Goal: Task Accomplishment & Management: Manage account settings

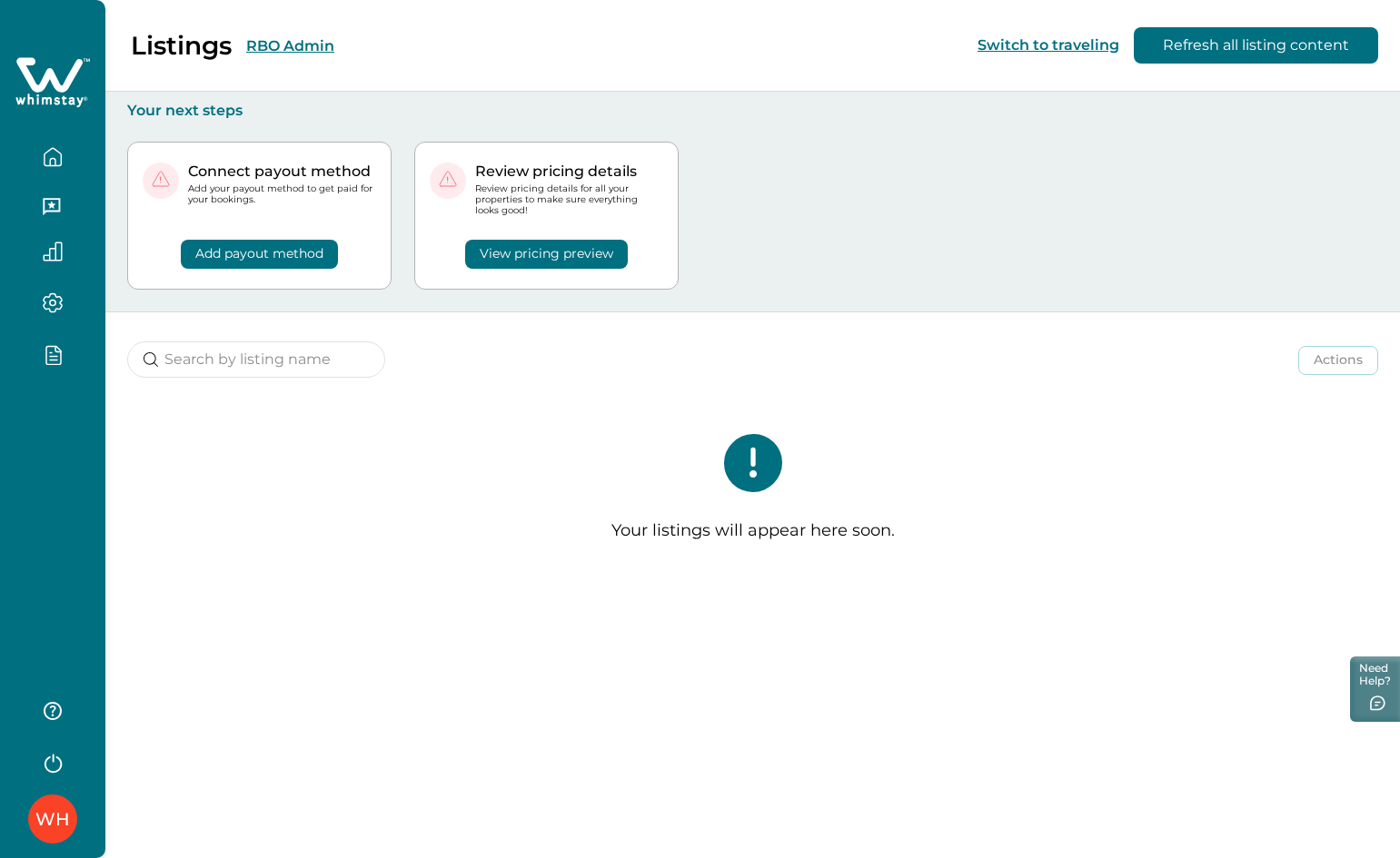
click at [536, 257] on button "View pricing preview" at bounding box center [546, 254] width 163 height 29
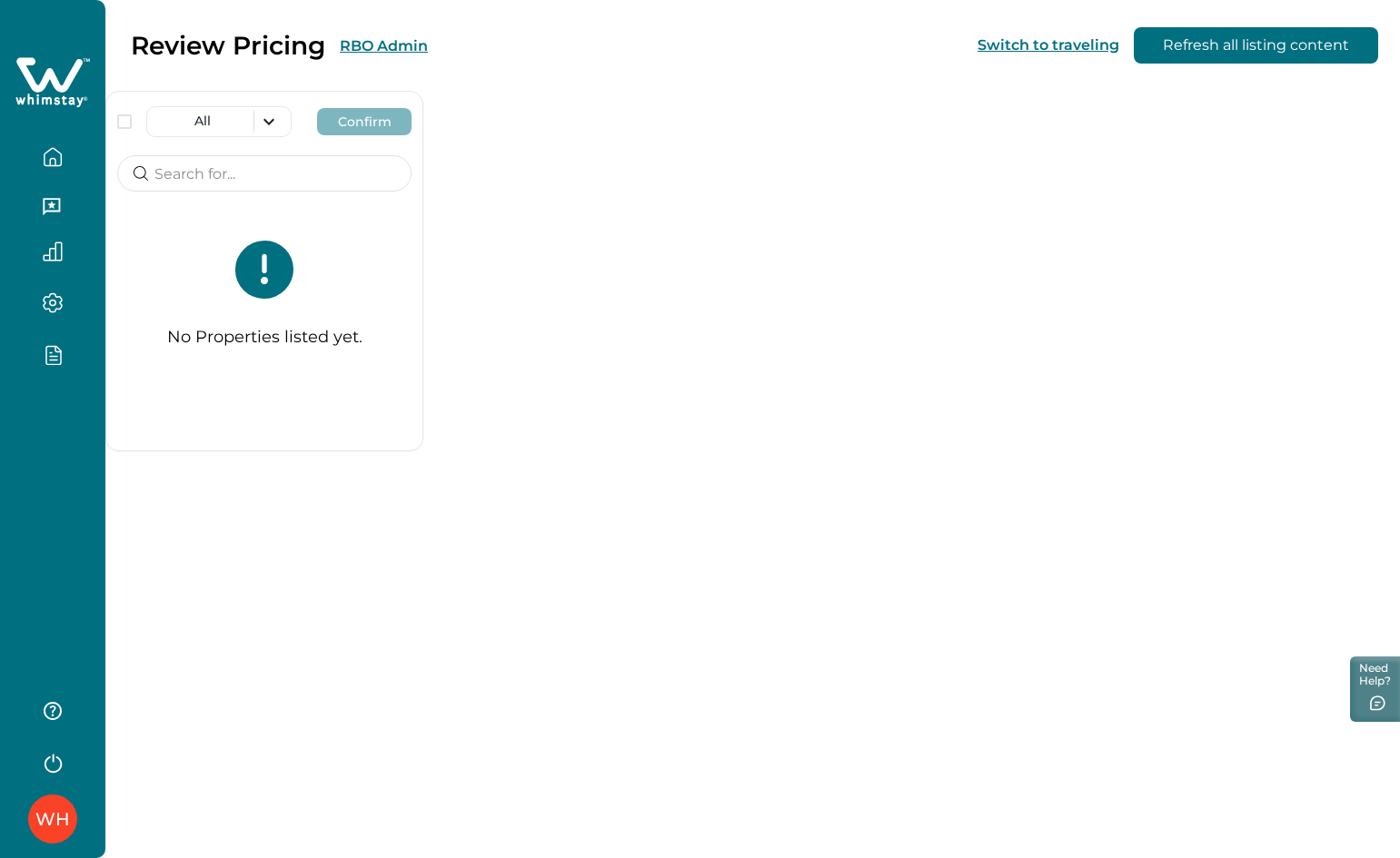
click at [40, 81] on icon at bounding box center [52, 82] width 74 height 54
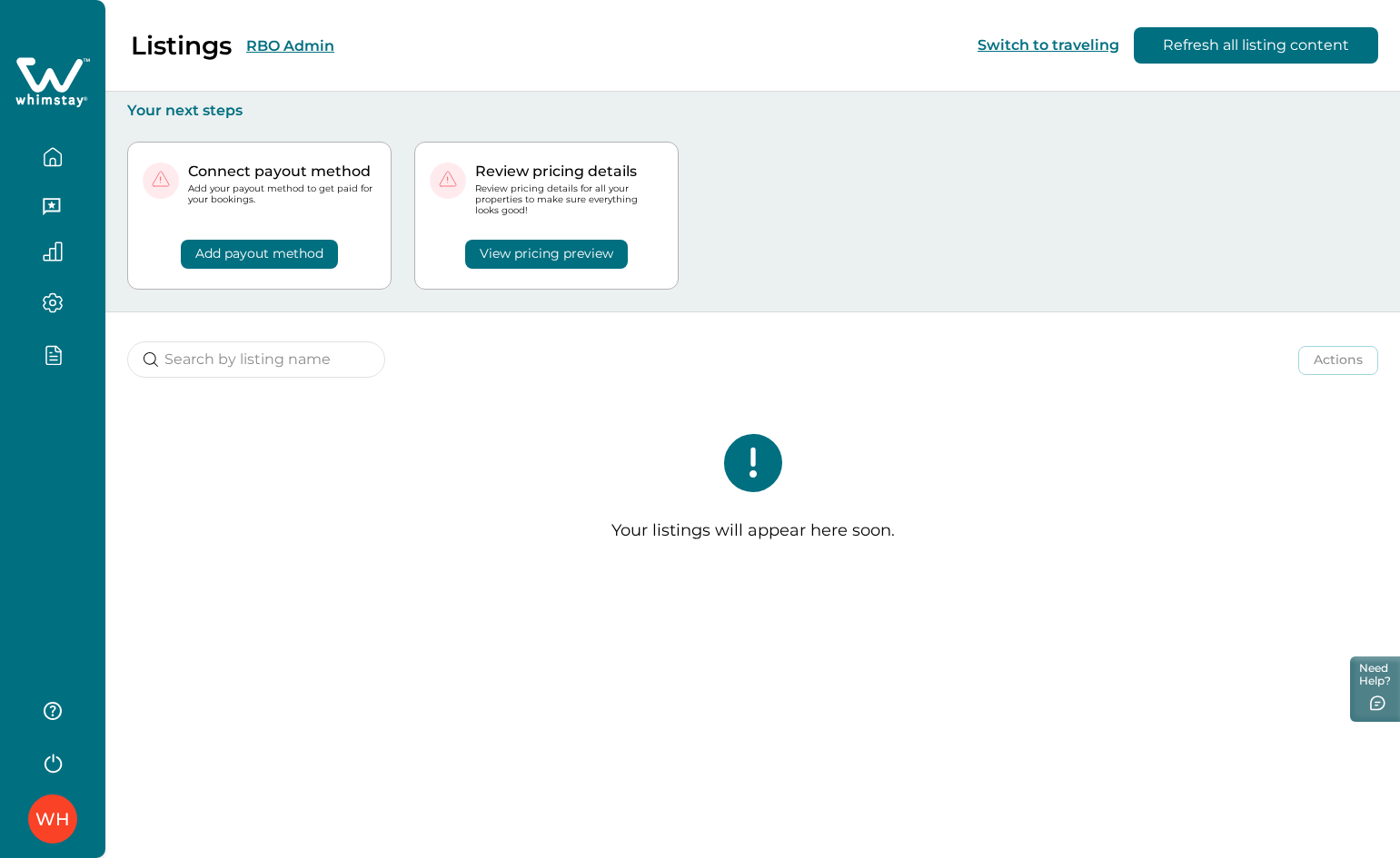
click at [38, 449] on div "WH" at bounding box center [52, 429] width 105 height 858
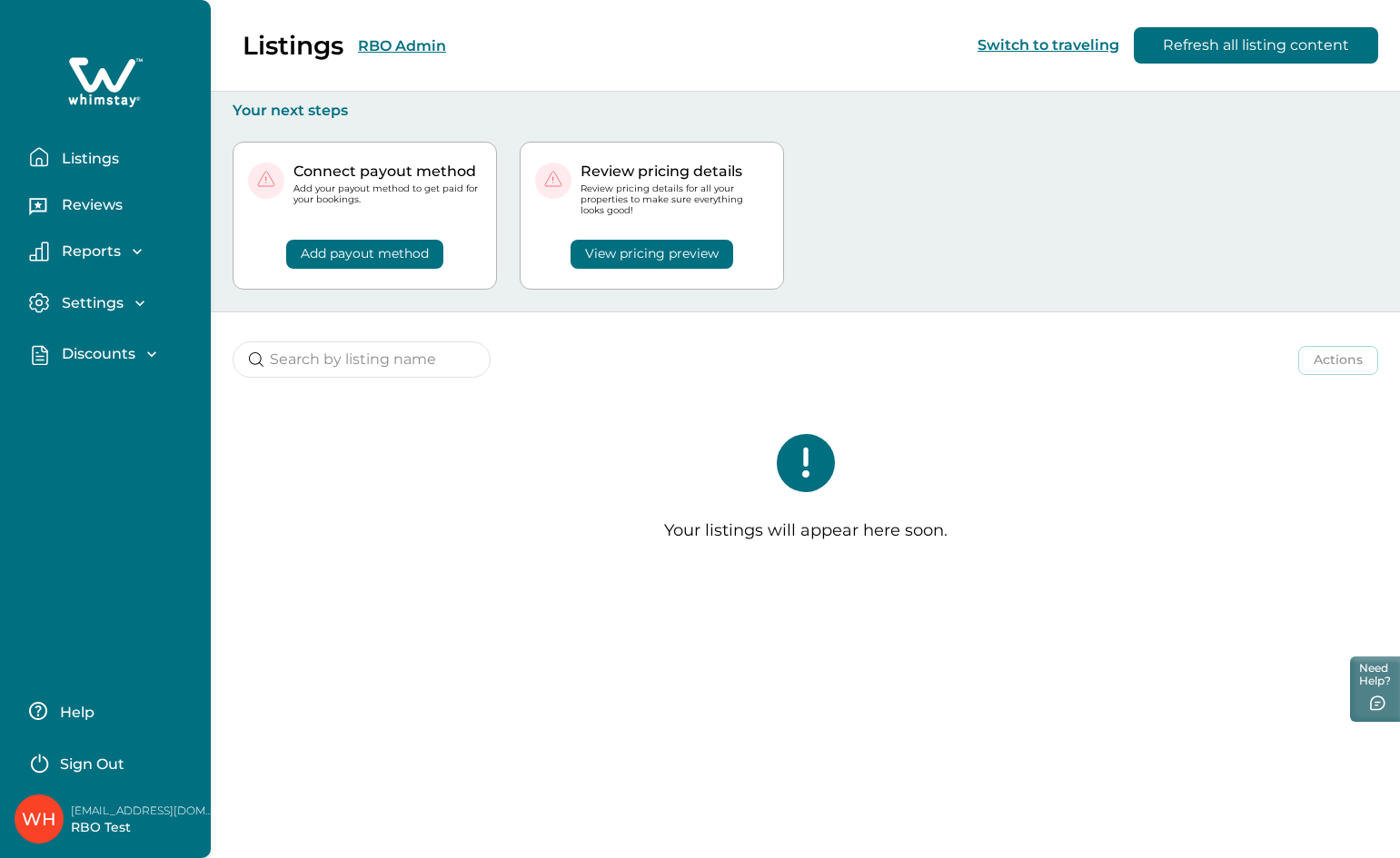
click at [126, 348] on p "Discounts" at bounding box center [96, 353] width 79 height 18
click at [112, 392] on p "Discounts" at bounding box center [96, 393] width 79 height 18
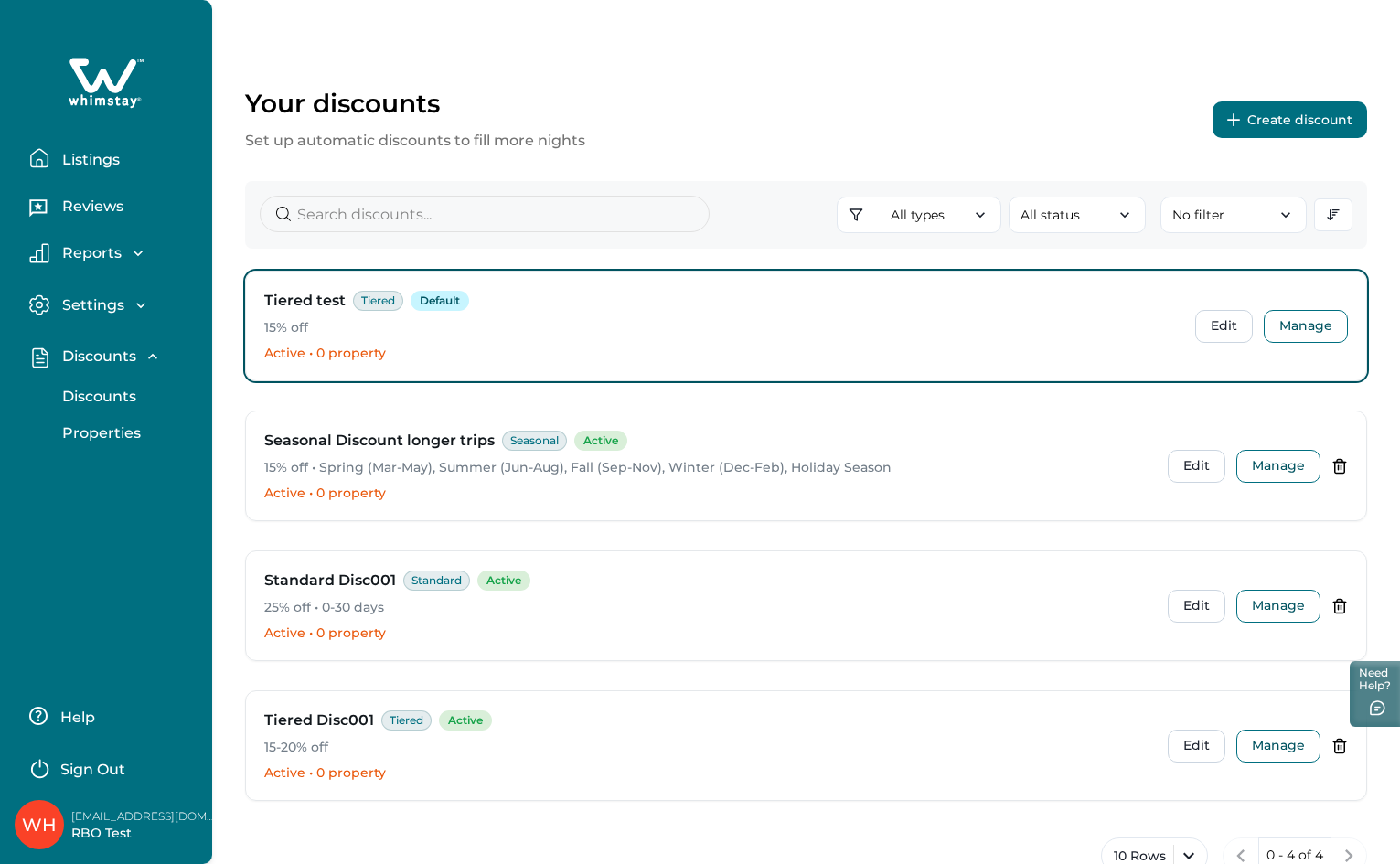
click at [705, 109] on div "Your discounts Set up automatic discounts to fill more nights Create discount" at bounding box center [807, 120] width 1123 height 64
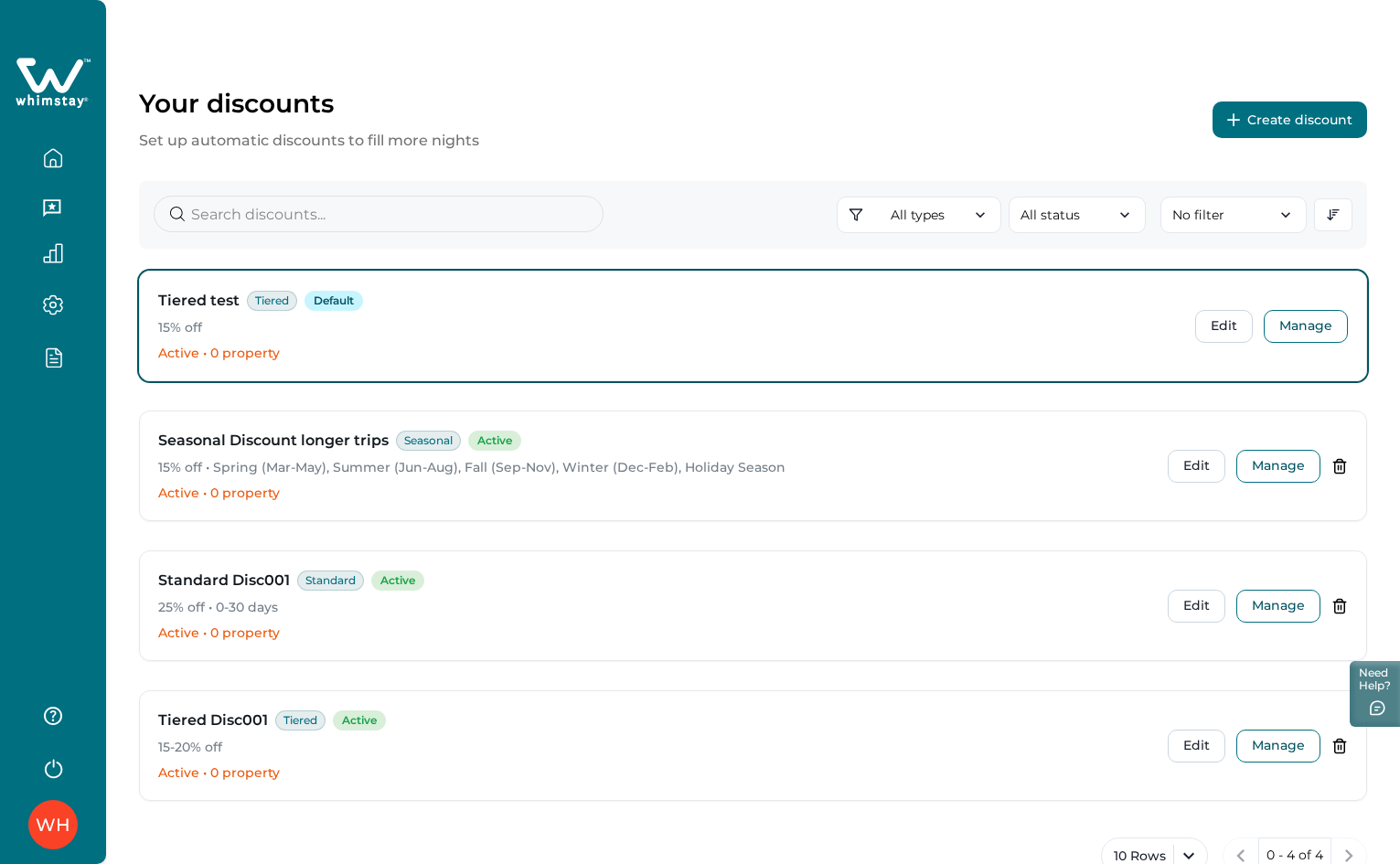
click at [1226, 127] on button "Create discount" at bounding box center [1290, 120] width 155 height 37
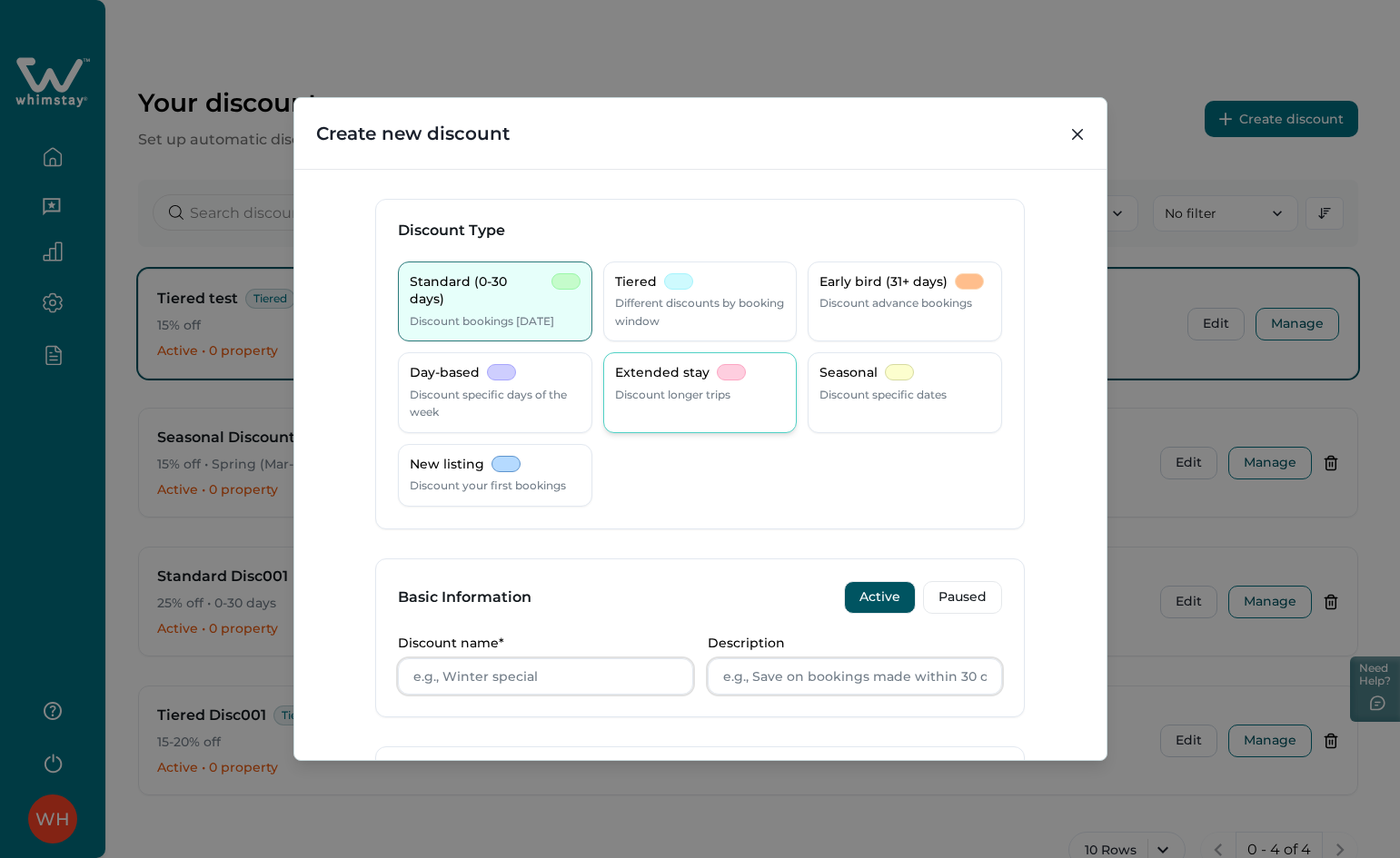
click at [660, 376] on p "Extended stay" at bounding box center [662, 373] width 95 height 18
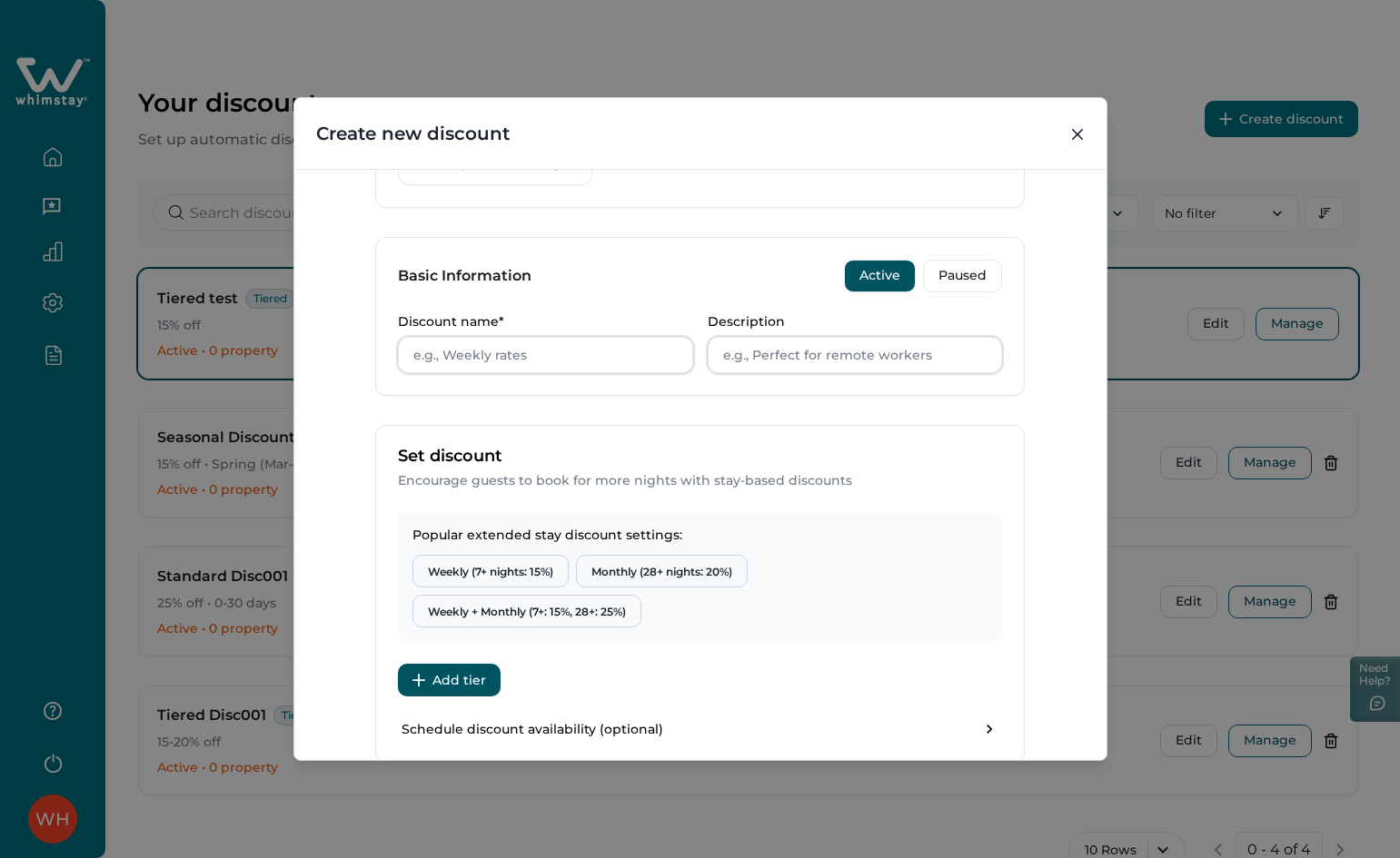
scroll to position [363, 0]
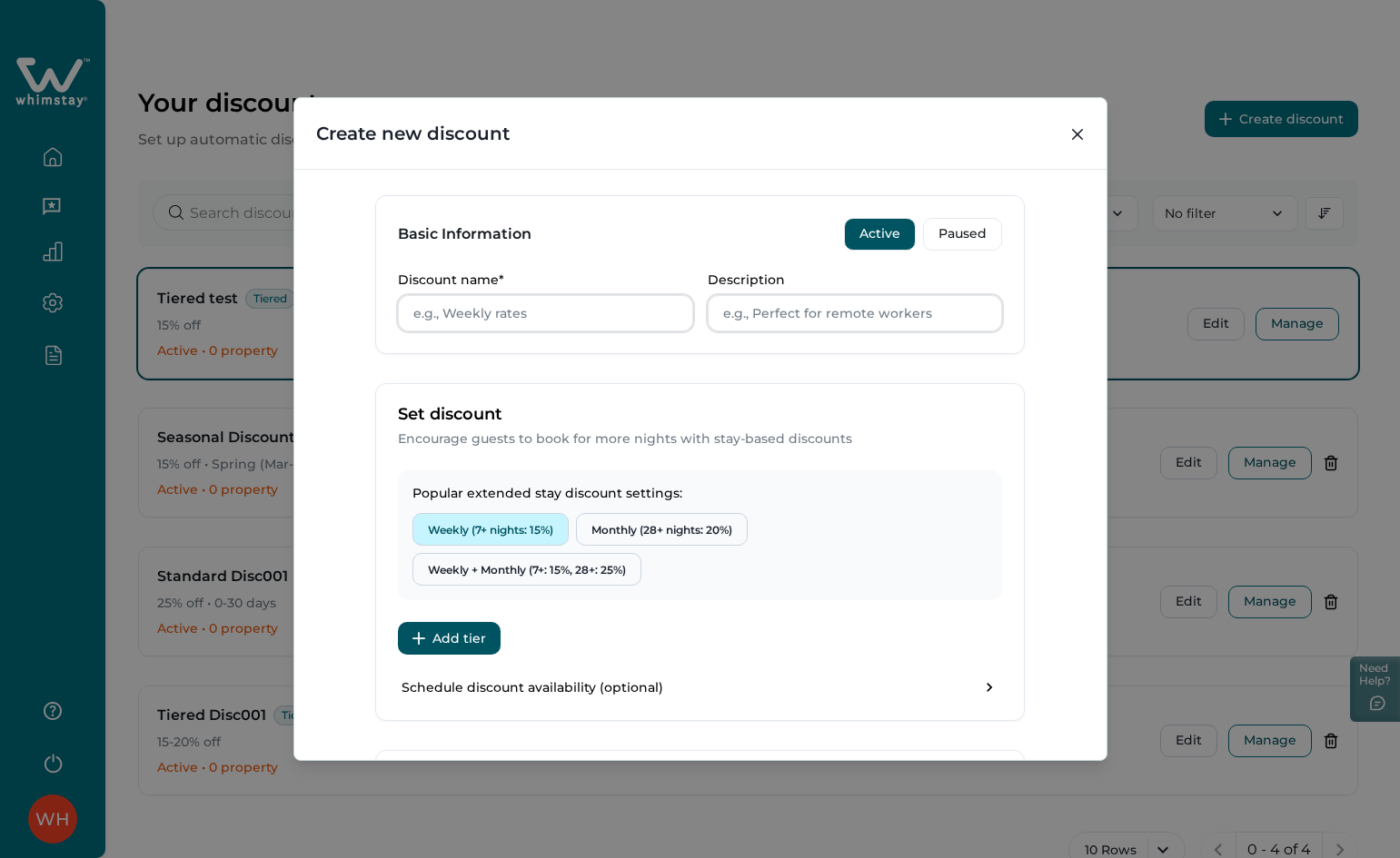
click at [500, 524] on button "Weekly (7+ nights: 15%)" at bounding box center [490, 529] width 156 height 33
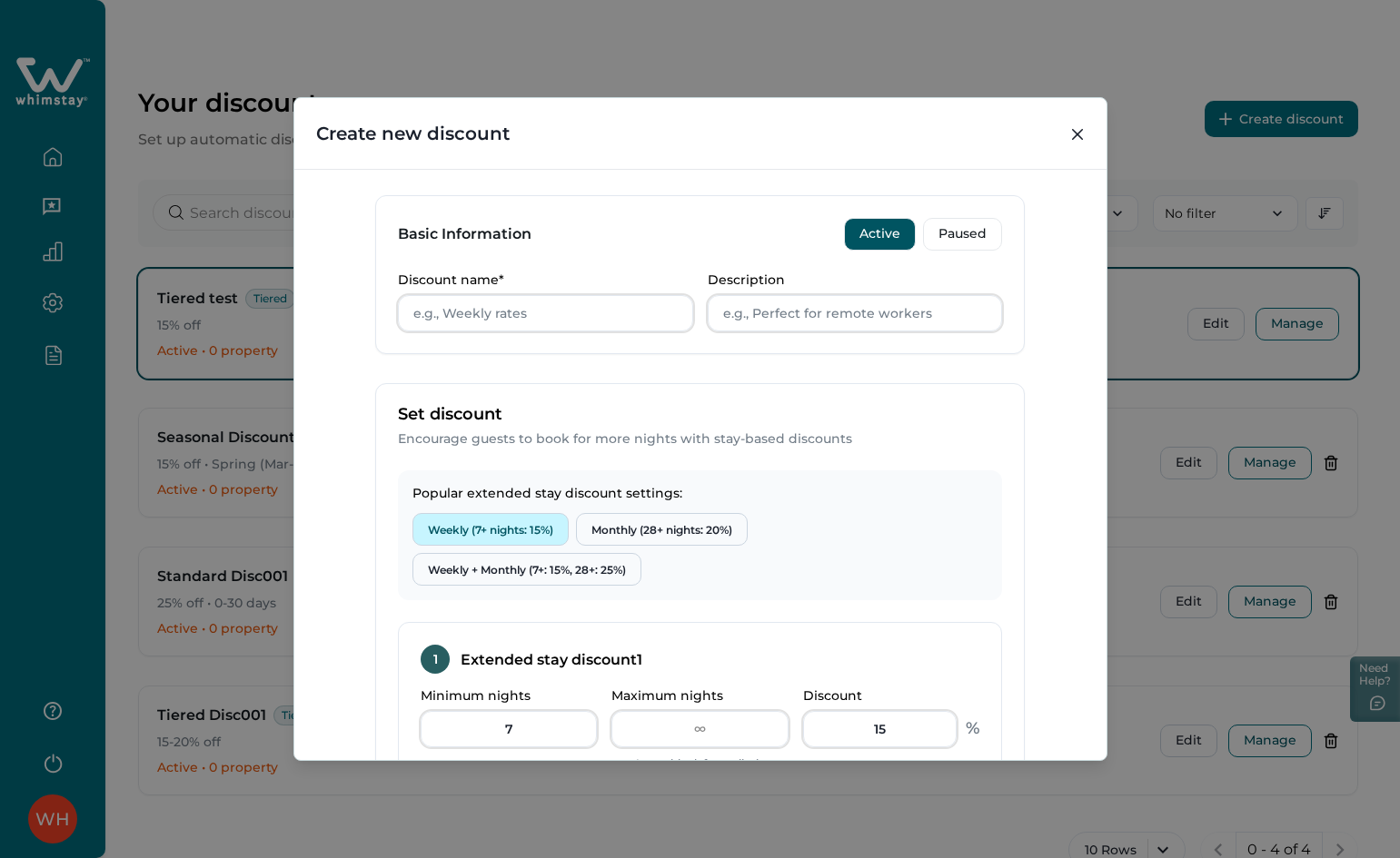
scroll to position [727, 0]
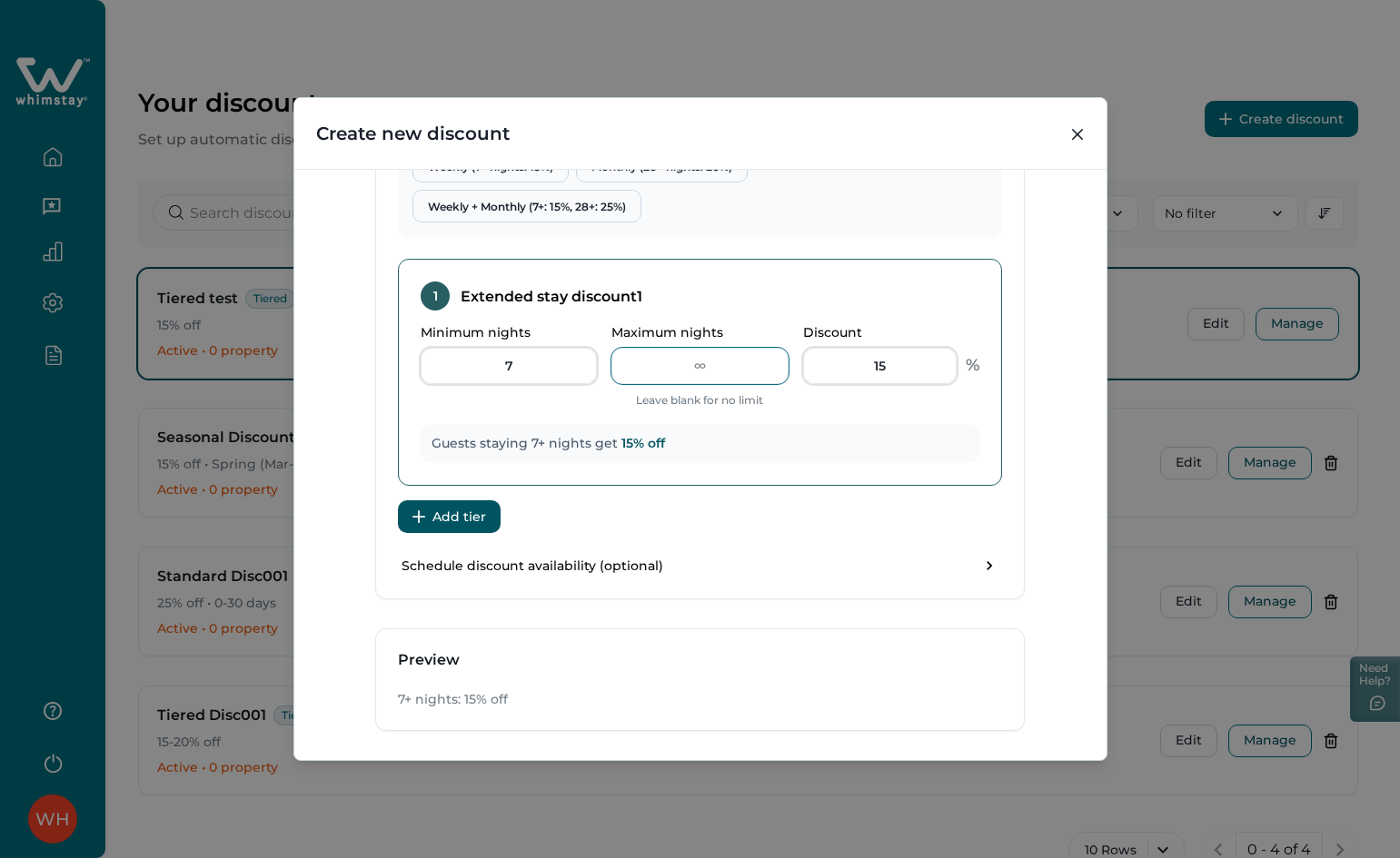
click at [719, 362] on input "Maximum nights" at bounding box center [699, 365] width 176 height 37
type input "27"
click at [469, 500] on button "Add tier" at bounding box center [450, 516] width 103 height 33
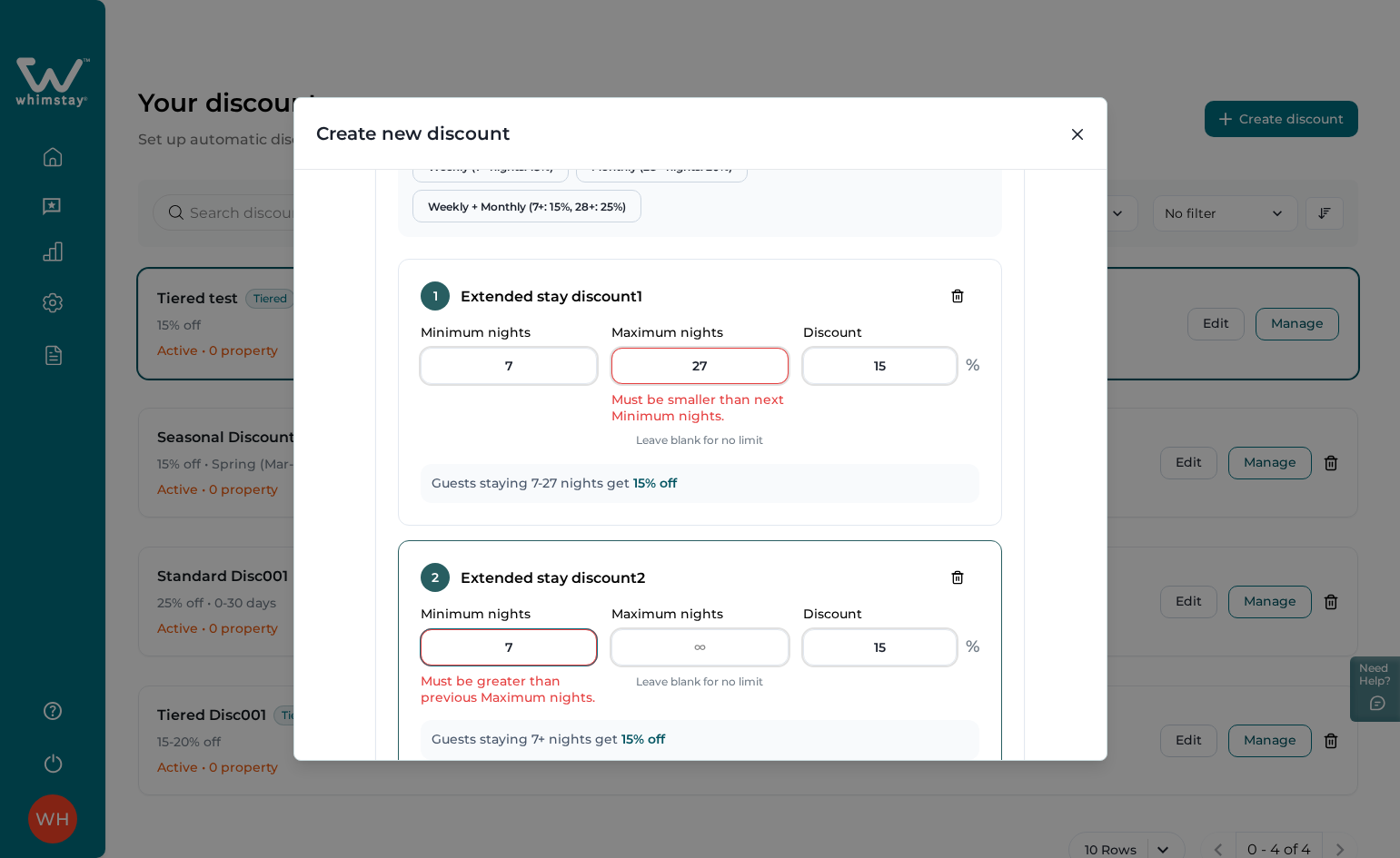
click at [406, 646] on div "2 Extended stay discount 2 Minimum nights 7 Must be greater than previous Maxim…" at bounding box center [700, 661] width 604 height 243
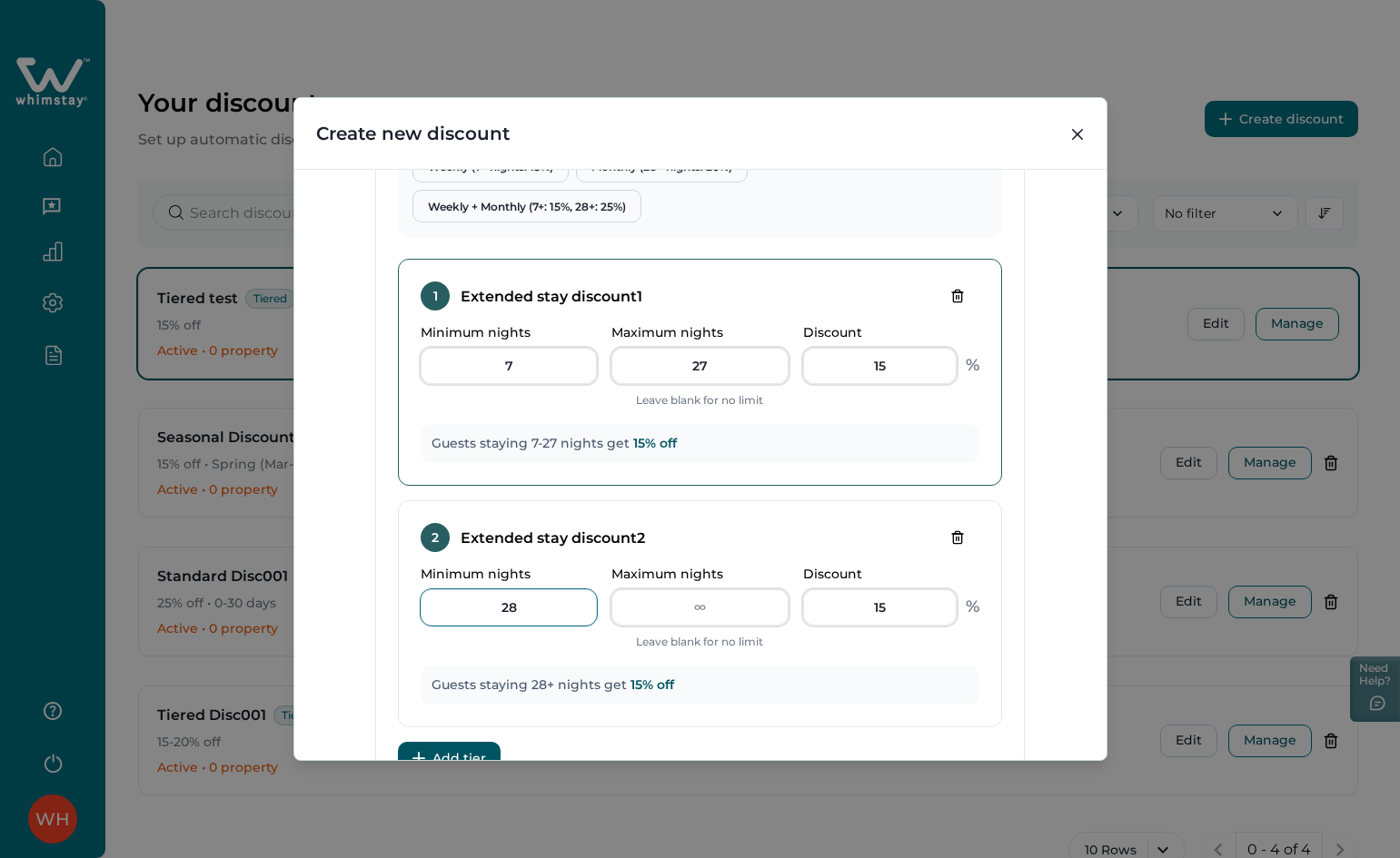
type input "28"
drag, startPoint x: 899, startPoint y: 355, endPoint x: 782, endPoint y: 364, distance: 117.3
click at [783, 364] on div "Minimum nights 7 Maximum nights 27 Leave blank for no limit Discount 15 %" at bounding box center [700, 367] width 559 height 84
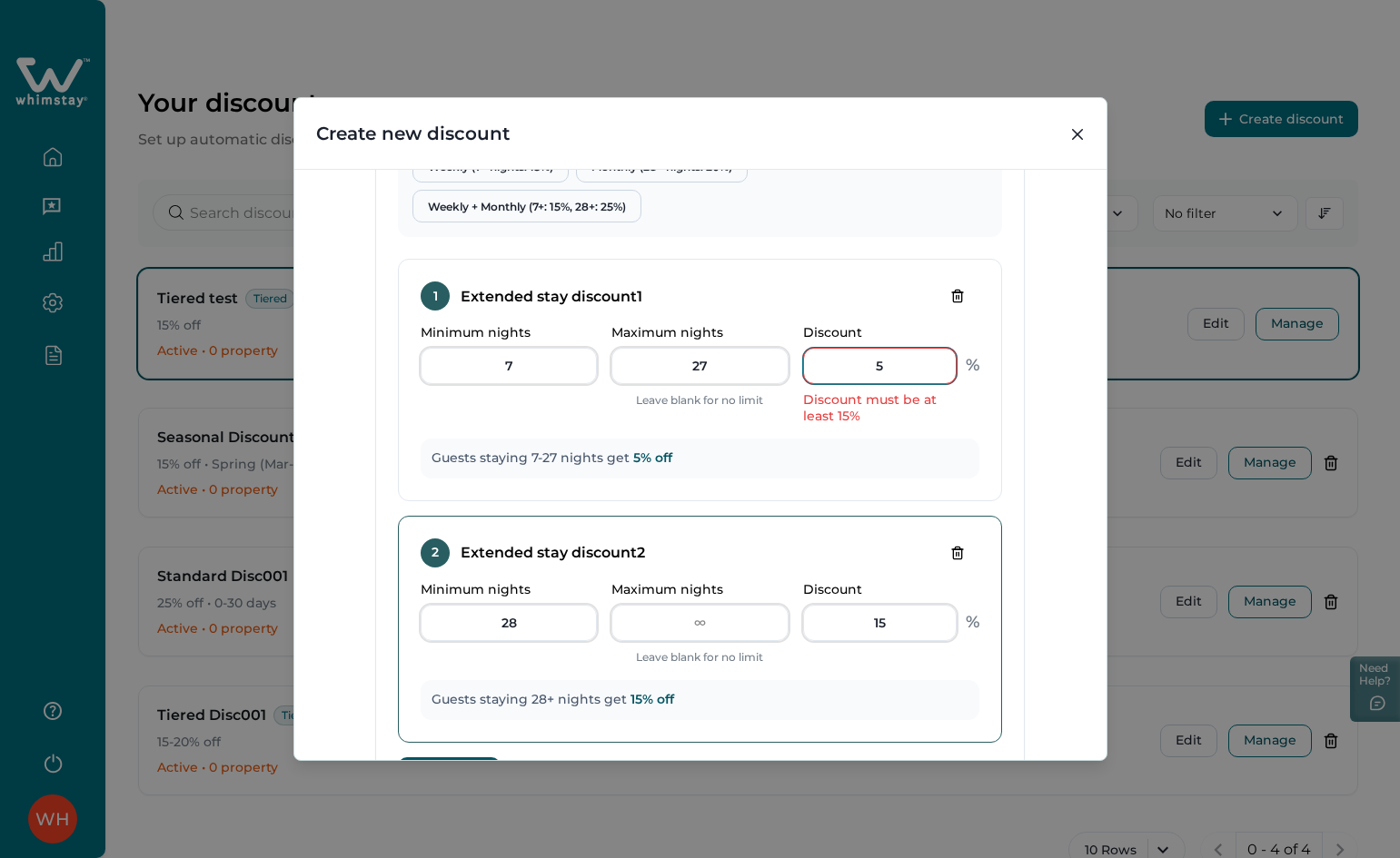
type input "5"
drag, startPoint x: 772, startPoint y: 629, endPoint x: 752, endPoint y: 629, distance: 20.0
click at [754, 629] on div "Minimum nights 28 Maximum nights Leave blank for no limit Discount 15 %" at bounding box center [700, 624] width 559 height 84
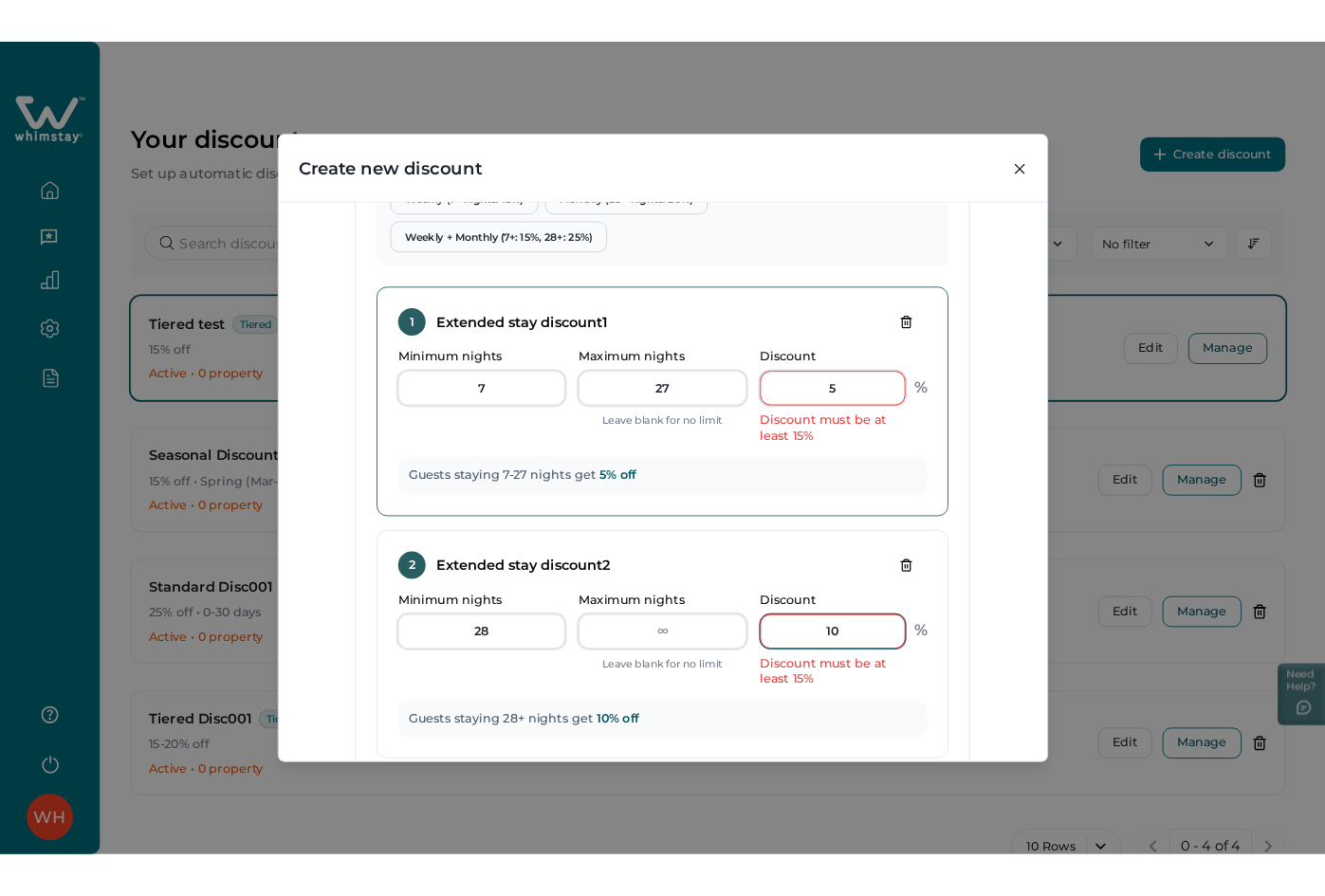
scroll to position [854, 0]
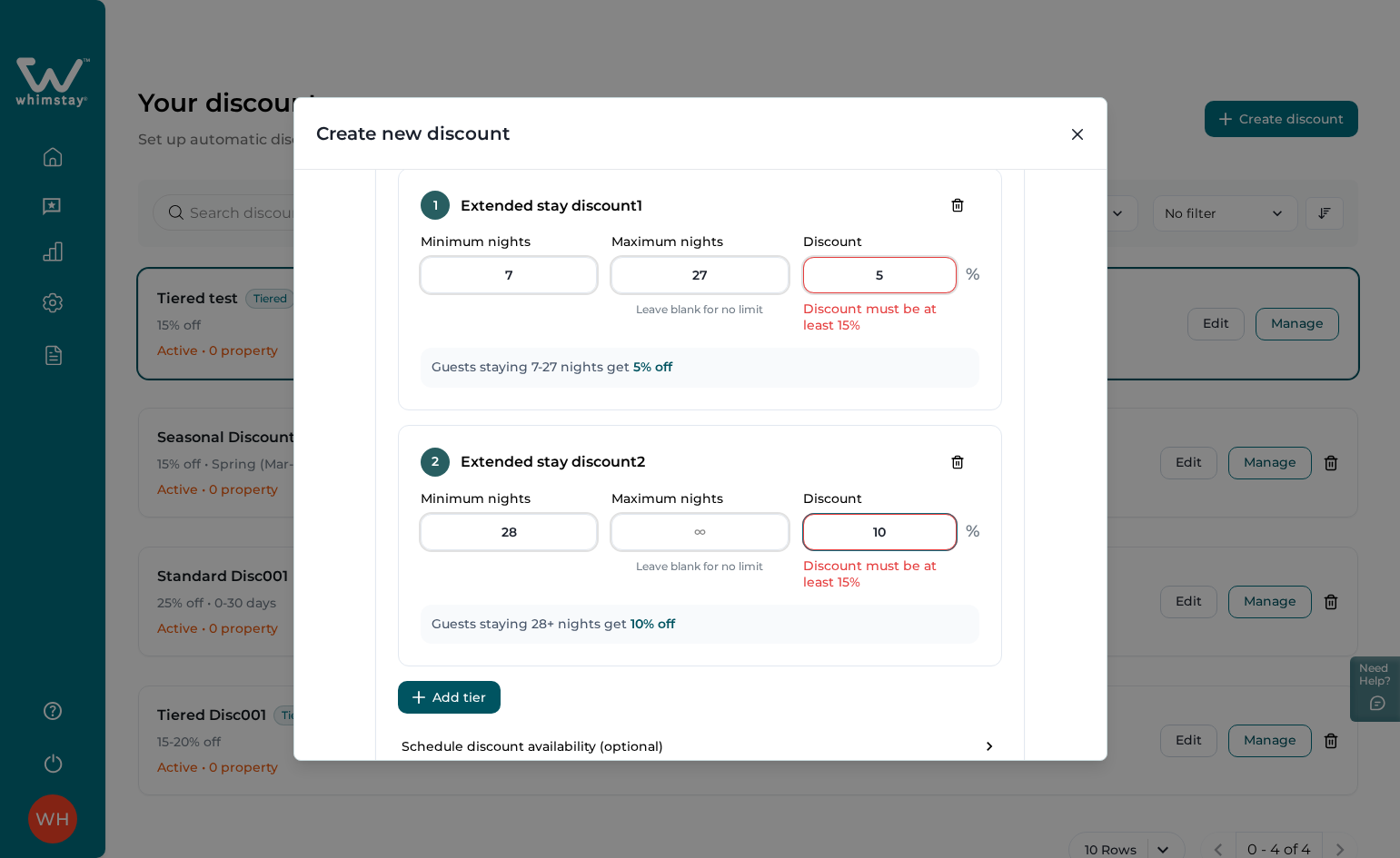
type input "10"
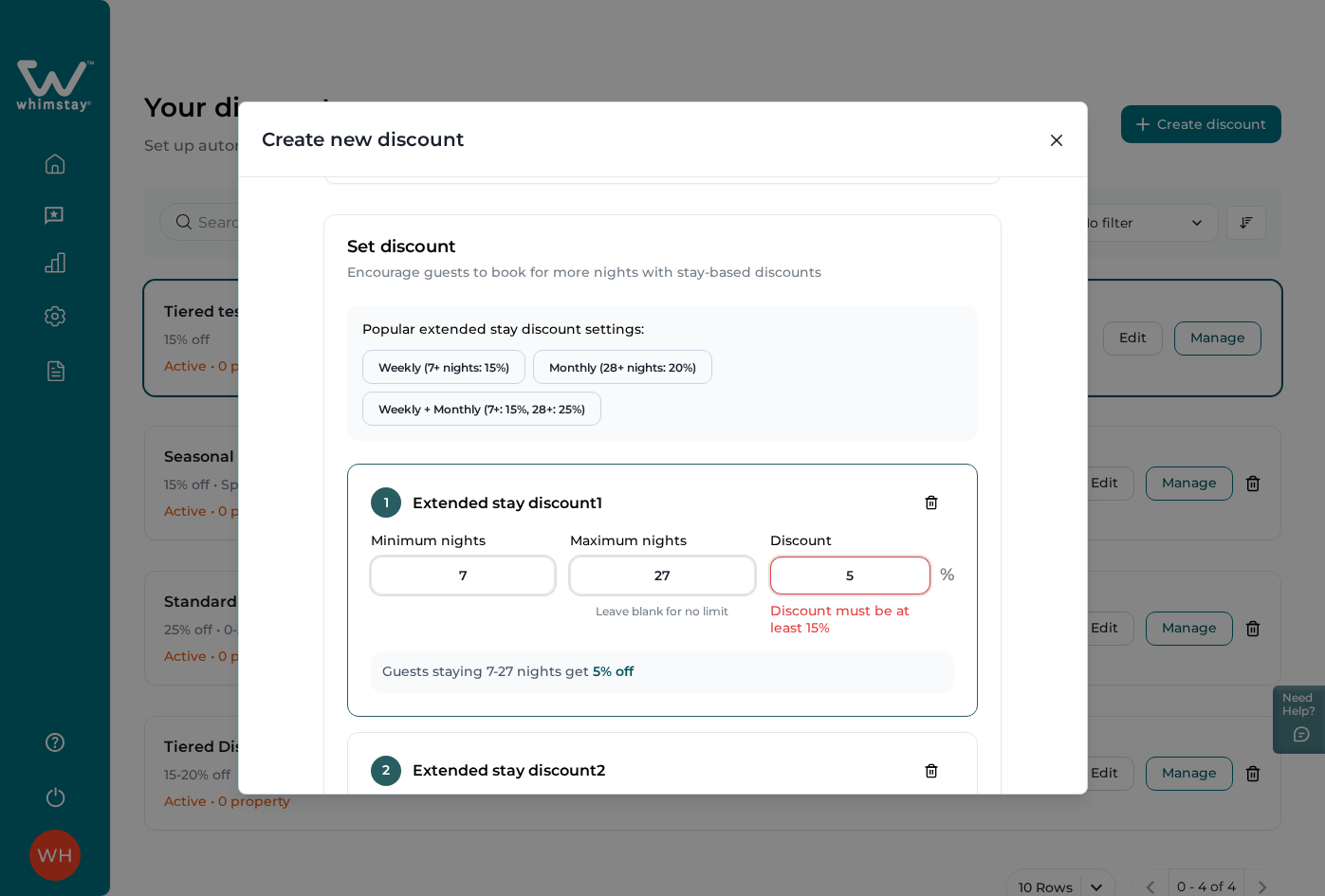
scroll to position [569, 0]
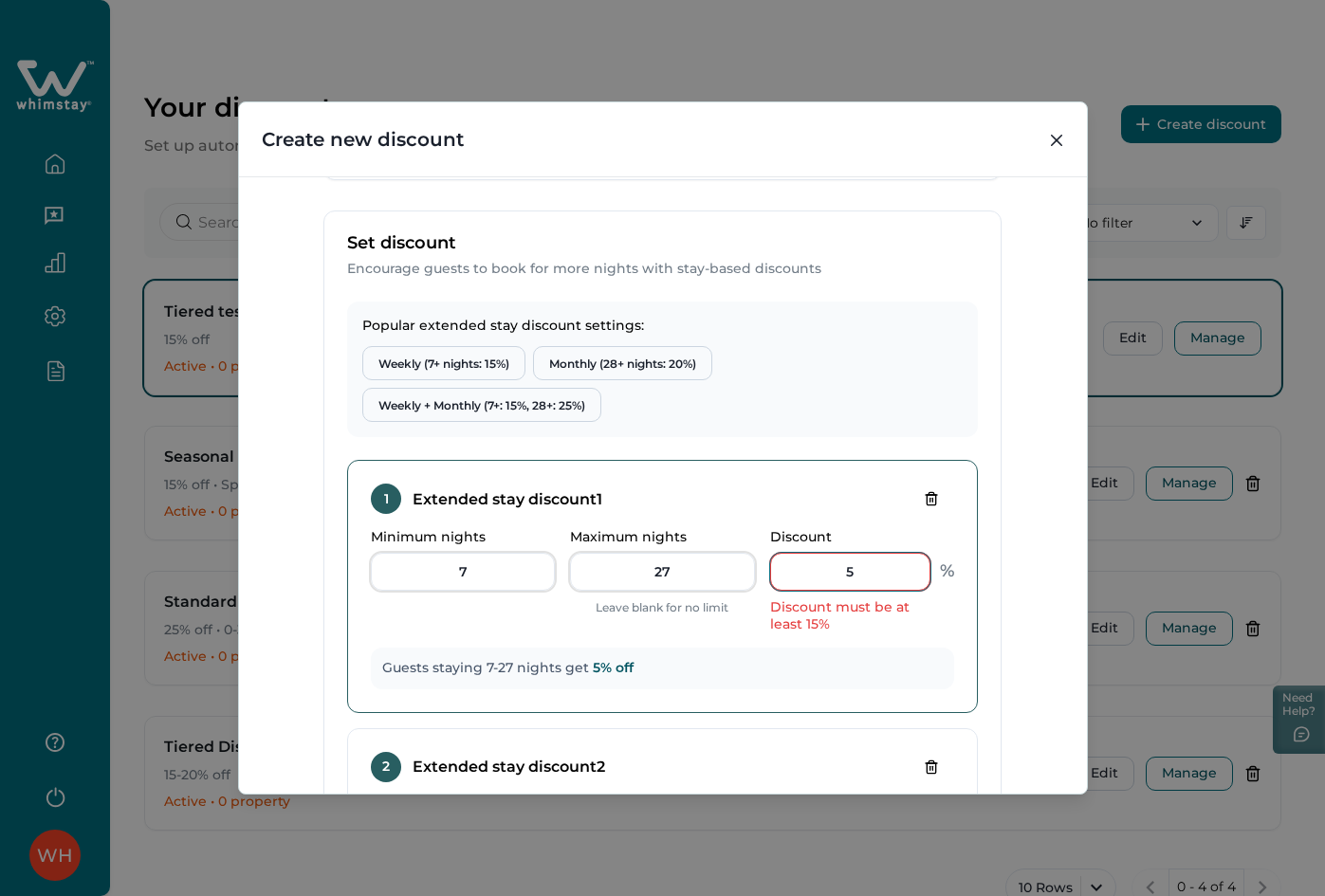
drag, startPoint x: 828, startPoint y: 576, endPoint x: 817, endPoint y: 574, distance: 11.2
click at [822, 576] on input "5" at bounding box center [850, 571] width 160 height 38
type input "5"
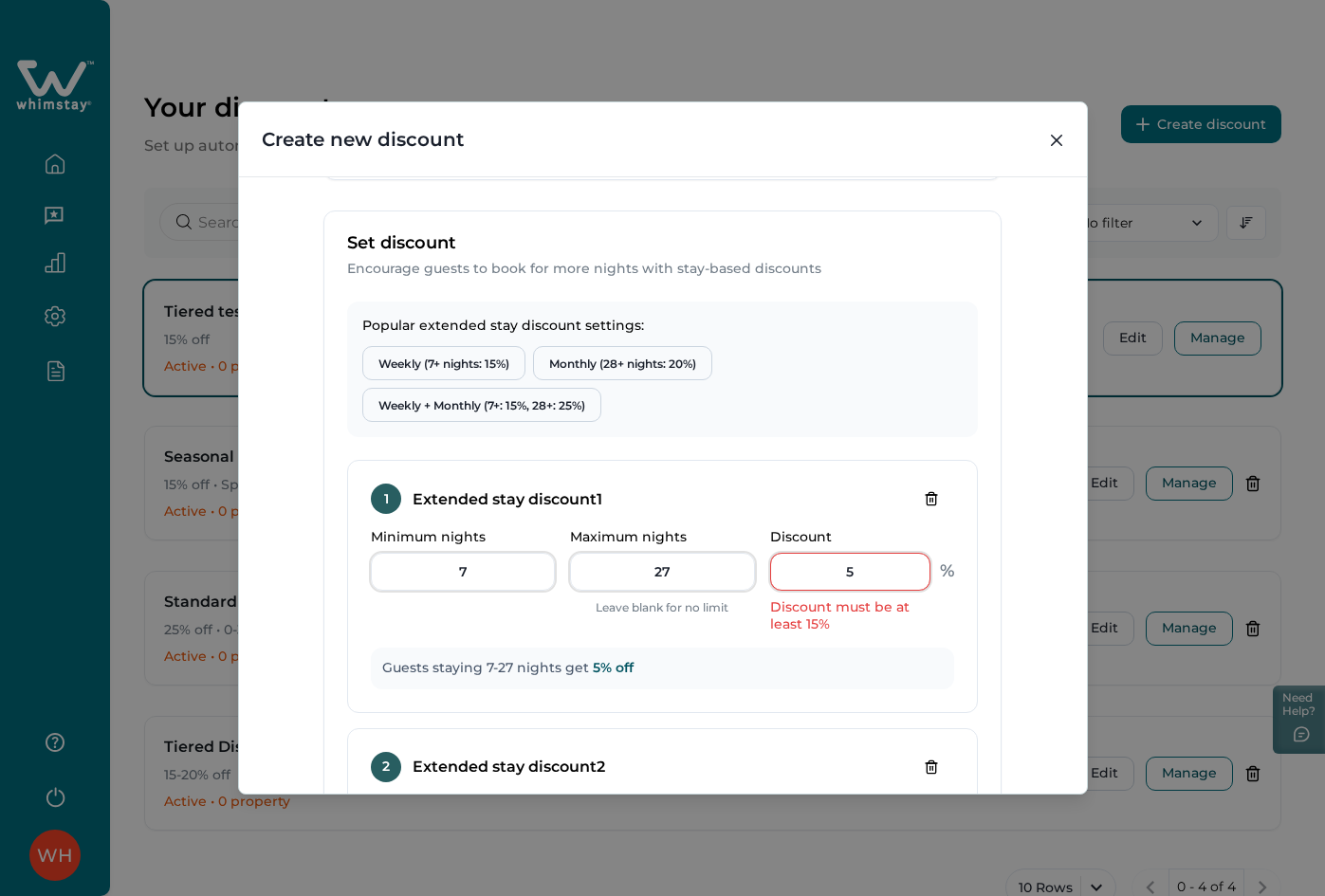
click at [1041, 517] on div "Discount Type Standard (0-30 days) Discount bookings within 30 days Tiered Diff…" at bounding box center [662, 484] width 848 height 617
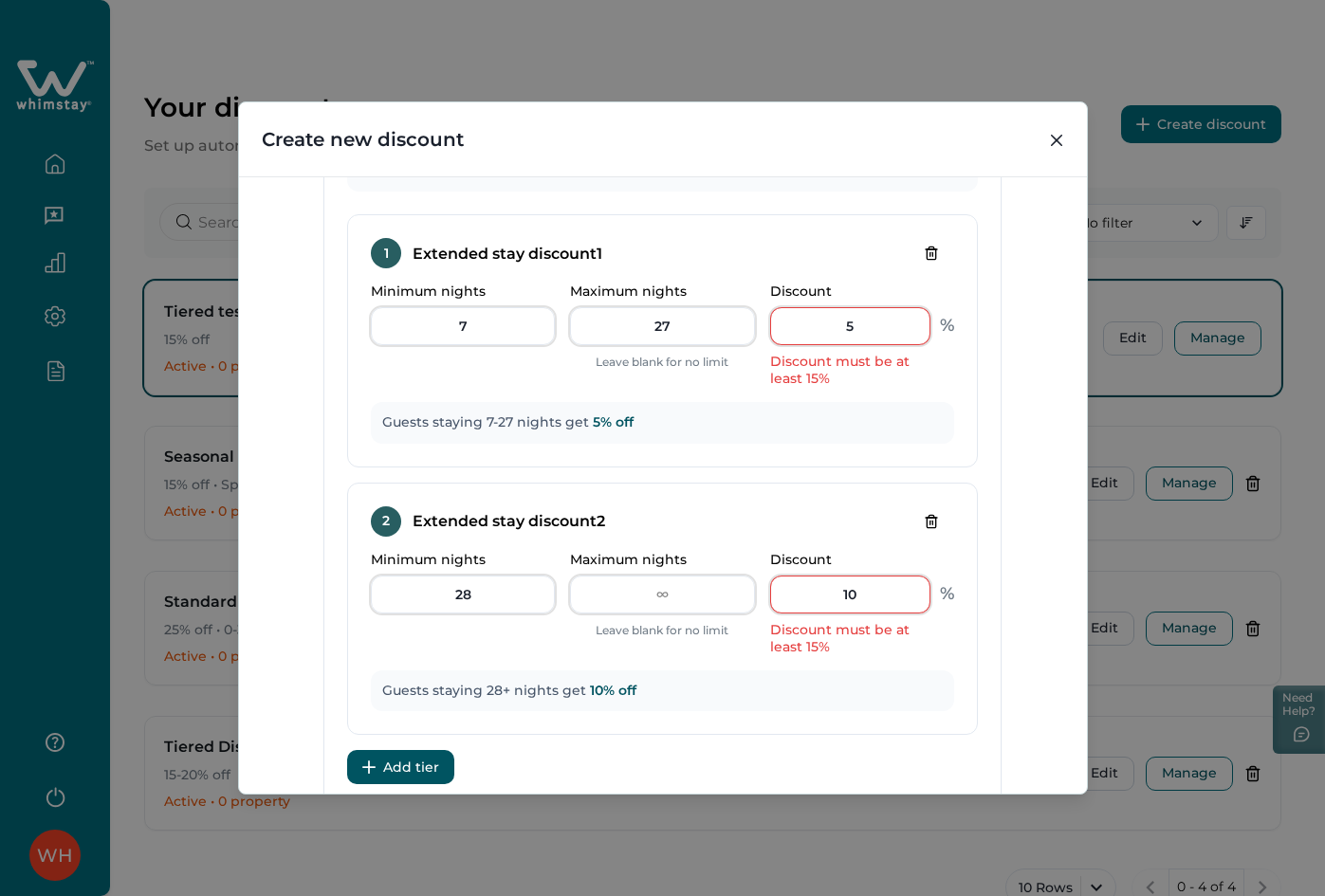
scroll to position [1043, 0]
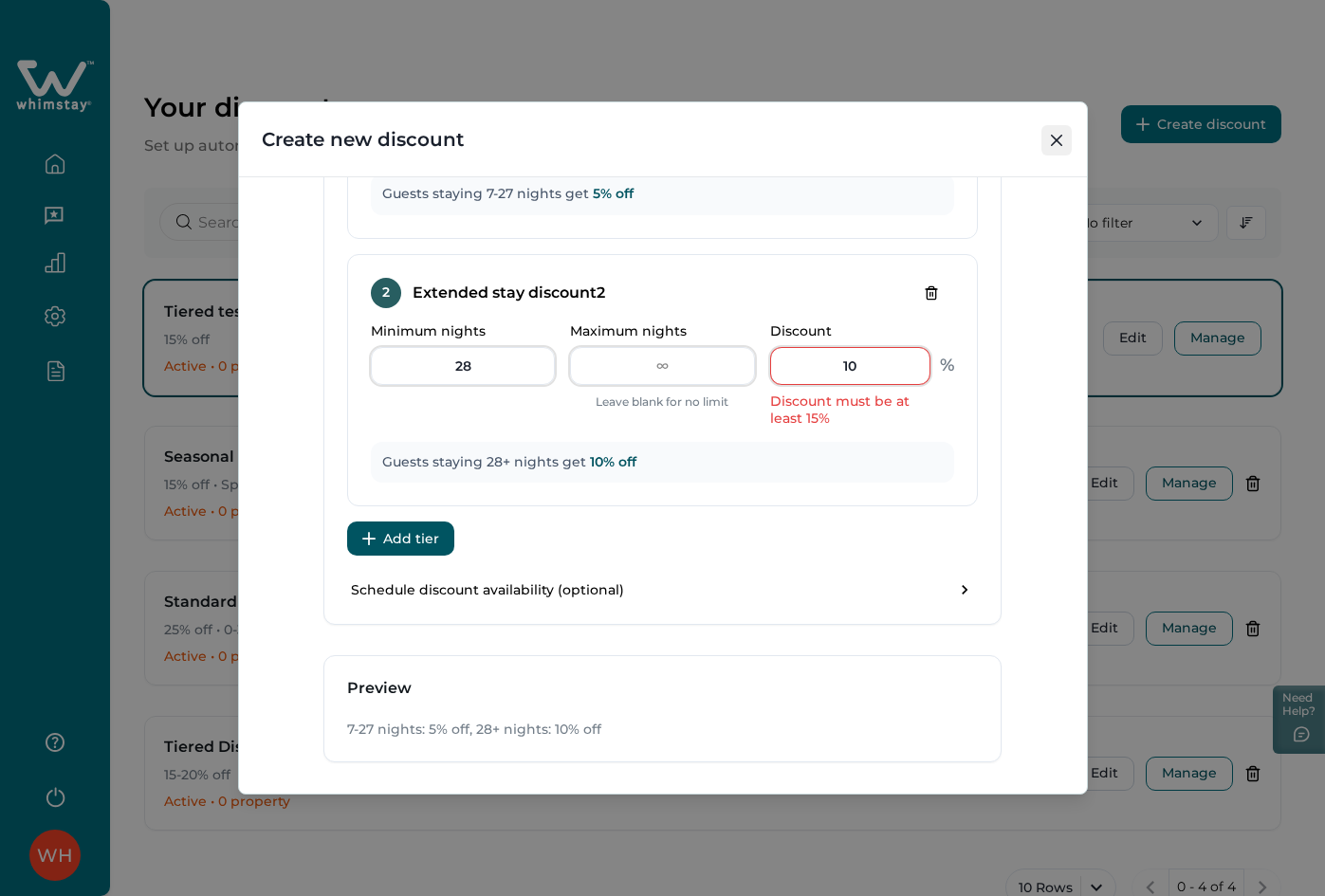
click at [1067, 144] on button "Close" at bounding box center [1056, 140] width 30 height 30
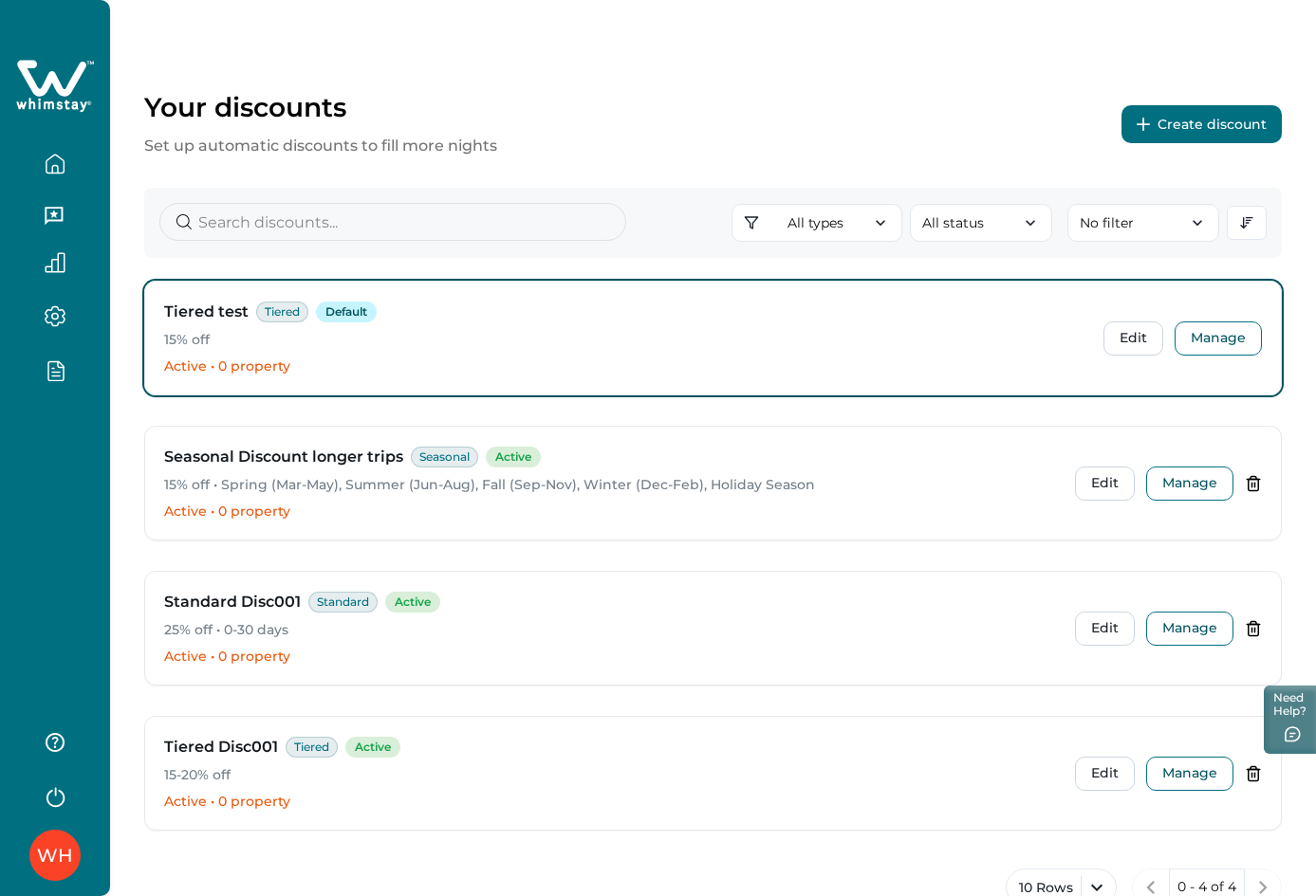
click at [70, 76] on icon at bounding box center [54, 86] width 77 height 57
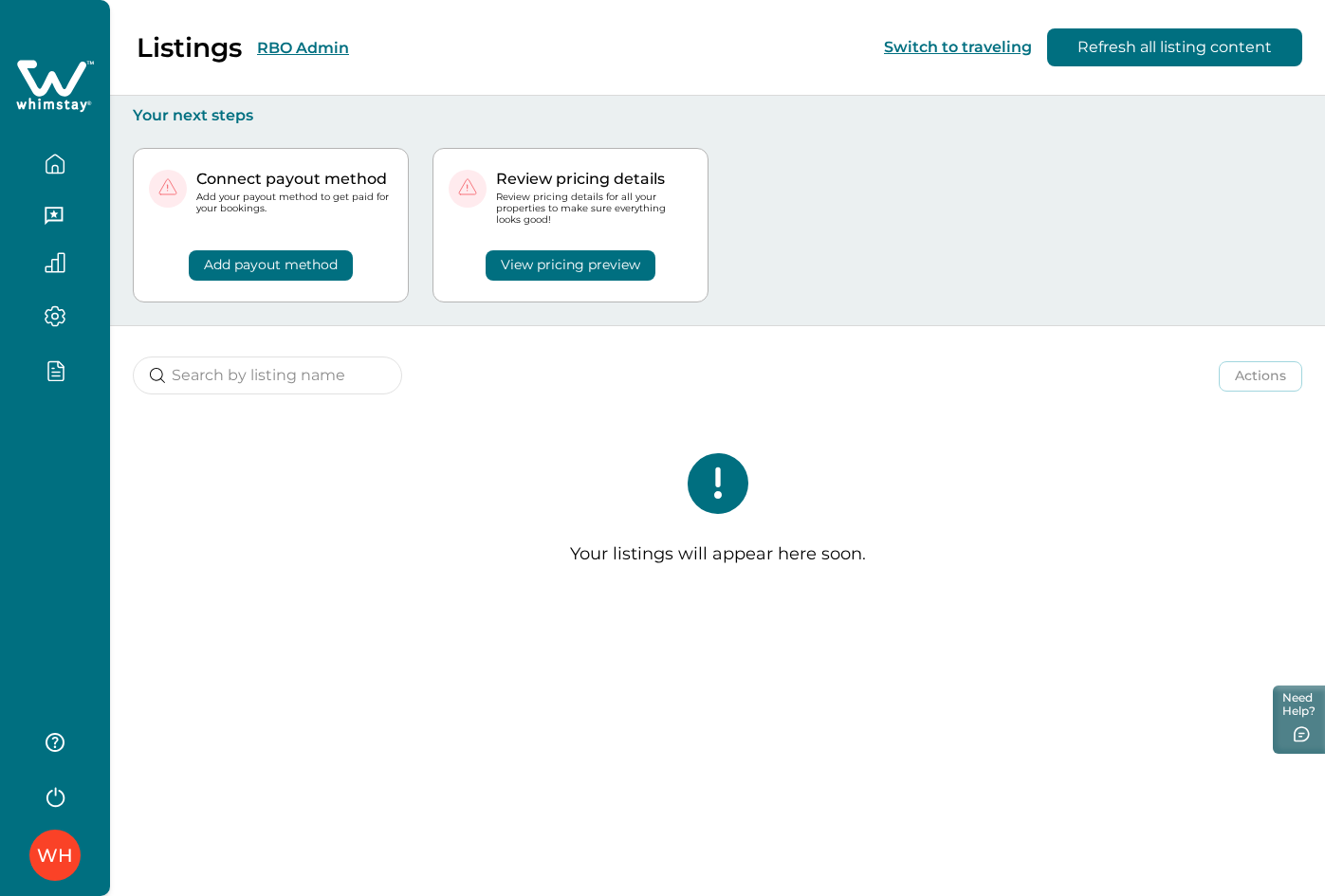
click at [68, 425] on div "WH" at bounding box center [55, 448] width 110 height 896
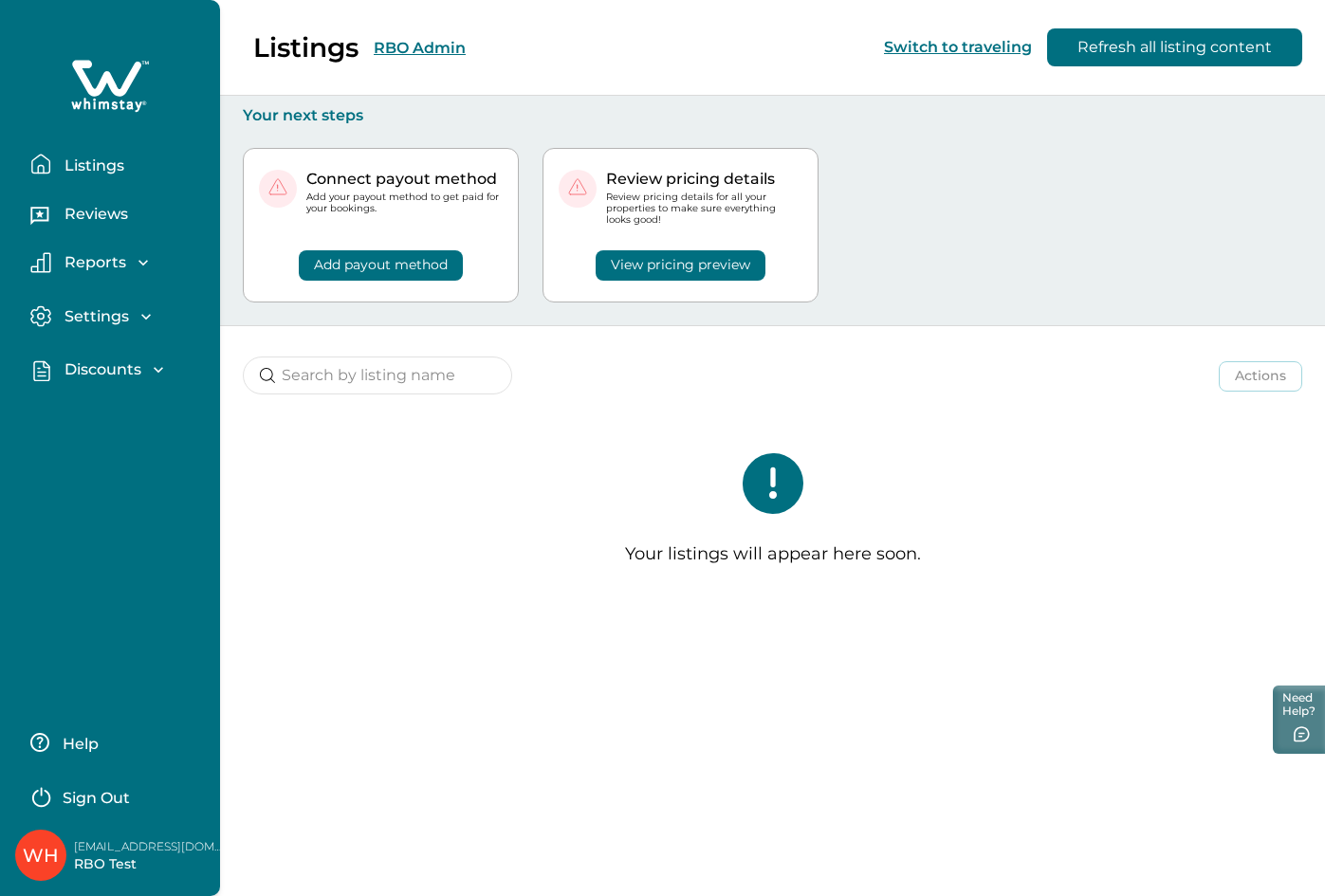
click at [153, 364] on icon "button" at bounding box center [158, 369] width 19 height 19
click at [114, 417] on p "Discounts" at bounding box center [100, 411] width 82 height 19
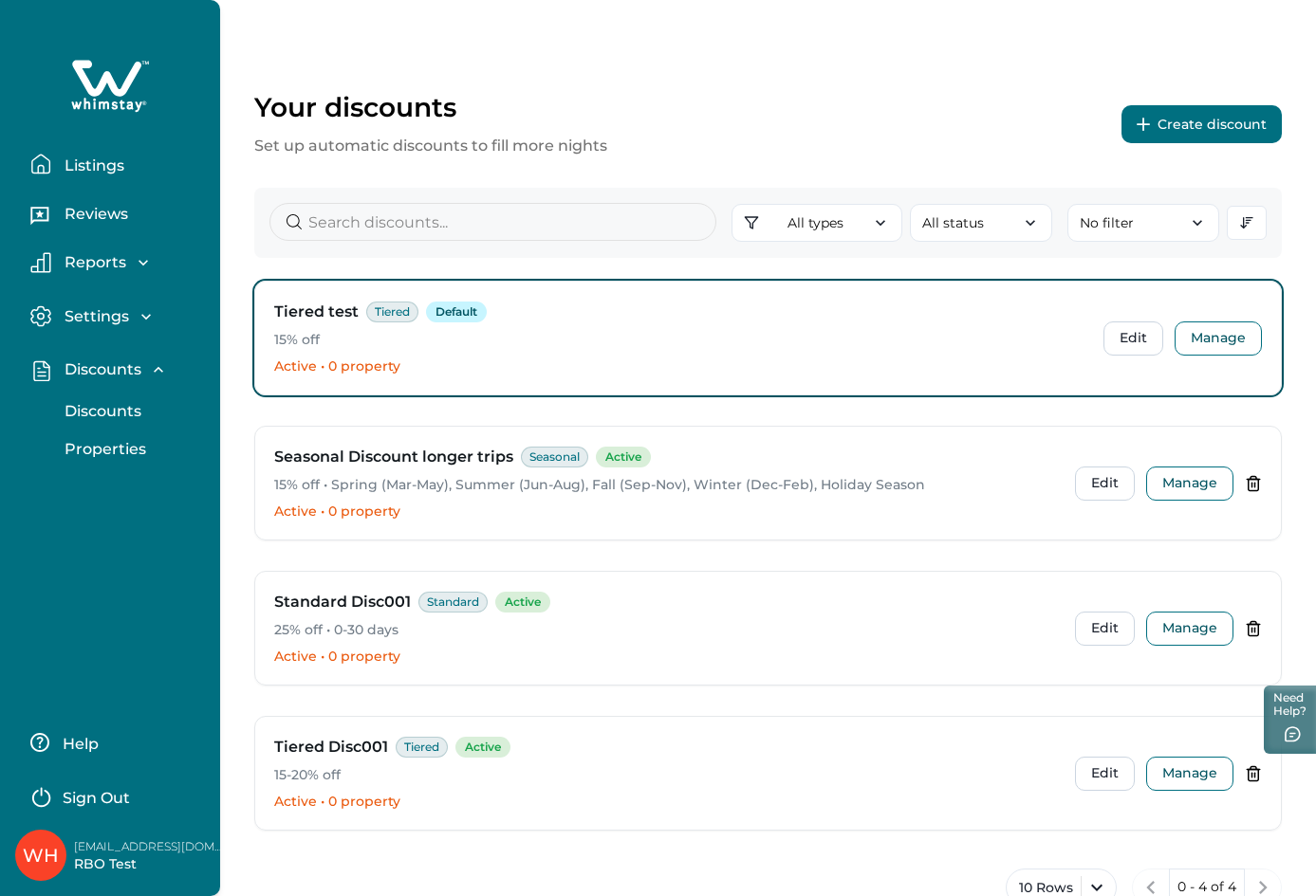
click at [91, 154] on button "Listings" at bounding box center [117, 163] width 174 height 38
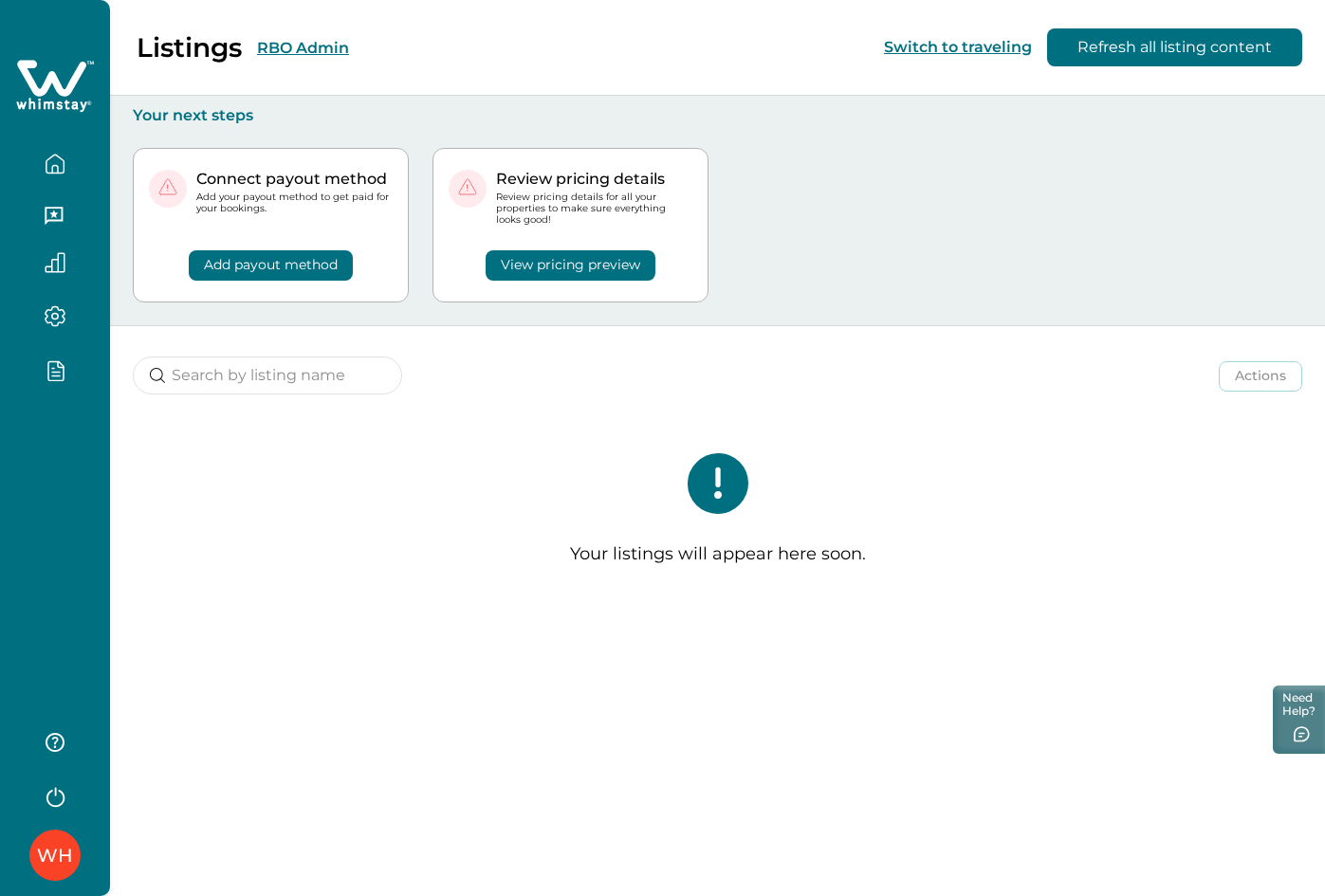
click at [403, 50] on div "Listings RBO Admin Switch to traveling Refresh all listing content" at bounding box center [662, 48] width 1325 height 96
click at [306, 41] on button "RBO Admin" at bounding box center [303, 48] width 92 height 18
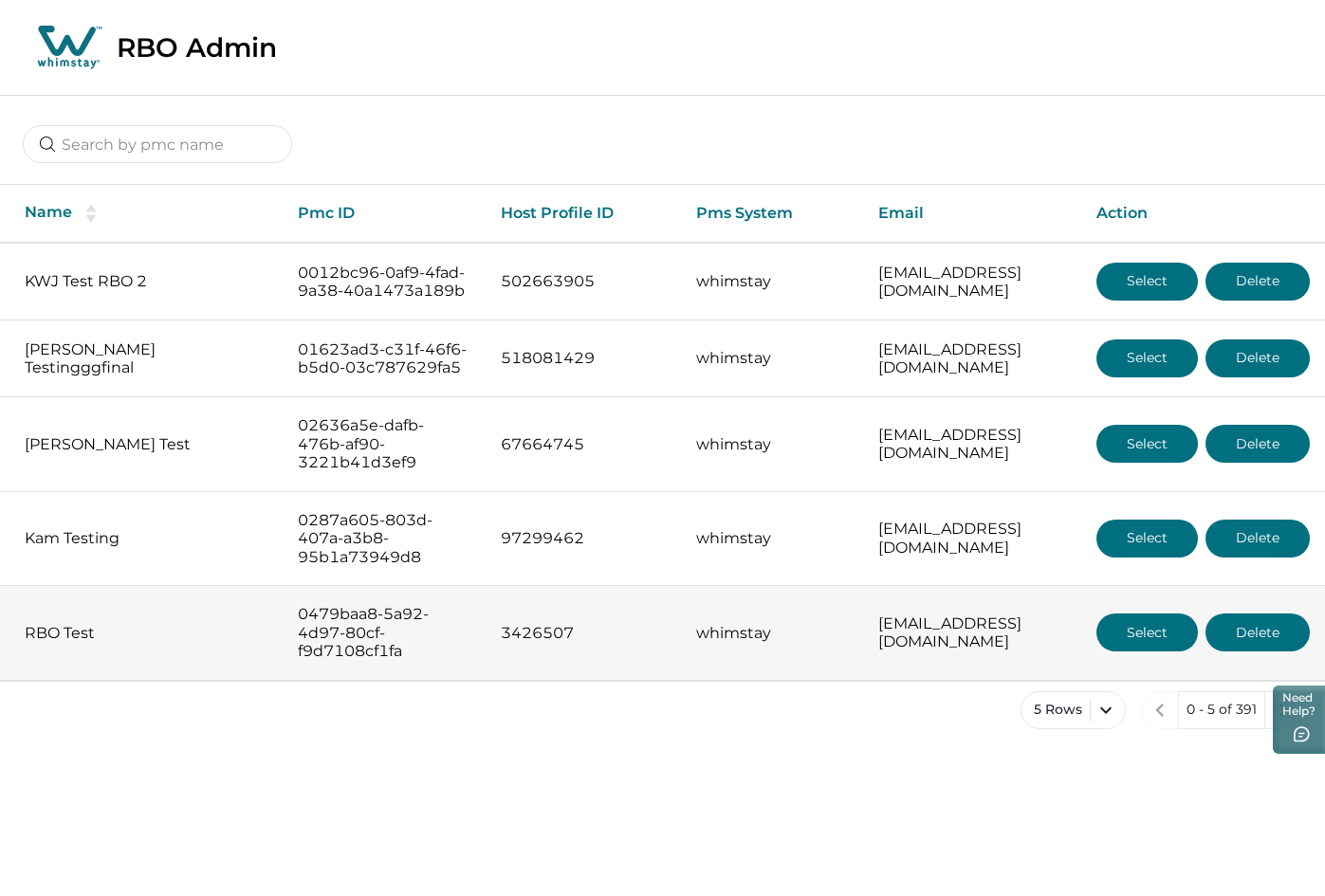
click at [1165, 651] on button "Select" at bounding box center [1148, 632] width 102 height 38
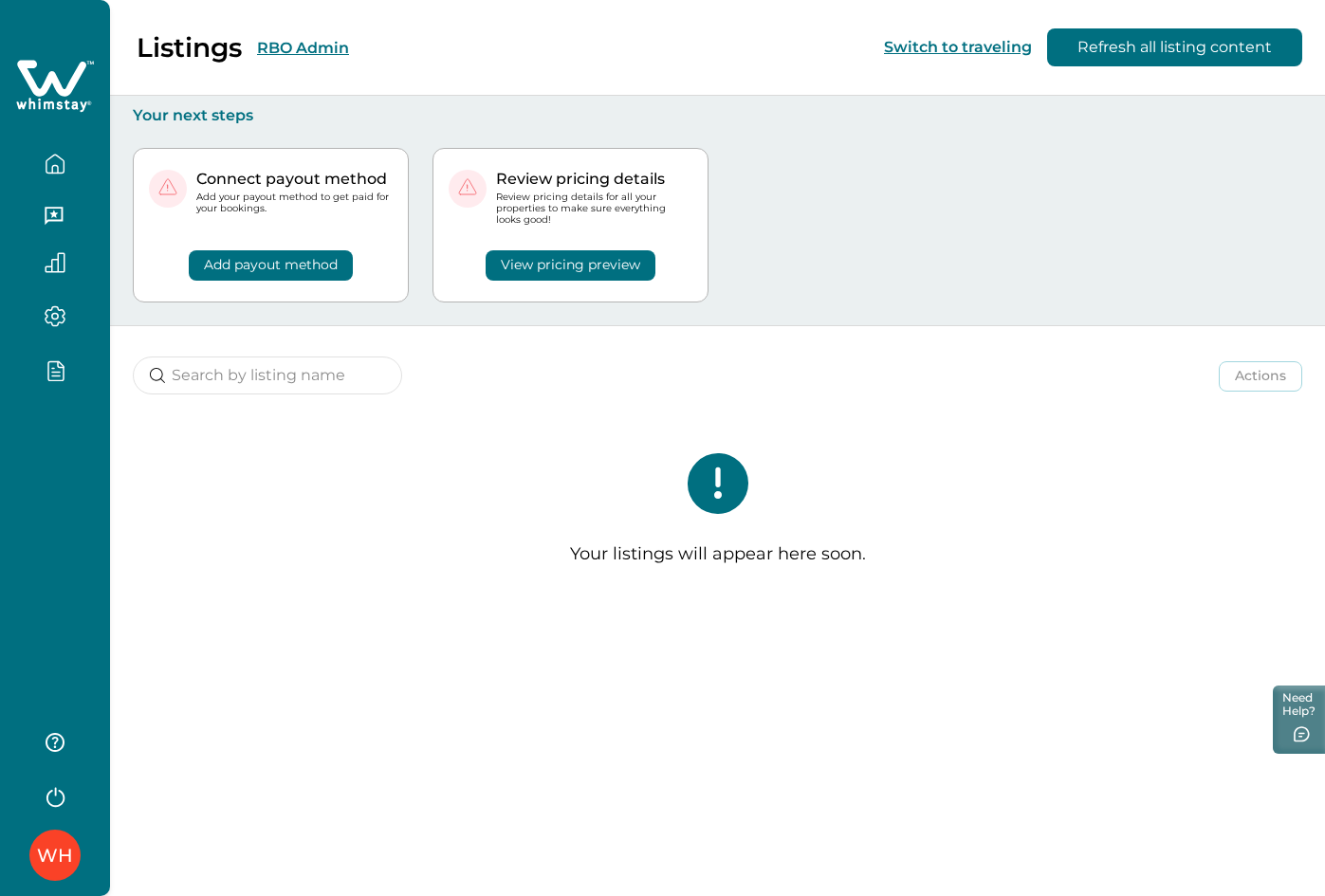
click at [323, 51] on button "RBO Admin" at bounding box center [303, 48] width 92 height 18
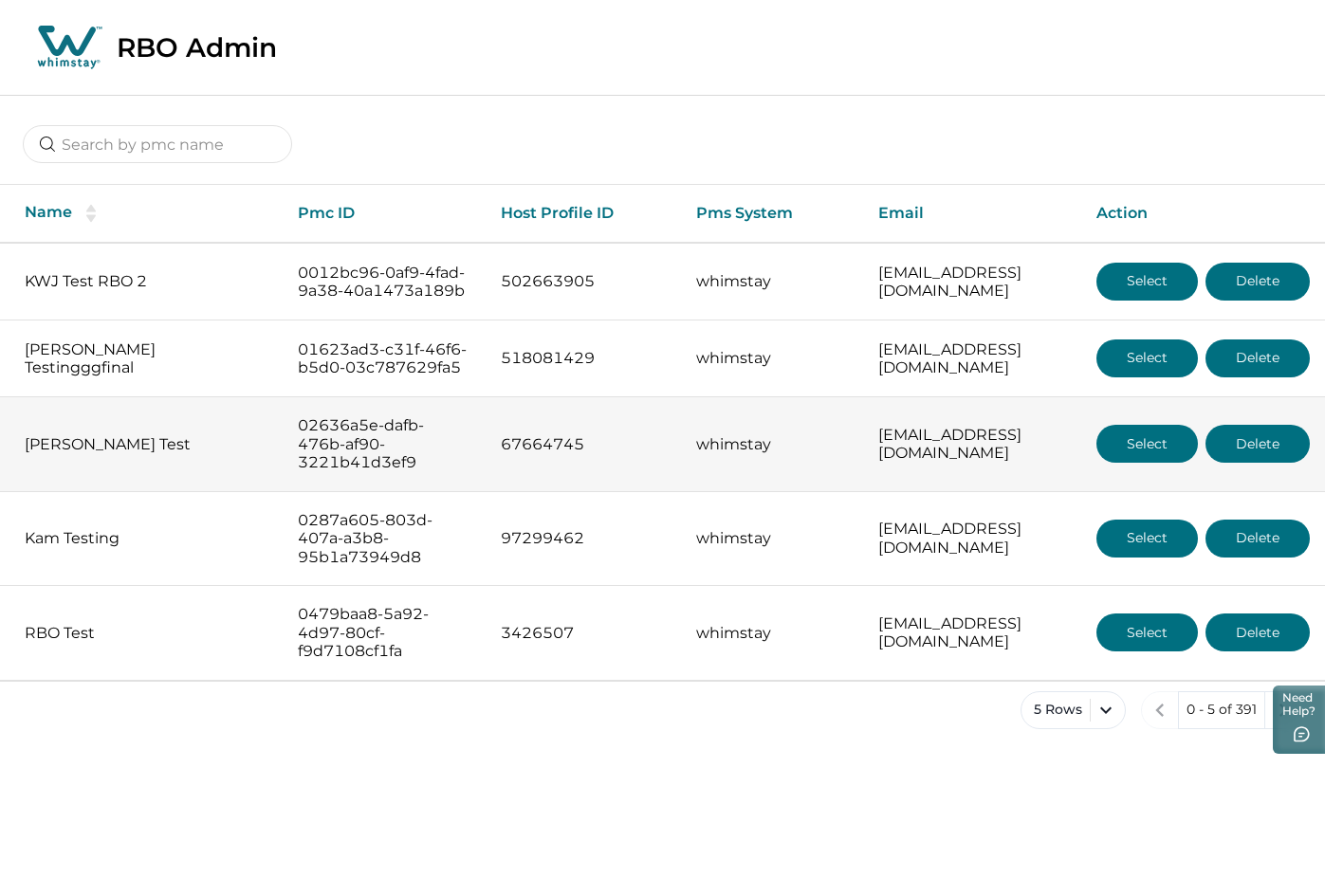
click at [1159, 463] on button "Select" at bounding box center [1148, 443] width 102 height 38
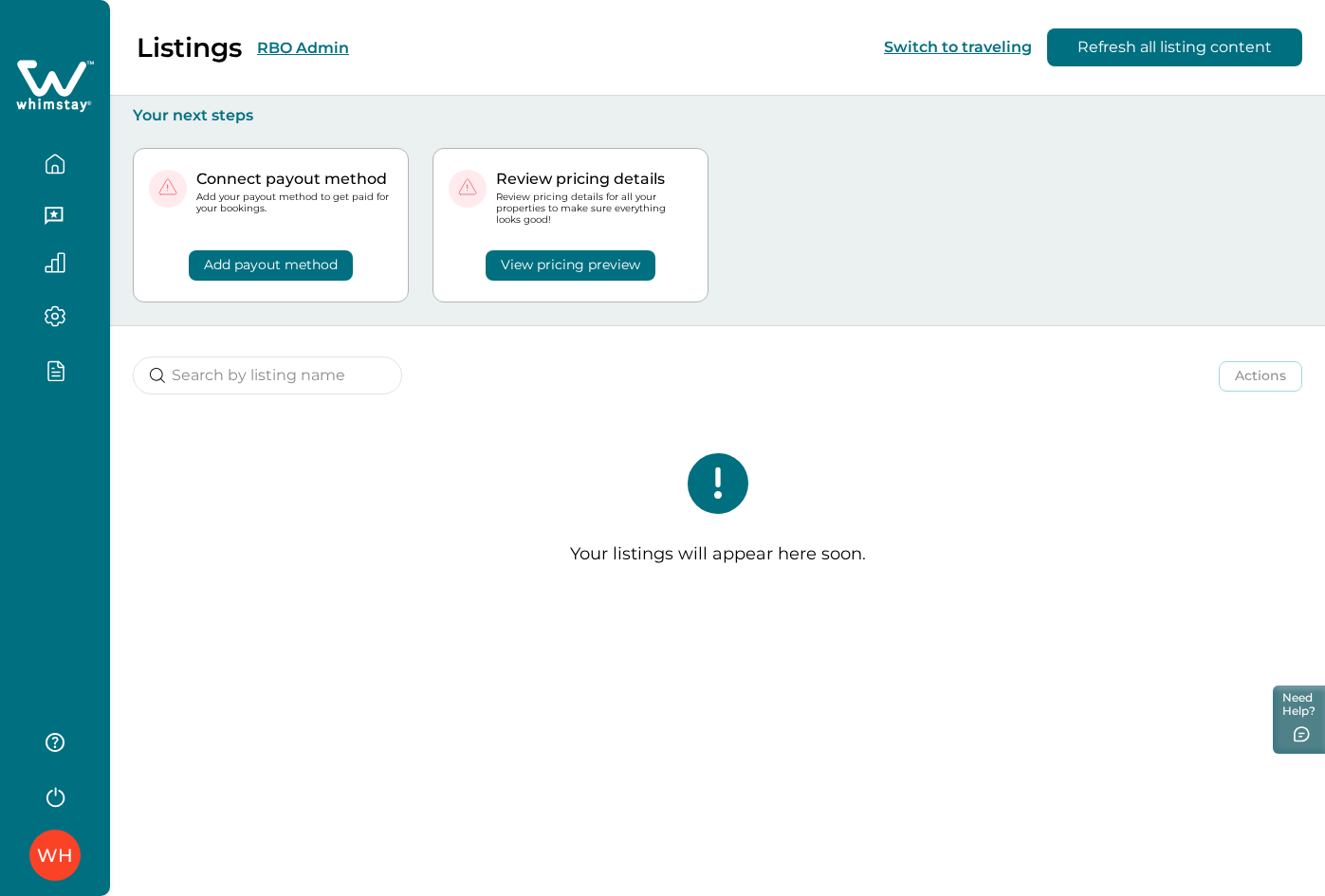
click at [274, 49] on button "RBO Admin" at bounding box center [303, 48] width 92 height 18
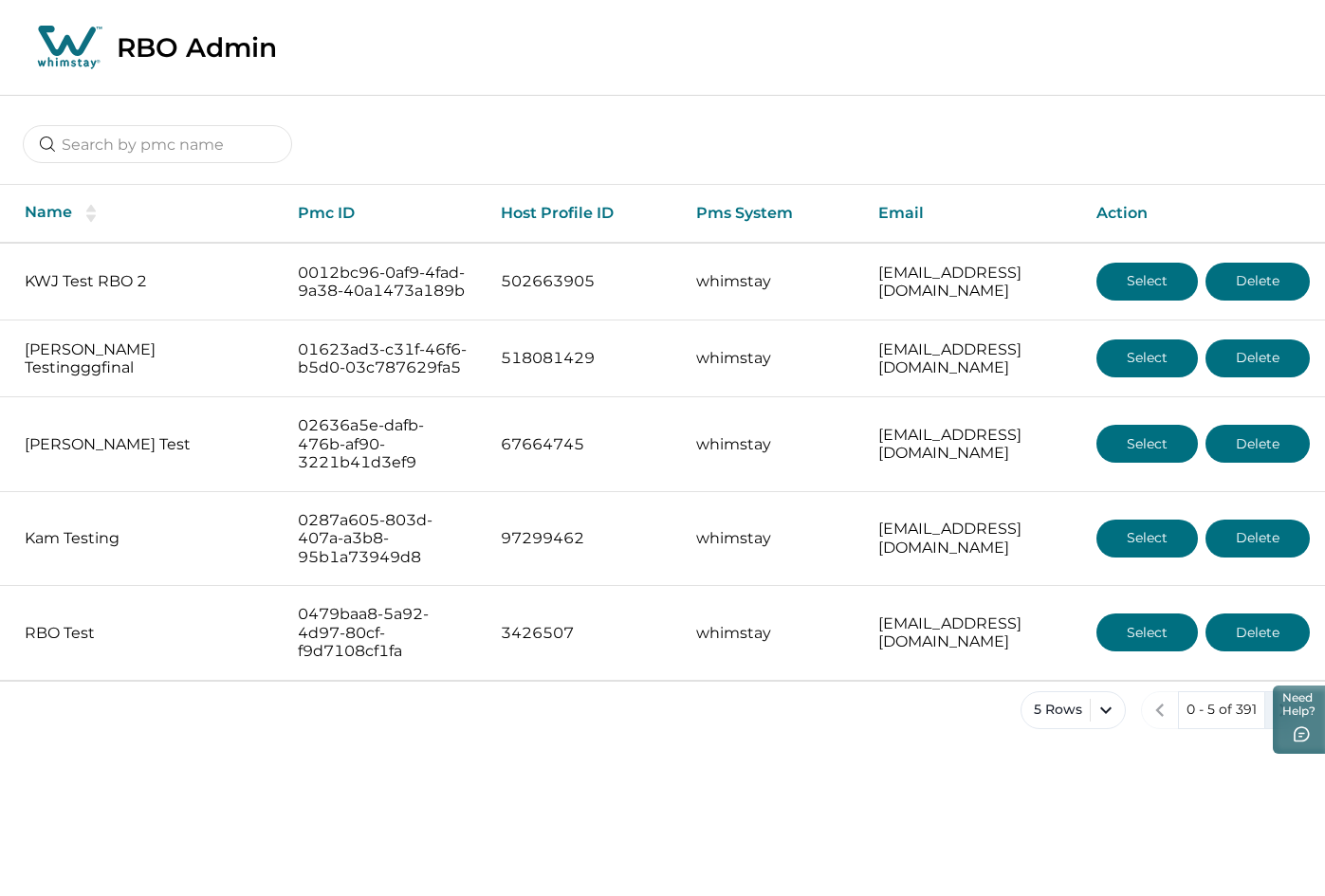
click at [1278, 730] on button "next page" at bounding box center [1283, 710] width 38 height 38
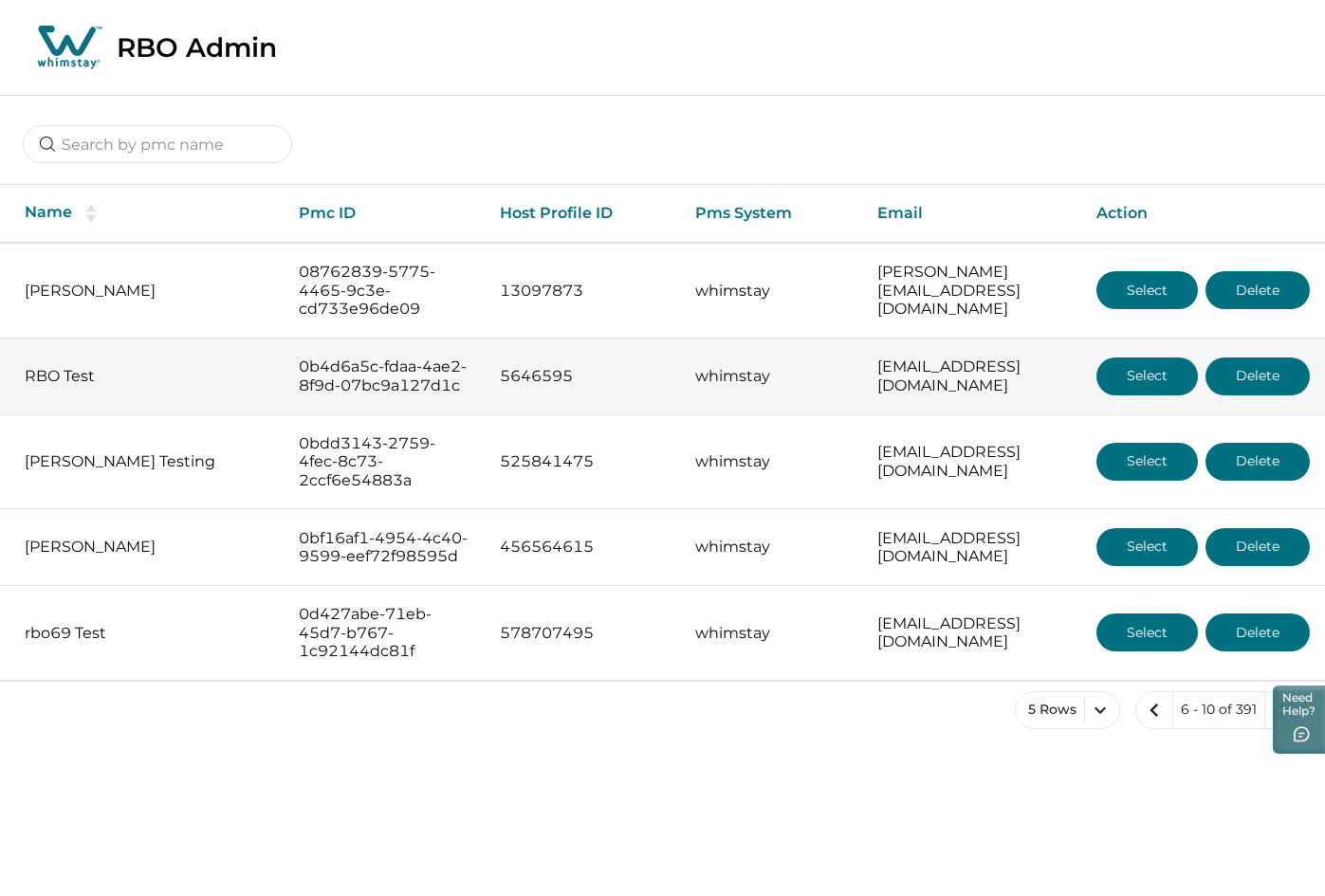
click at [1144, 395] on button "Select" at bounding box center [1148, 376] width 102 height 38
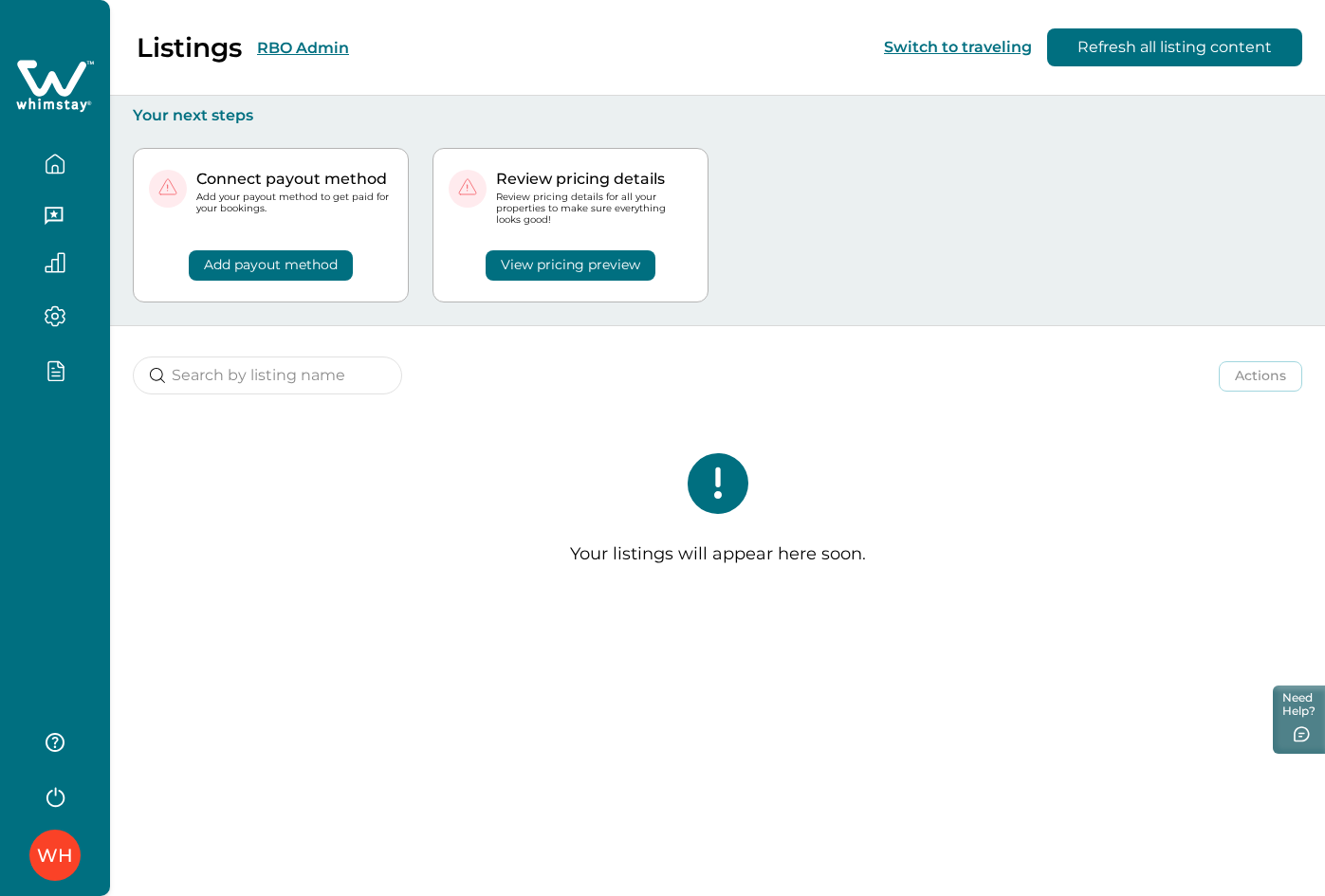
click at [267, 51] on button "RBO Admin" at bounding box center [303, 48] width 92 height 18
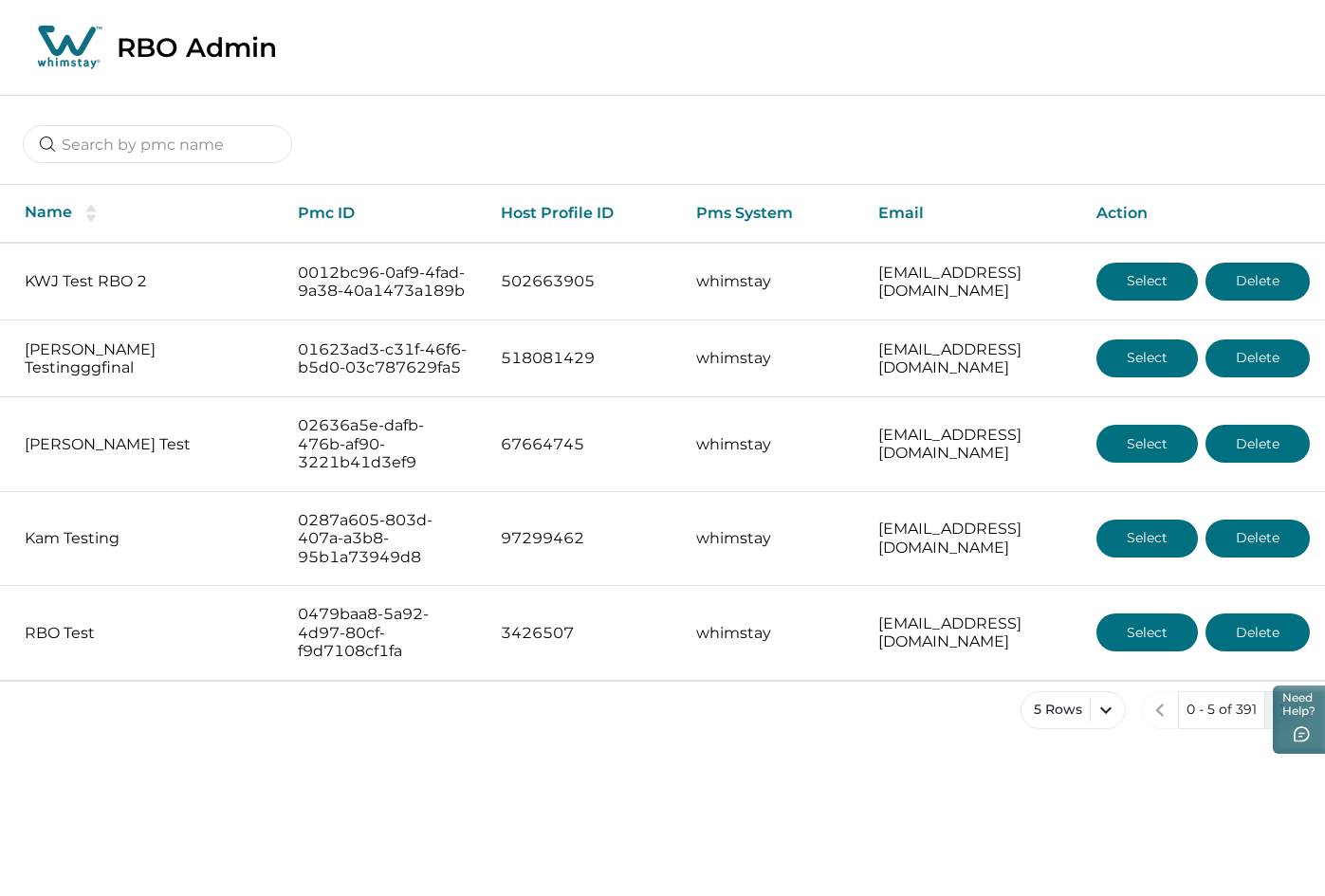
click at [1273, 724] on icon "next page" at bounding box center [1283, 710] width 26 height 26
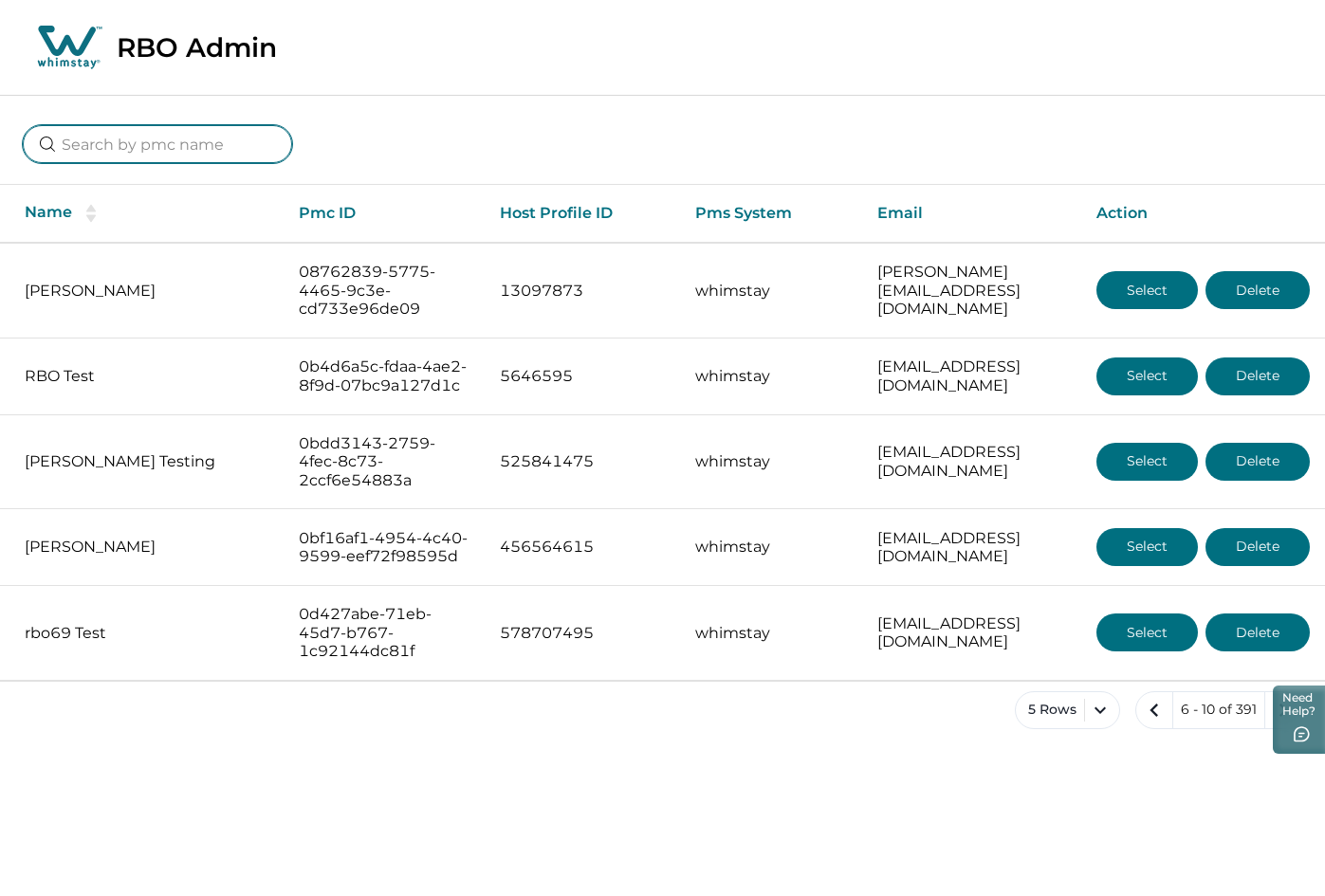
drag, startPoint x: 161, startPoint y: 150, endPoint x: 99, endPoint y: 145, distance: 62.2
click at [99, 145] on input at bounding box center [157, 144] width 269 height 38
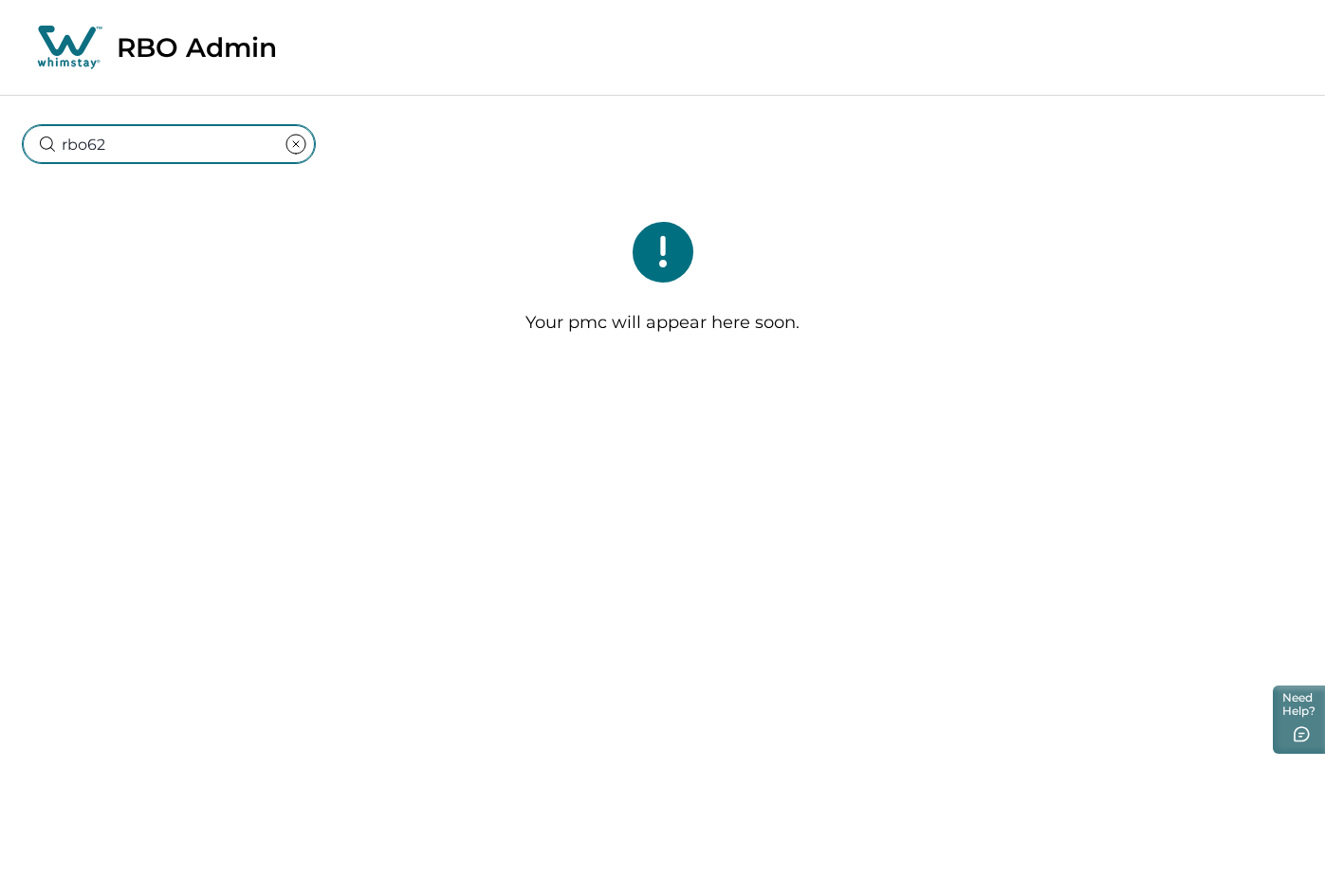
type input "rbo62"
click at [285, 147] on icon "clear input" at bounding box center [296, 144] width 23 height 22
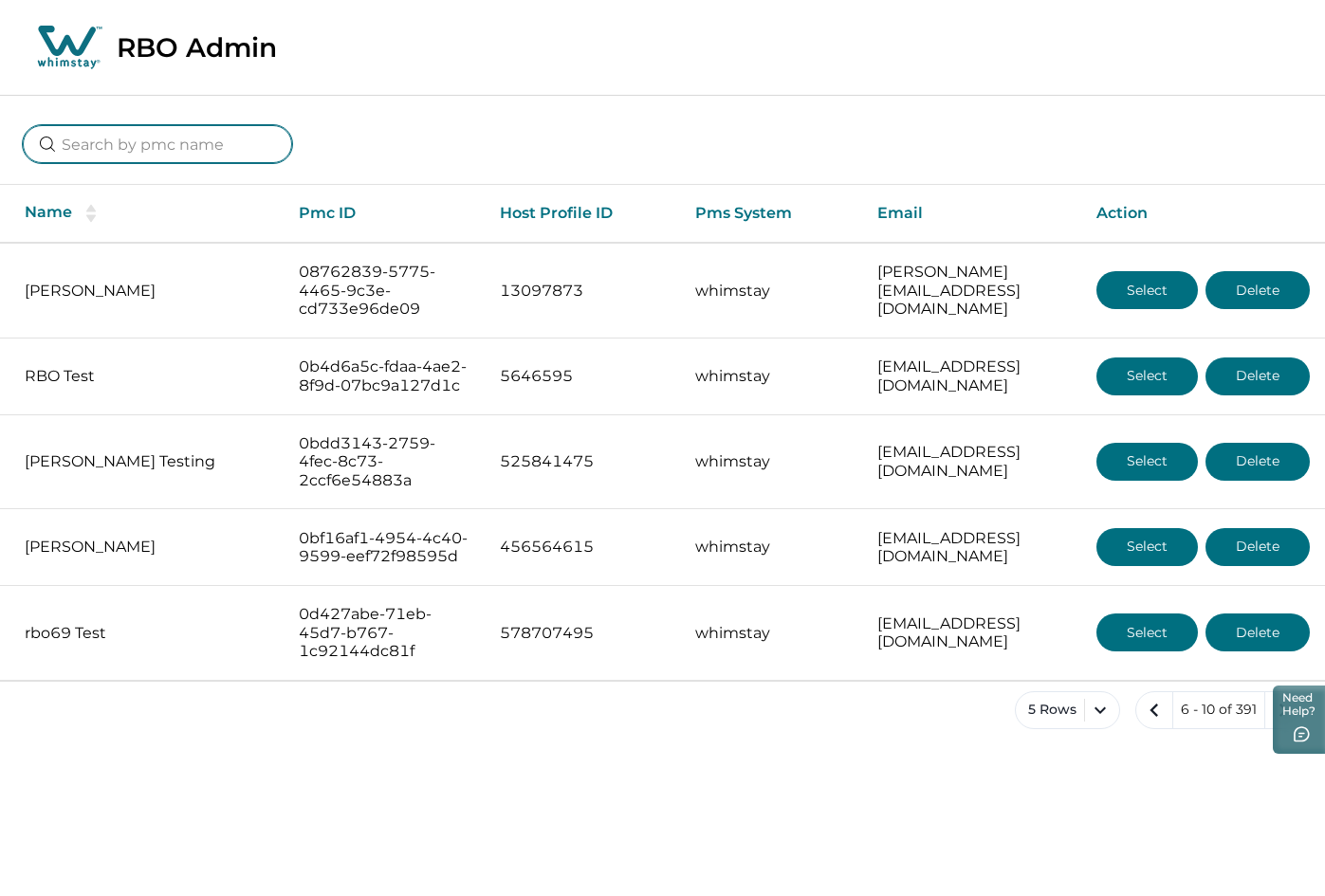
click at [203, 146] on input at bounding box center [157, 144] width 269 height 38
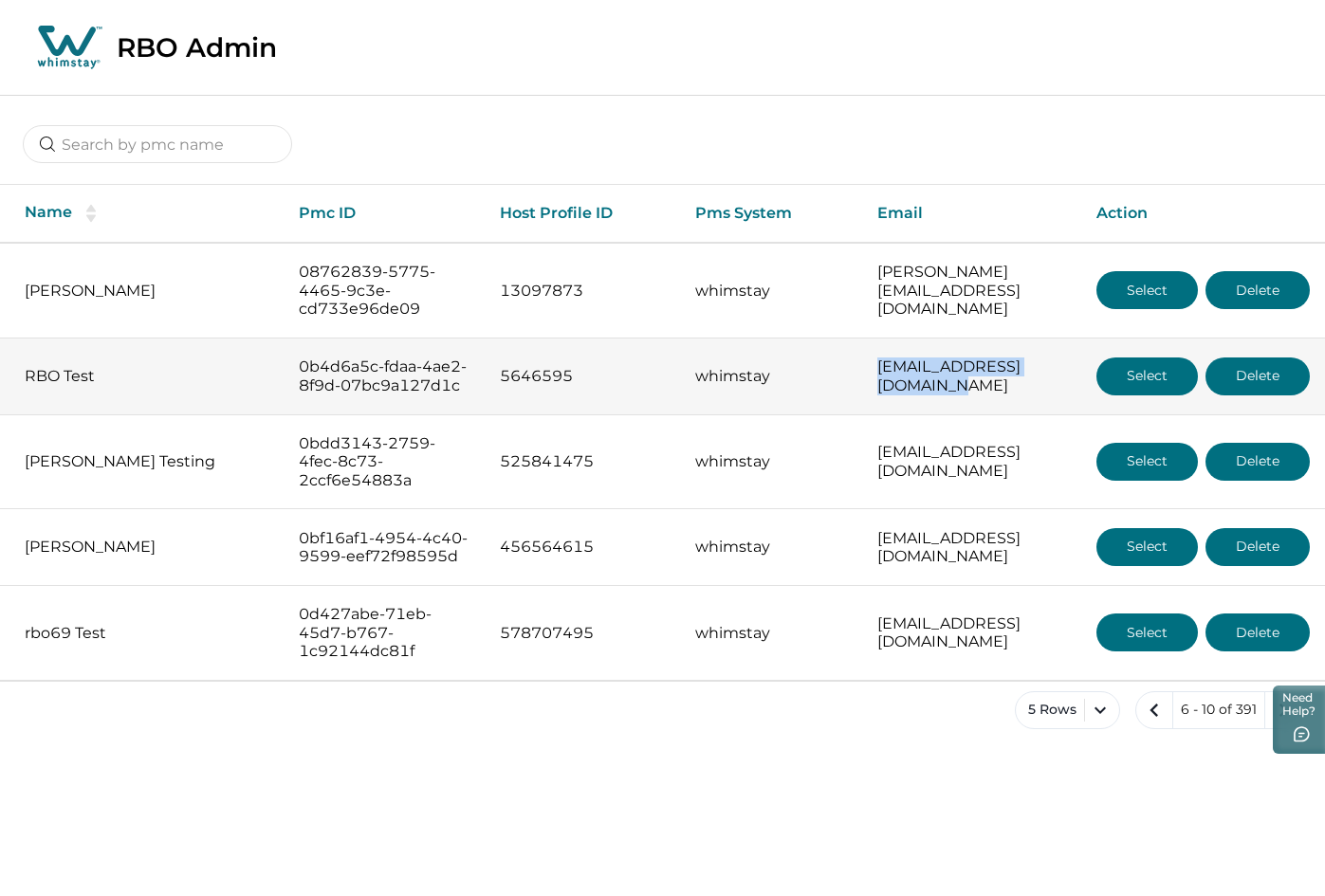
drag, startPoint x: 958, startPoint y: 398, endPoint x: 720, endPoint y: 415, distance: 238.6
click at [862, 415] on td "rbobackend13@yopmail.com" at bounding box center [972, 376] width 219 height 77
copy p "rbobackend13@yopmail.com"
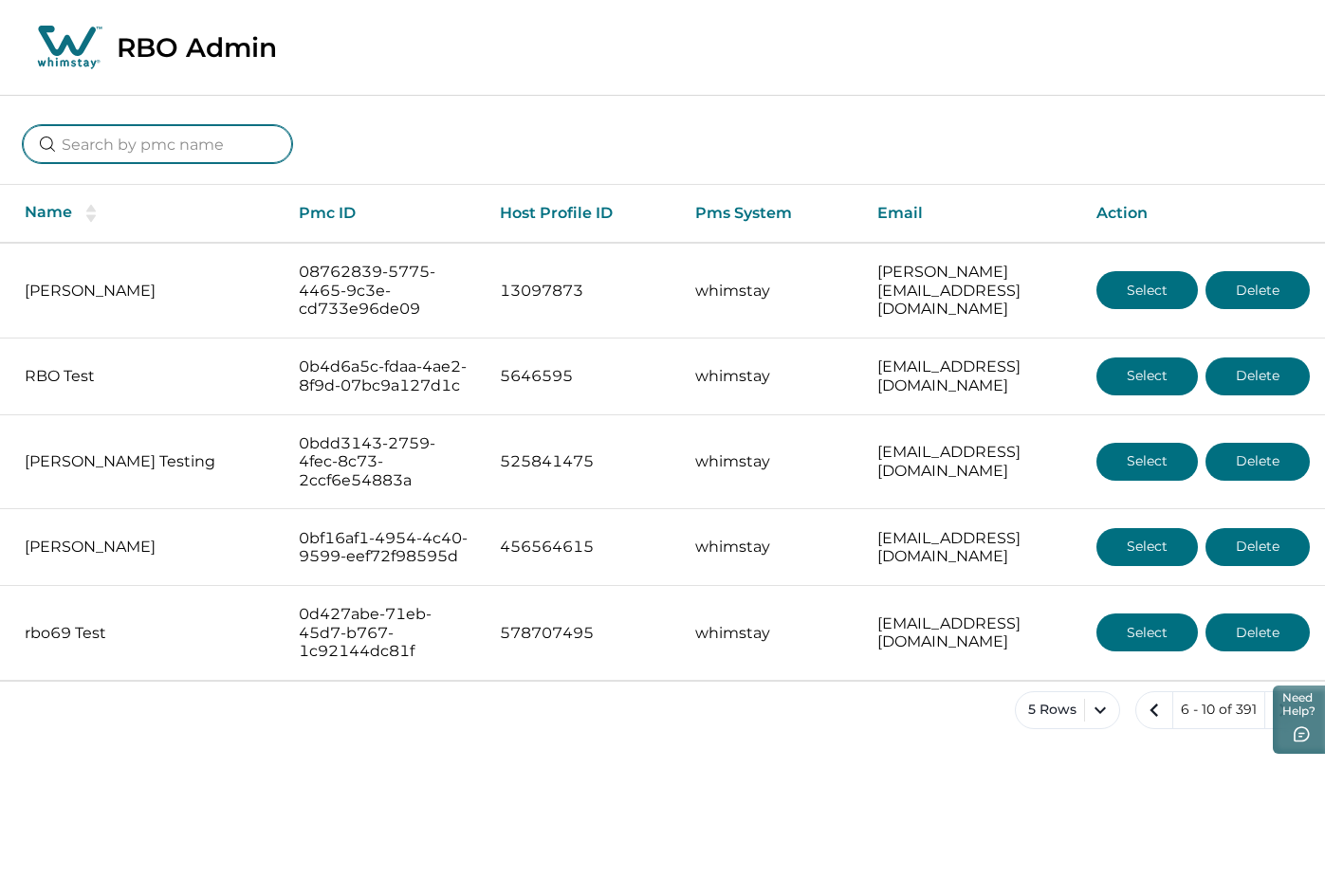
click at [200, 155] on input at bounding box center [157, 144] width 269 height 38
type input "rbobackend13@yopmail.com"
click at [84, 154] on input at bounding box center [157, 144] width 269 height 38
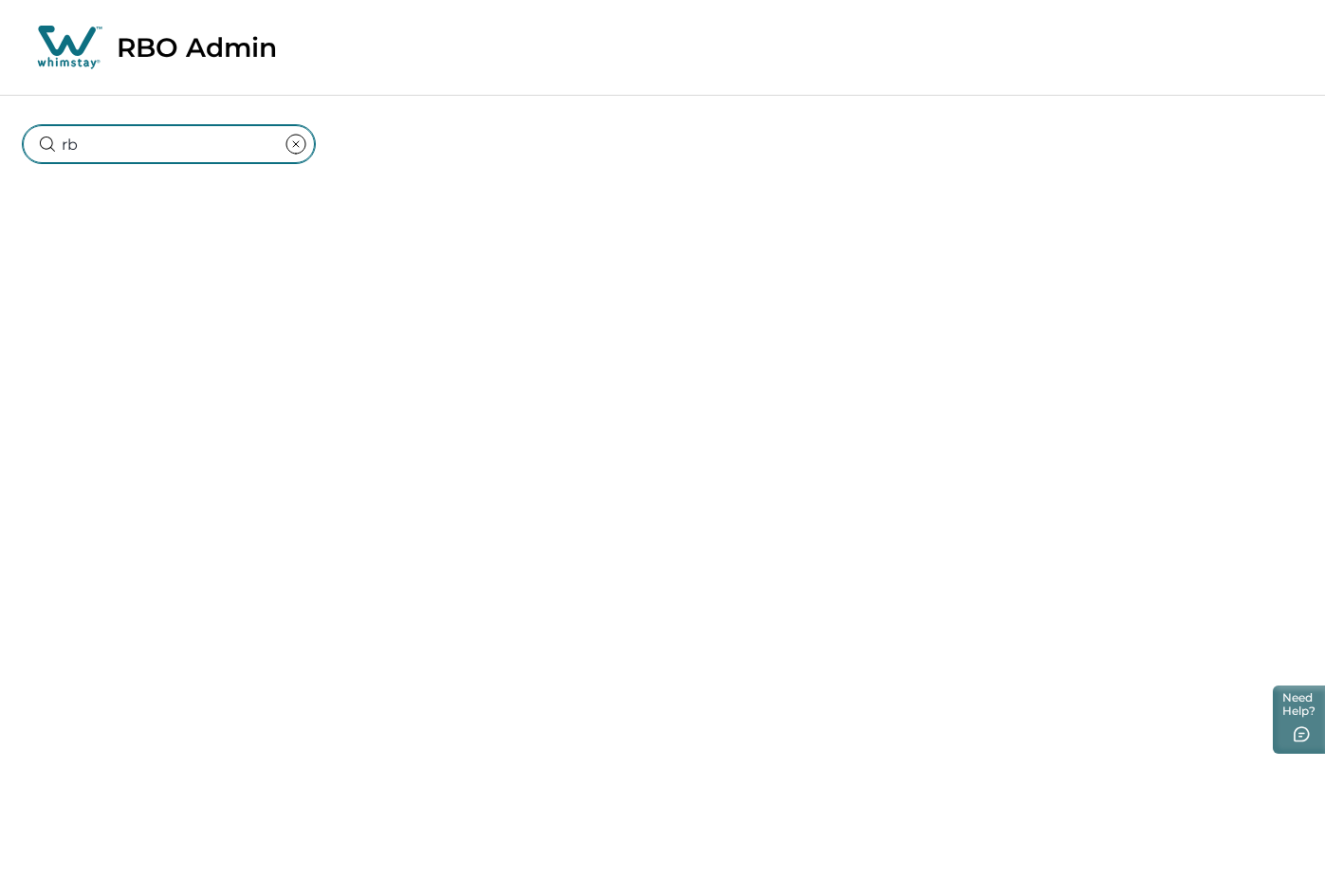
type input "r"
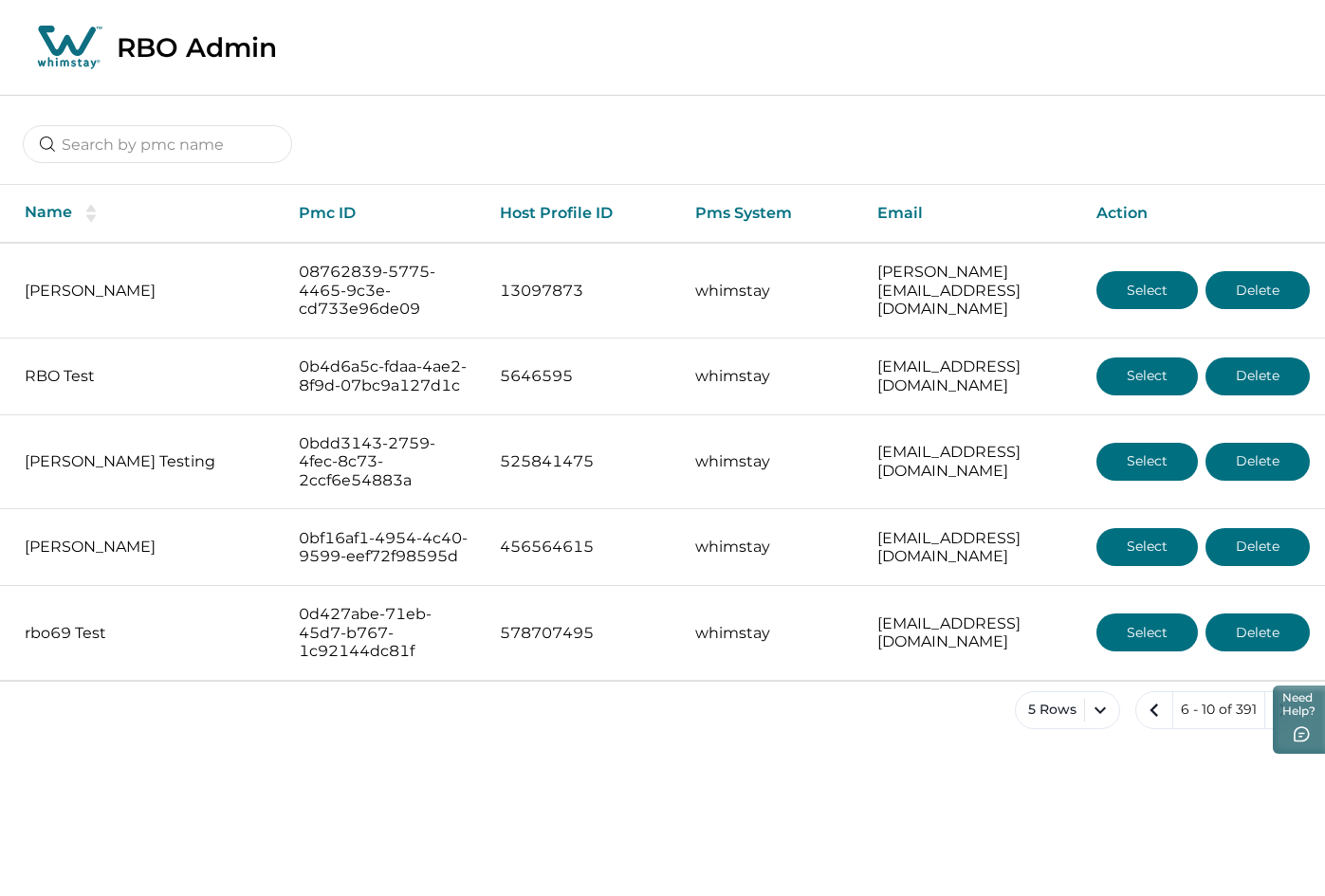
click at [55, 36] on icon at bounding box center [69, 47] width 71 height 47
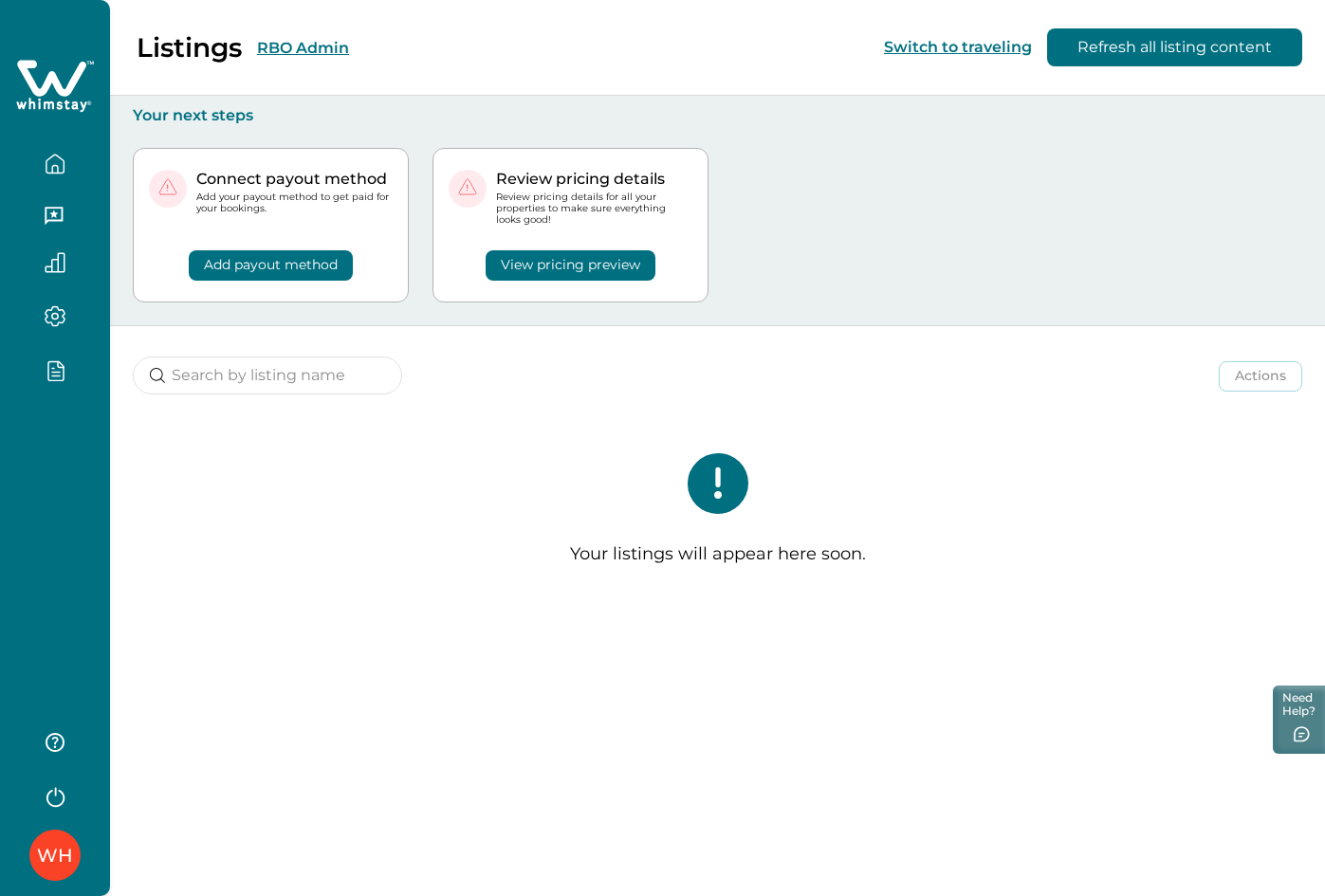
click at [84, 674] on div "WH" at bounding box center [55, 448] width 110 height 896
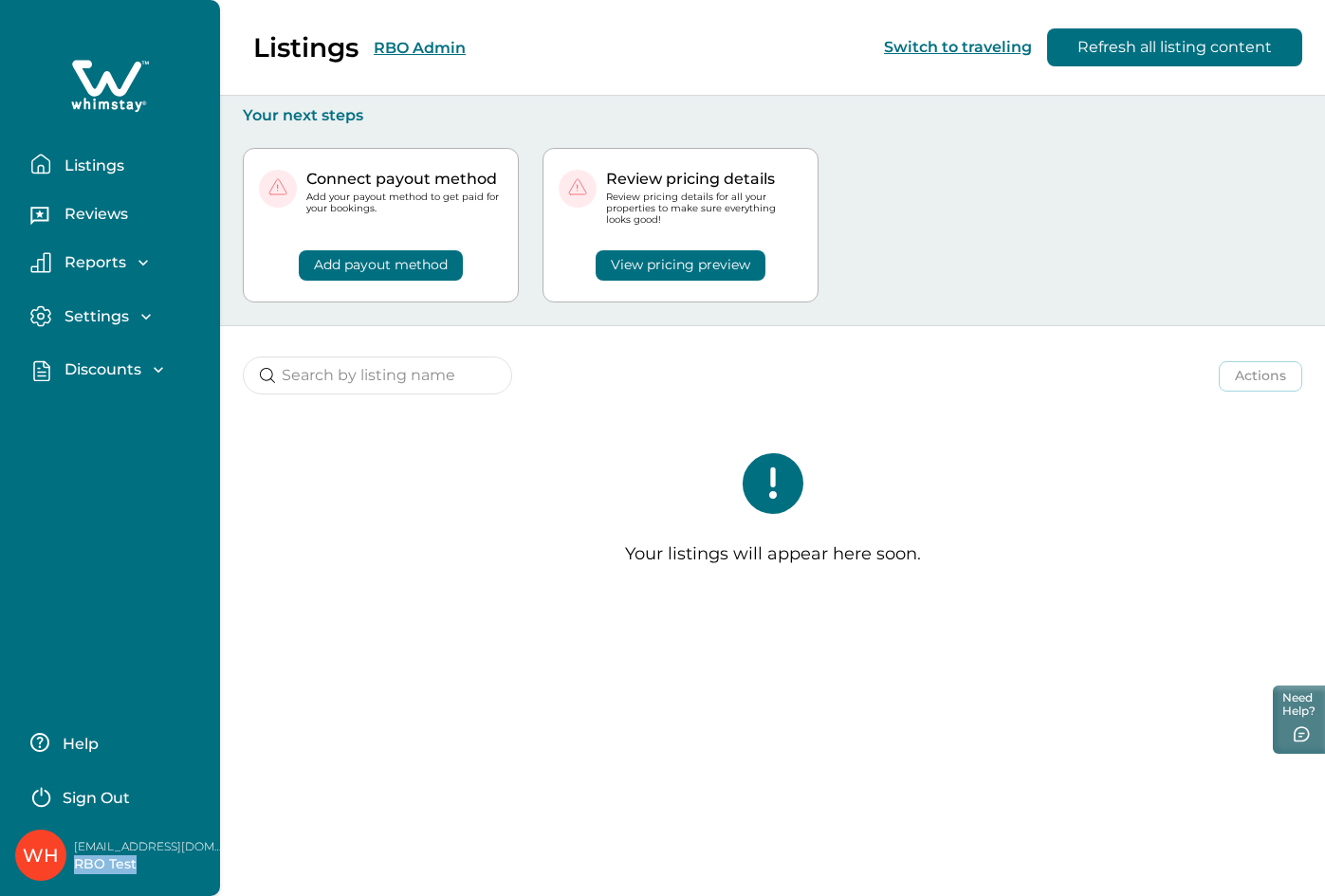
drag, startPoint x: 75, startPoint y: 868, endPoint x: 146, endPoint y: 876, distance: 71.4
click at [146, 876] on div "WH rbobackend13@yopmail.com RBO Test" at bounding box center [120, 855] width 210 height 51
copy p "RBO Test"
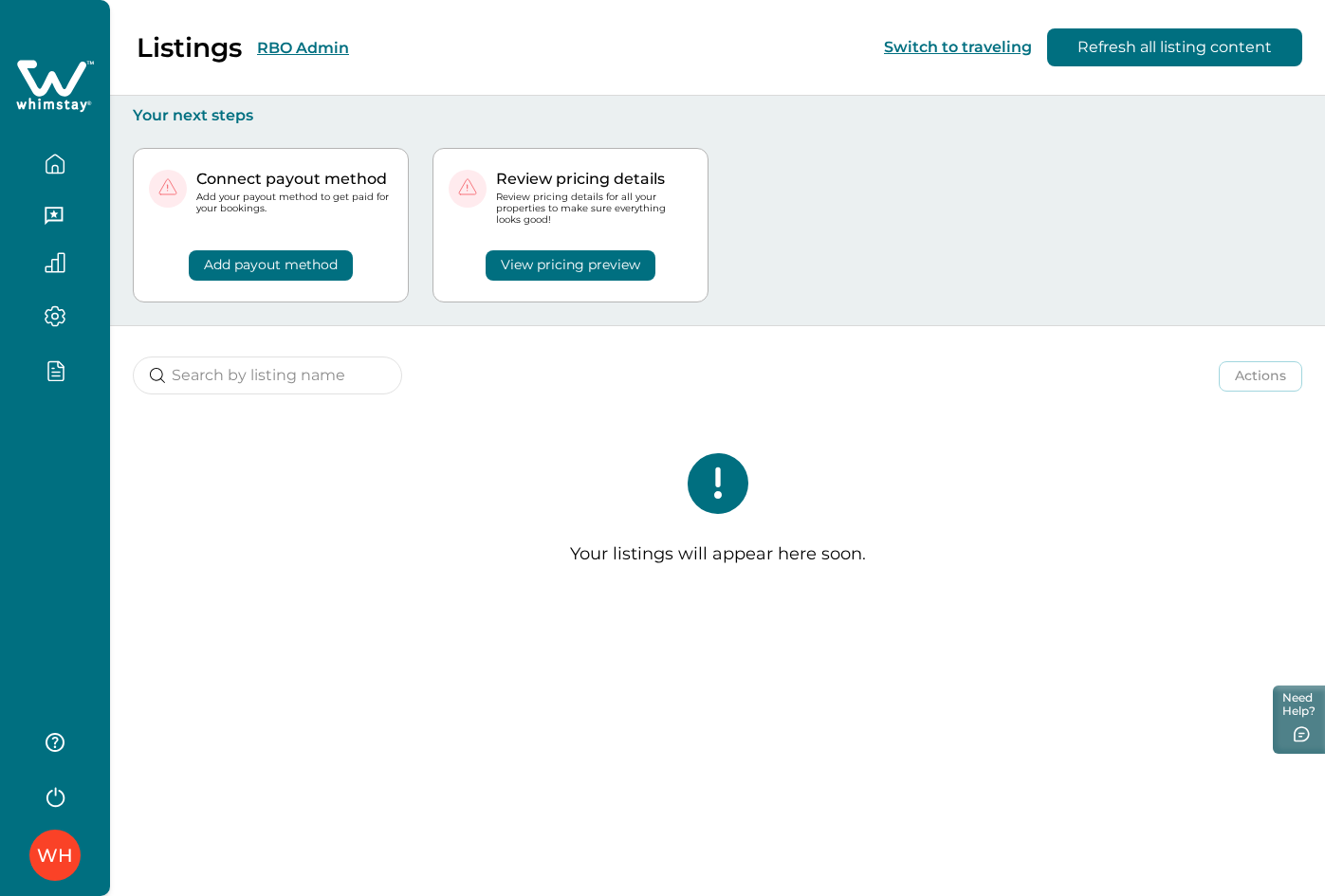
click at [430, 44] on div "Listings RBO Admin Switch to traveling Refresh all listing content" at bounding box center [662, 48] width 1325 height 96
click at [317, 46] on button "RBO Admin" at bounding box center [303, 48] width 92 height 18
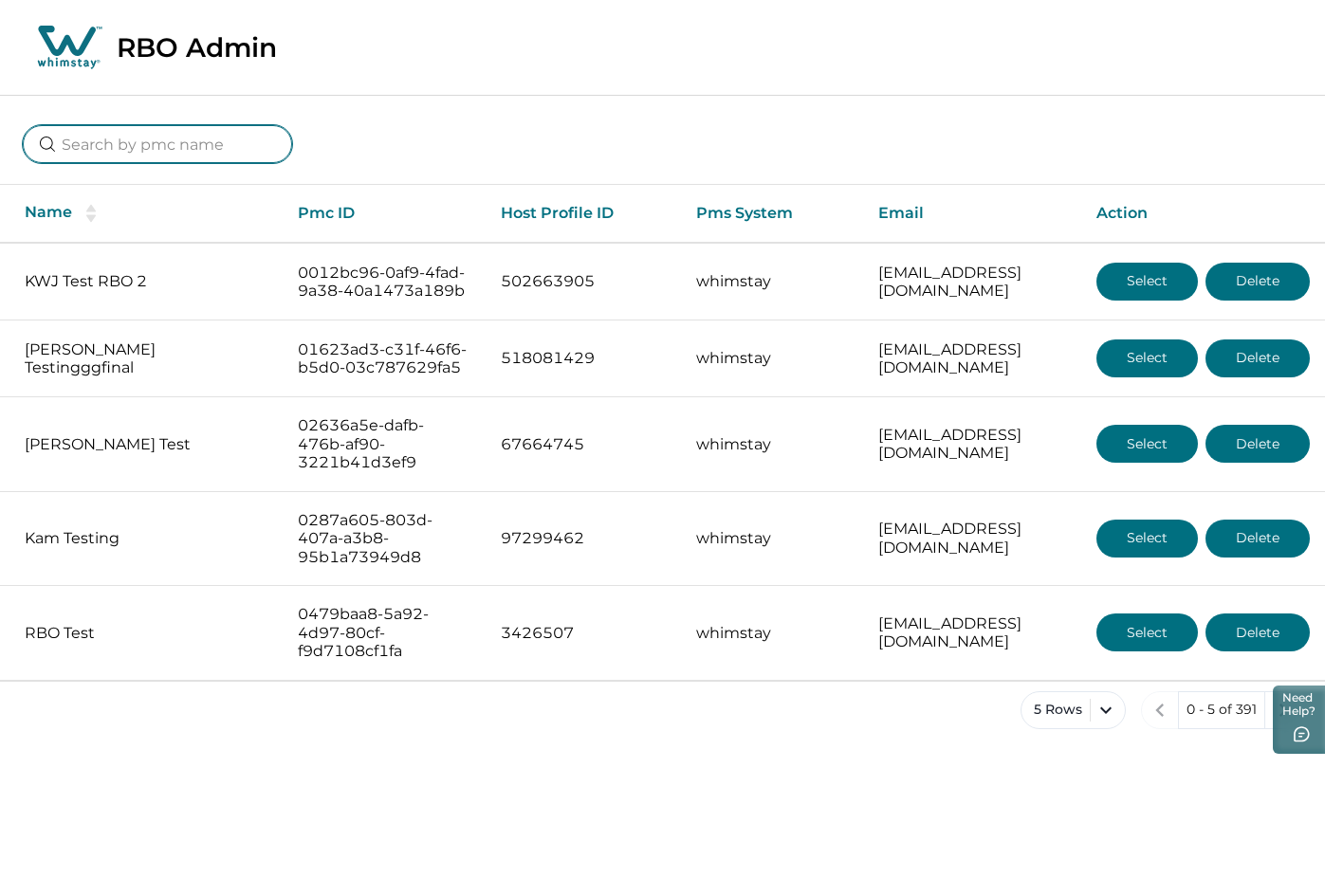
click at [160, 142] on input at bounding box center [157, 144] width 269 height 38
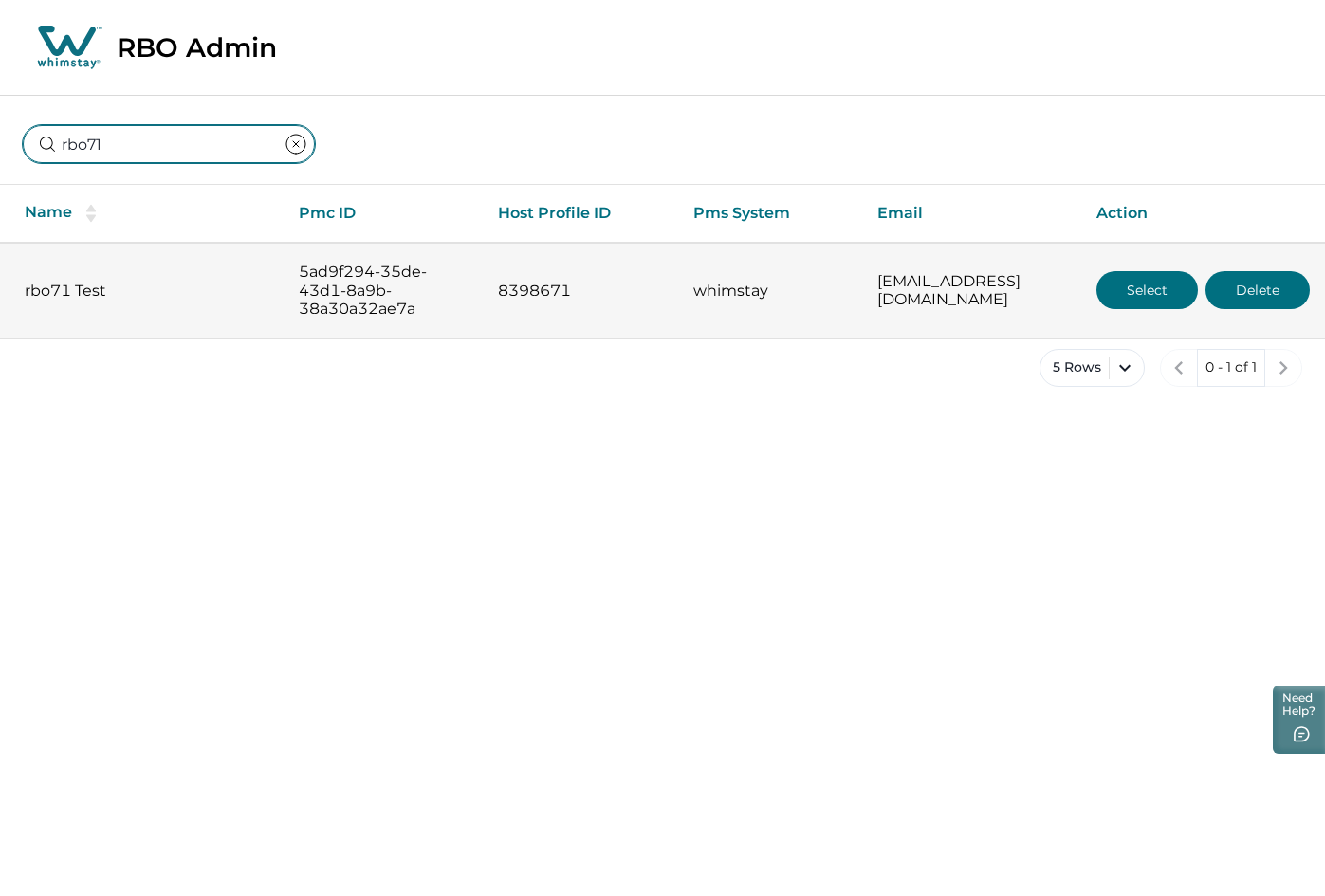
type input "rbo71"
click at [1165, 284] on button "Select" at bounding box center [1148, 290] width 102 height 38
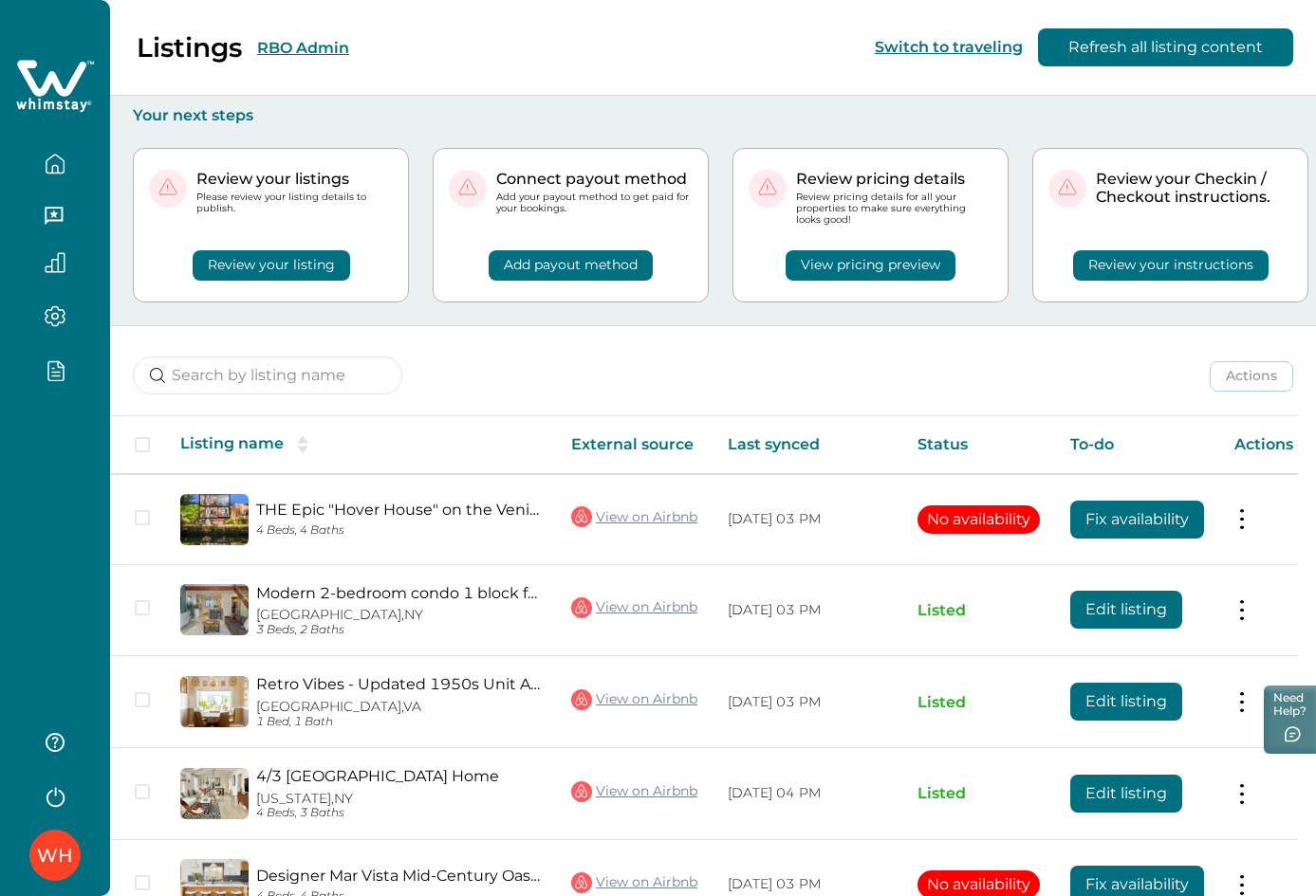
click at [305, 268] on button "Review your listing" at bounding box center [271, 265] width 158 height 30
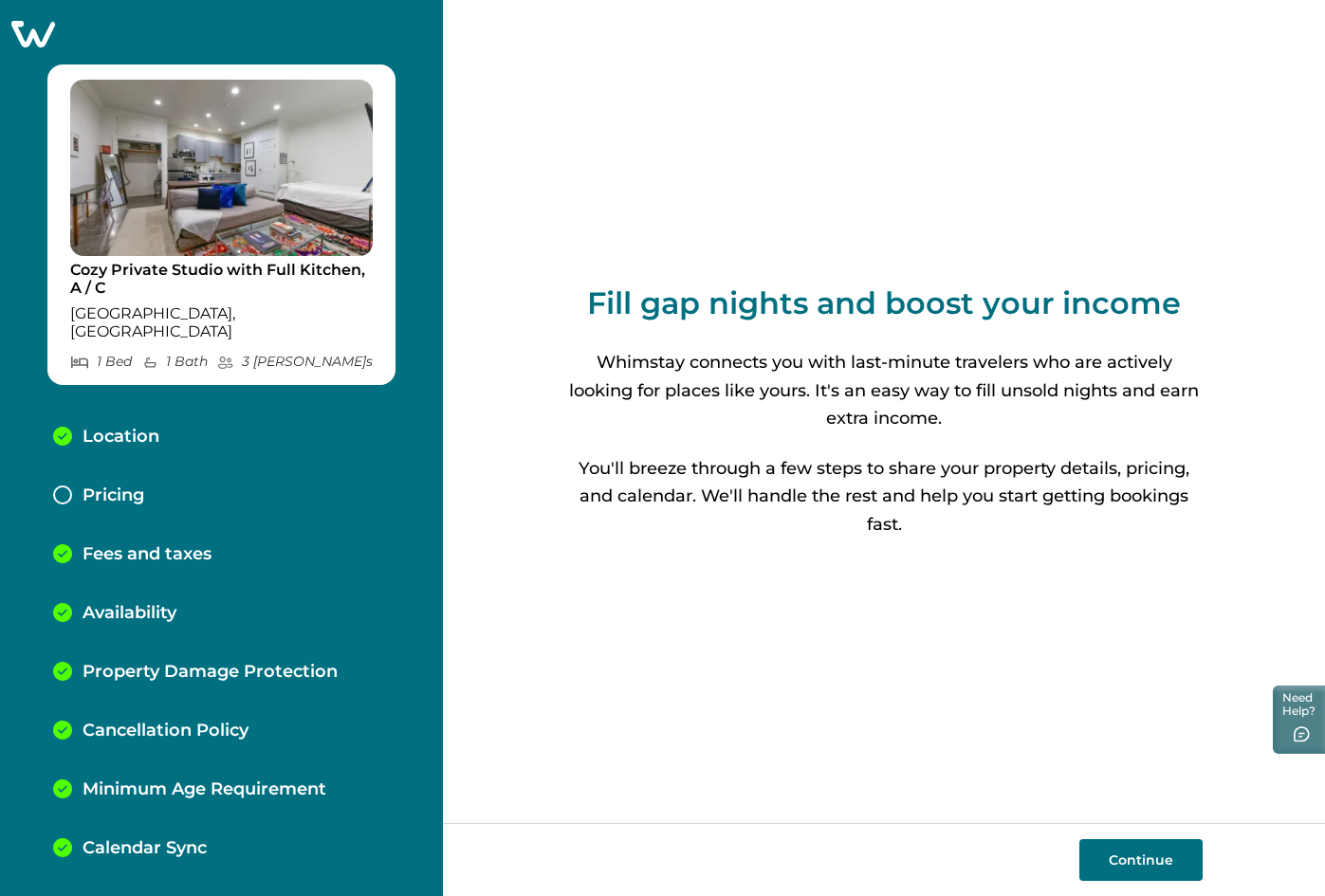
click at [103, 485] on p "Pricing" at bounding box center [113, 495] width 62 height 21
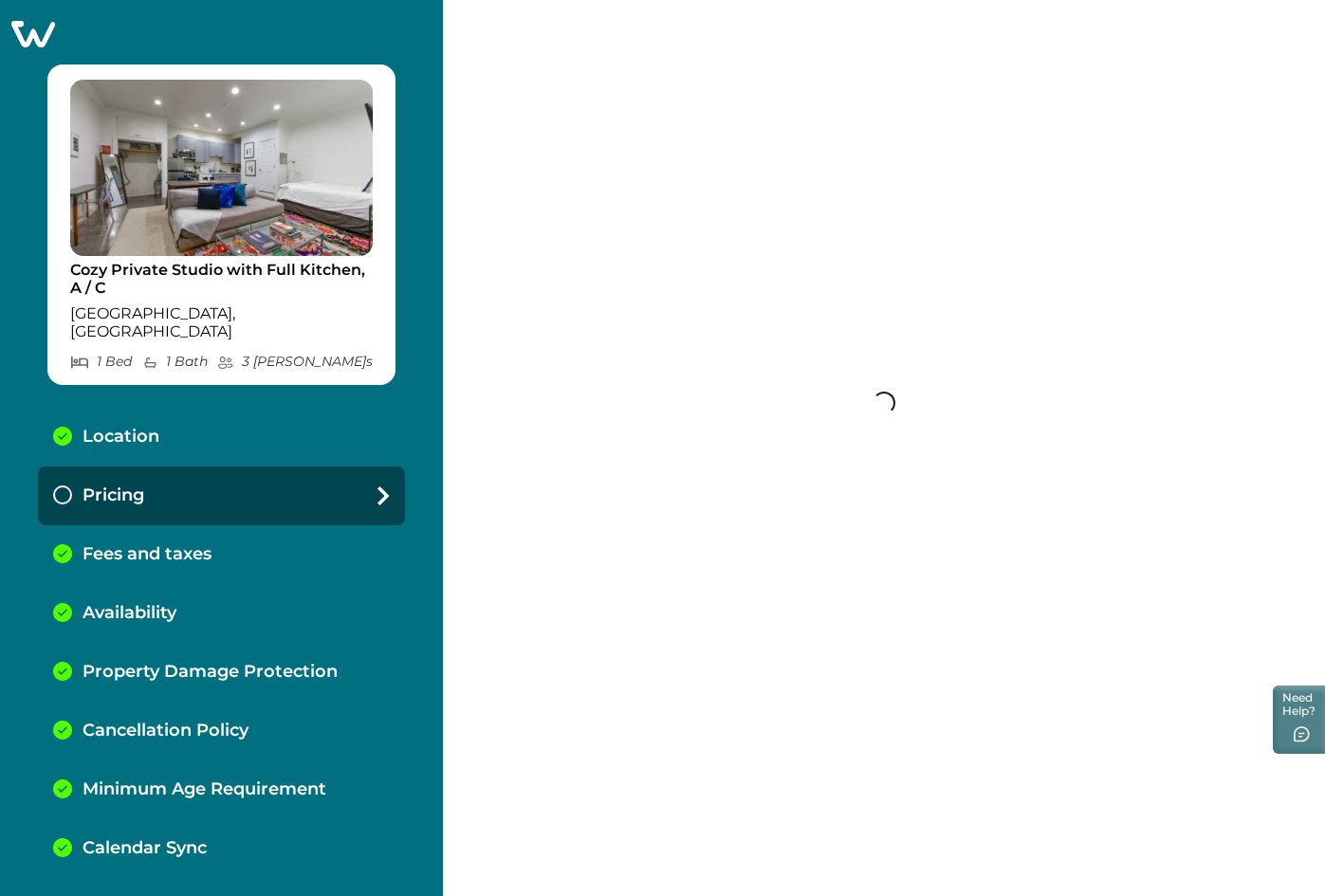
click at [102, 544] on p "Fees and taxes" at bounding box center [147, 554] width 129 height 21
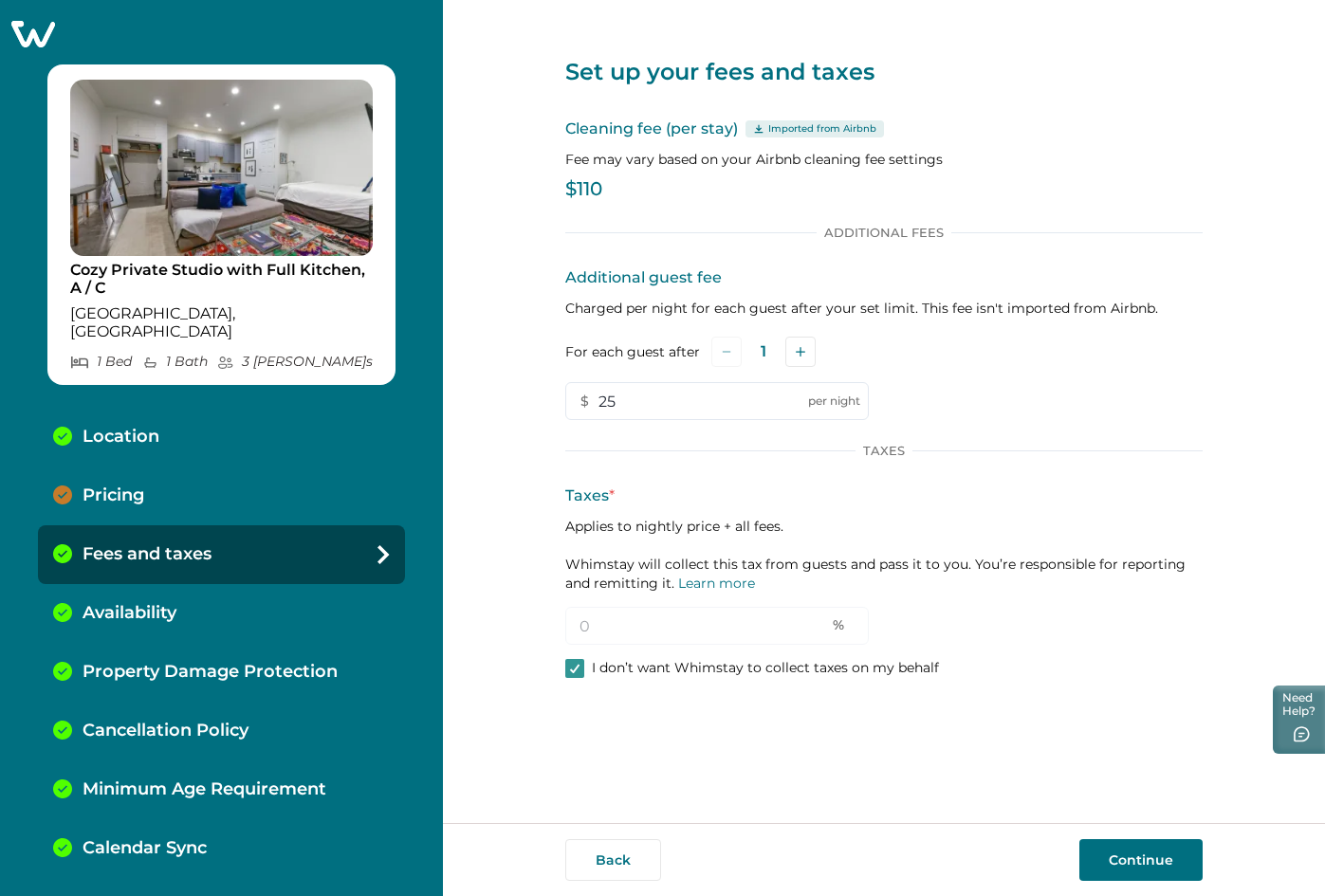
click at [82, 485] on p "Pricing" at bounding box center [113, 495] width 62 height 21
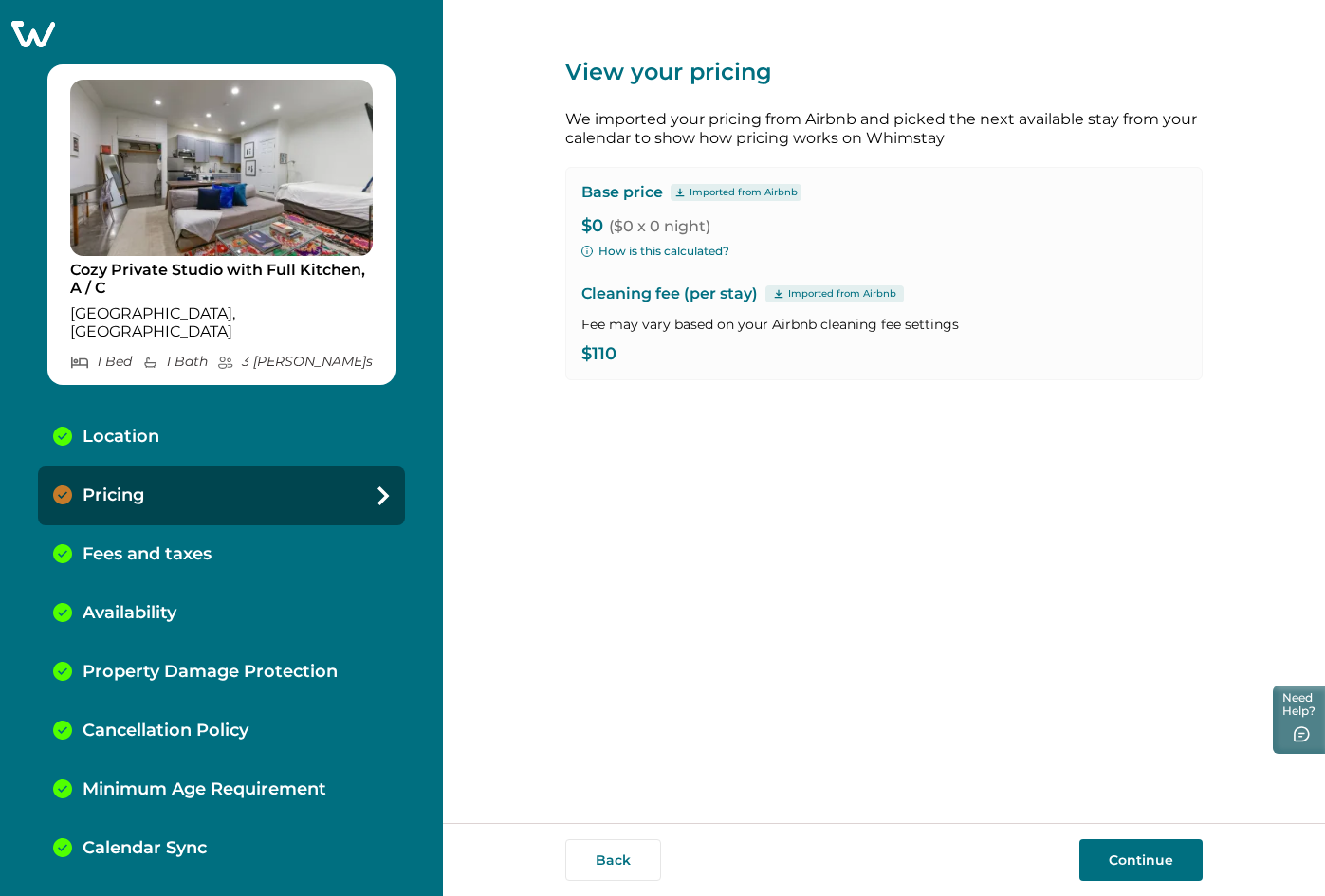
click at [151, 544] on p "Fees and taxes" at bounding box center [147, 554] width 129 height 21
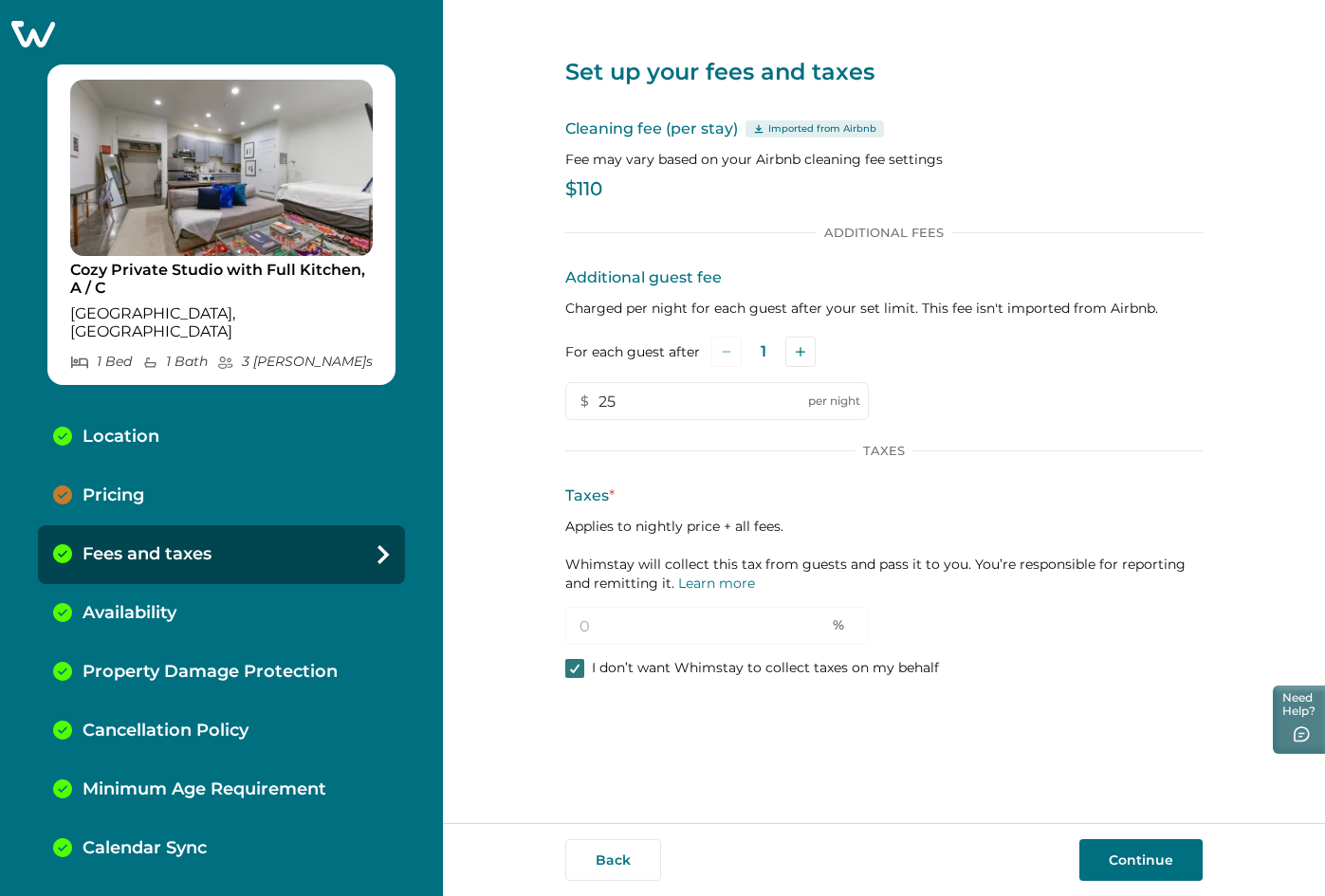
click at [573, 662] on div at bounding box center [575, 669] width 12 height 16
click at [508, 636] on div "Set up your fees and taxes Cleaning fee (per stay) Imported from Airbnb Fee may…" at bounding box center [885, 411] width 883 height 823
type input "12"
click at [113, 604] on p "Availability" at bounding box center [129, 613] width 94 height 21
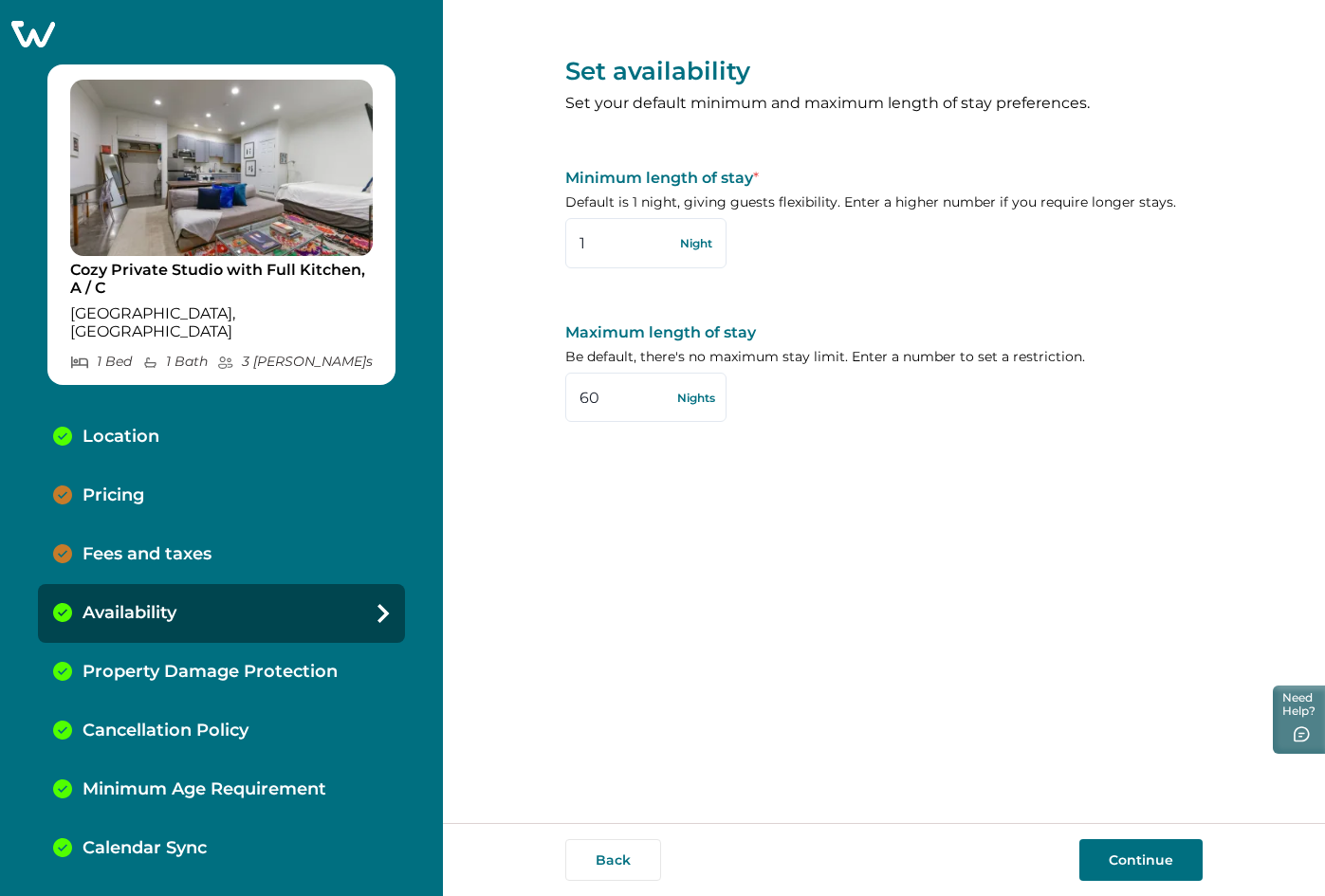
click at [107, 544] on p "Fees and taxes" at bounding box center [147, 554] width 129 height 21
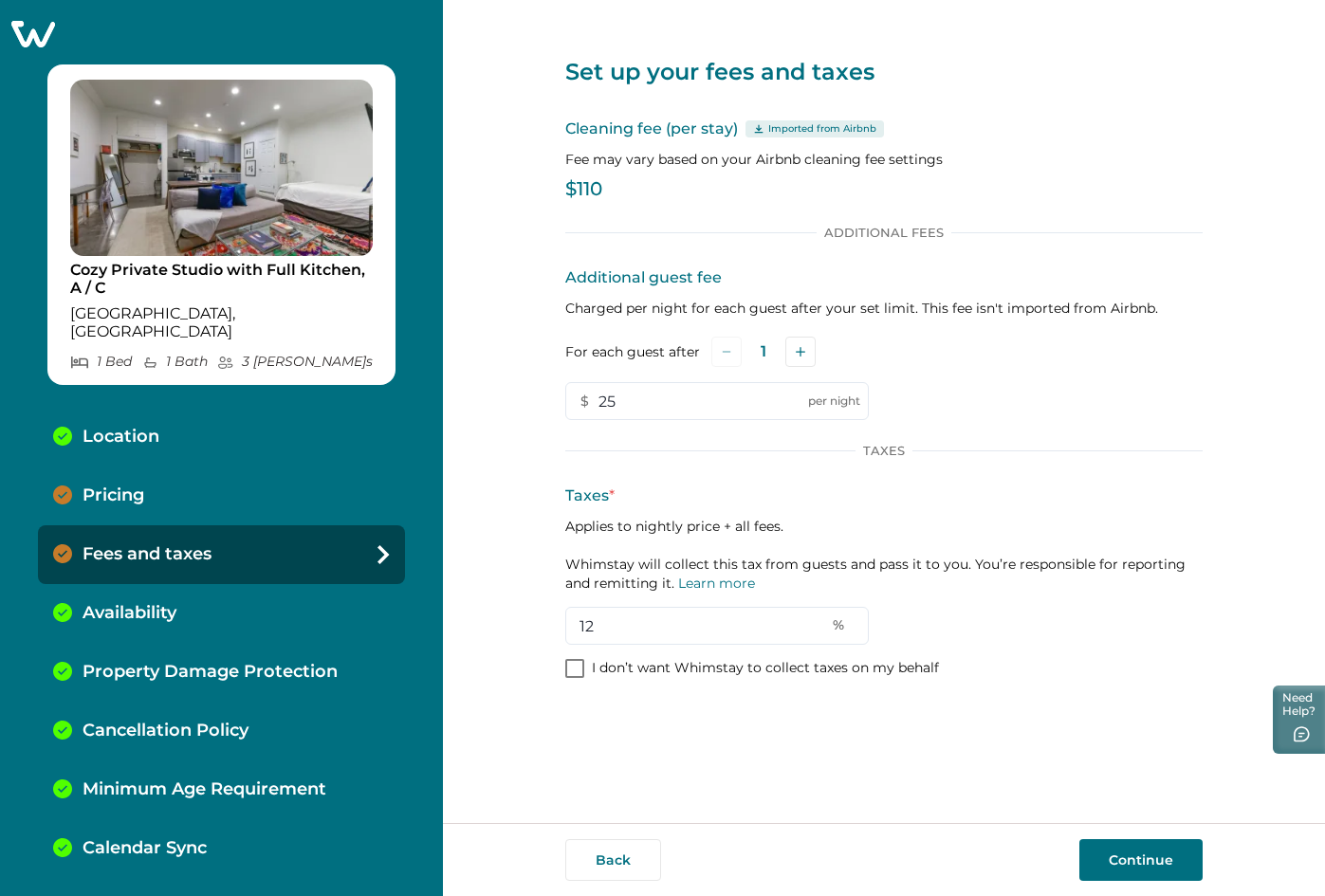
drag, startPoint x: 718, startPoint y: 626, endPoint x: 503, endPoint y: 624, distance: 215.0
click at [503, 624] on div "Set up your fees and taxes Cleaning fee (per stay) Imported from Airbnb Fee may…" at bounding box center [885, 411] width 883 height 823
click at [895, 637] on div "Taxes * Applies to nightly price + all fees. Whimstay will collect this tax fro…" at bounding box center [884, 564] width 637 height 160
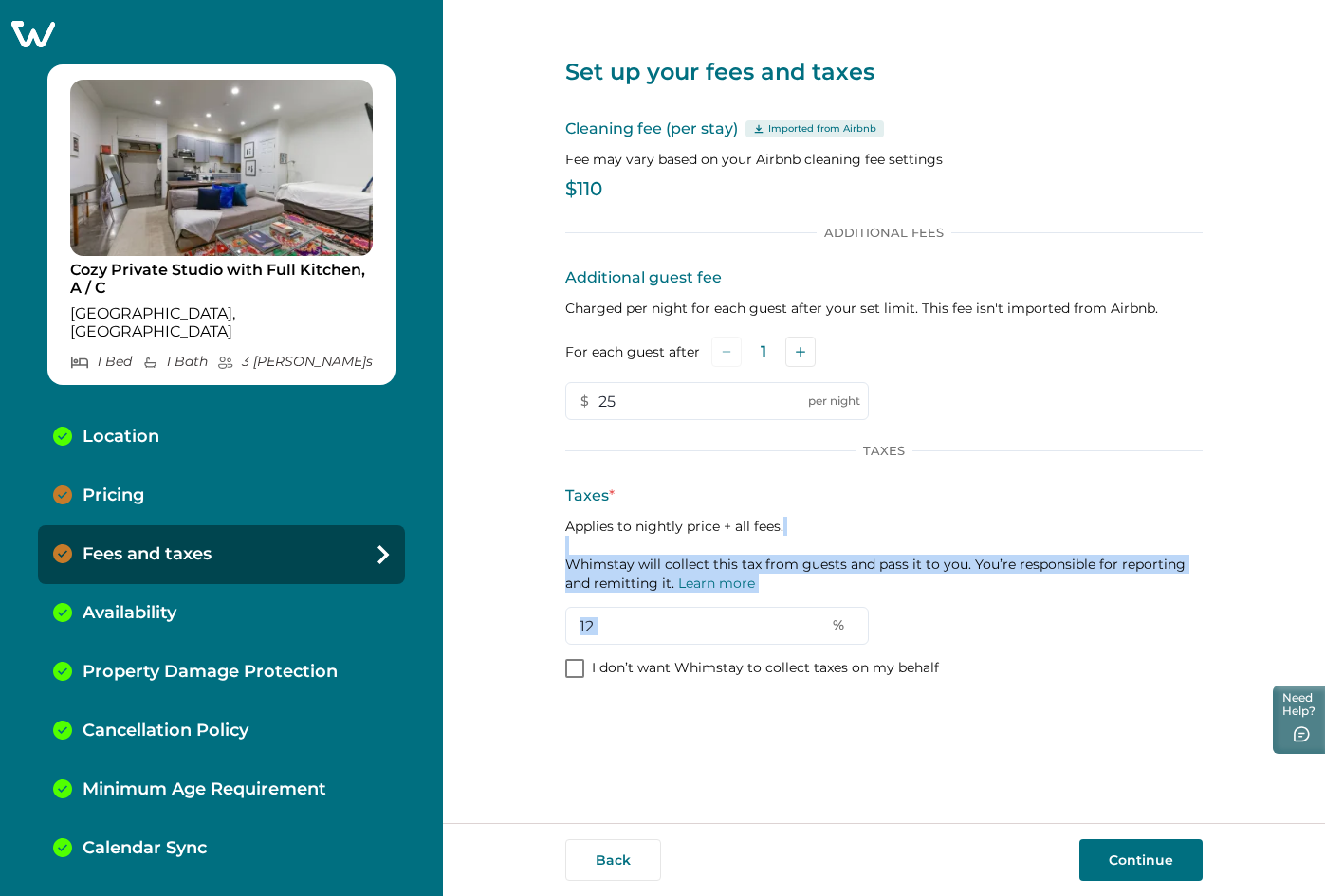
drag, startPoint x: 897, startPoint y: 632, endPoint x: 532, endPoint y: 549, distance: 374.3
click at [532, 549] on div "Set up your fees and taxes Cleaning fee (per stay) Imported from Airbnb Fee may…" at bounding box center [885, 411] width 883 height 823
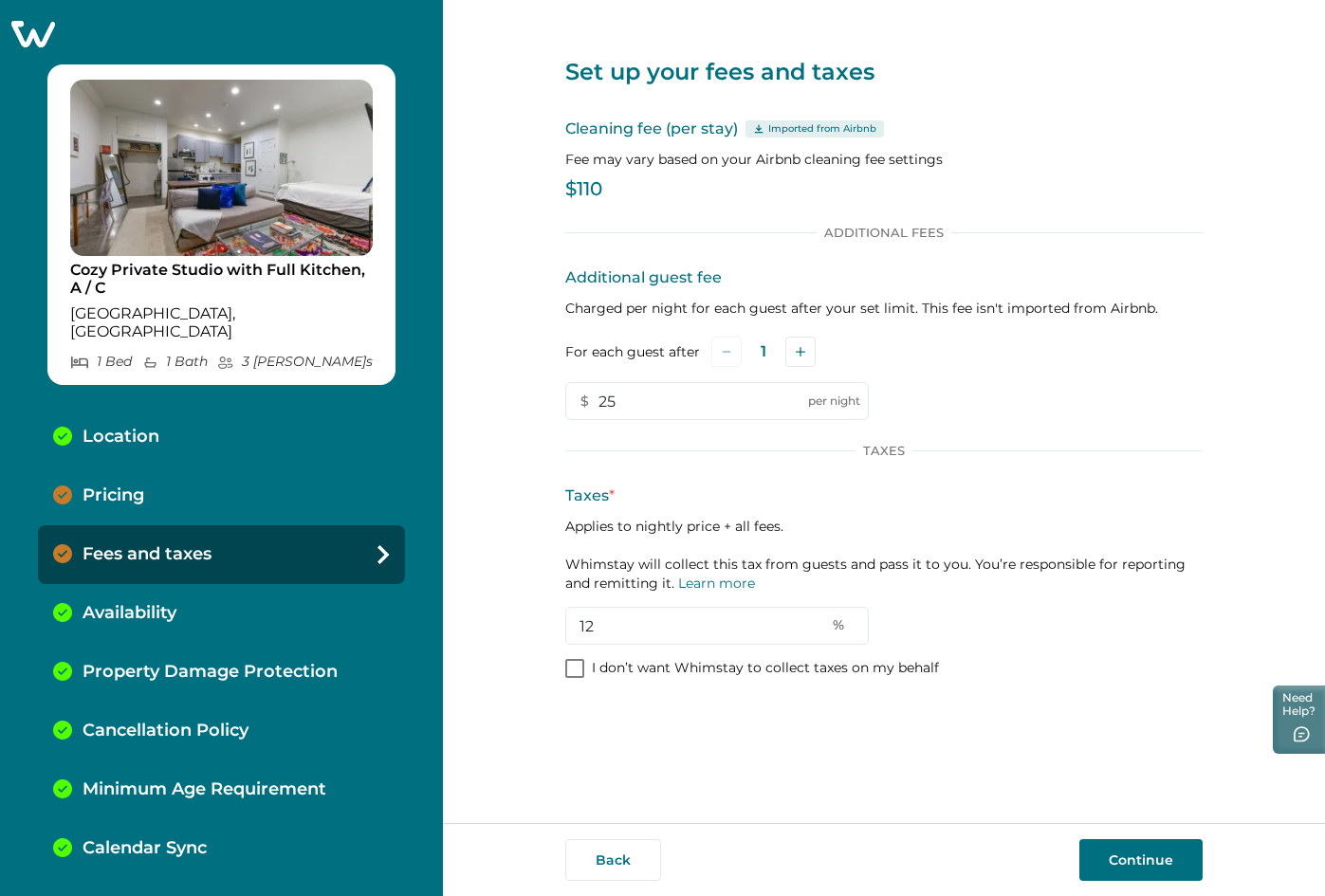
click at [617, 714] on div "Set up your fees and taxes Cleaning fee (per stay) Imported from Airbnb Fee may…" at bounding box center [884, 411] width 637 height 823
click at [31, 28] on icon at bounding box center [33, 33] width 47 height 29
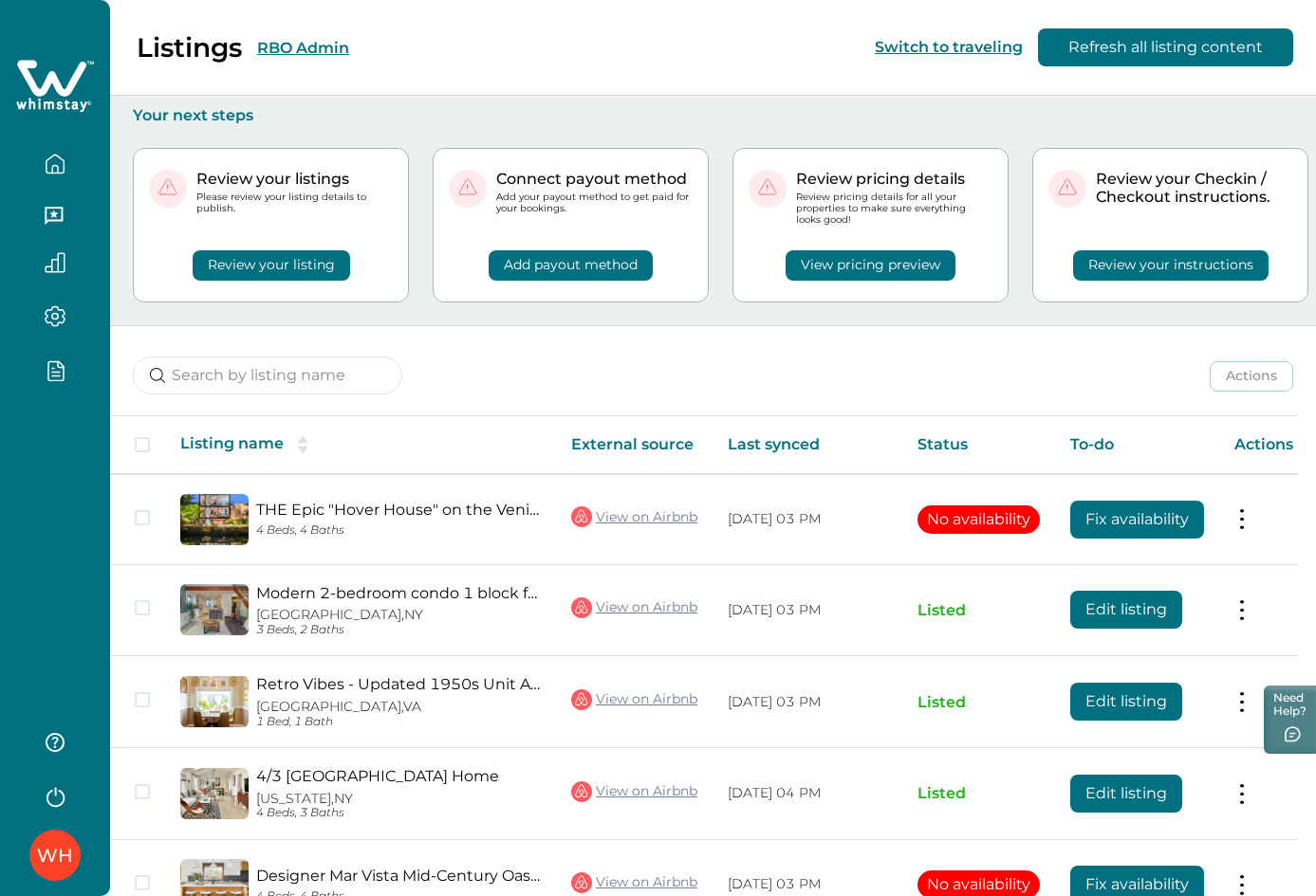
click at [65, 473] on div "WH" at bounding box center [55, 448] width 110 height 896
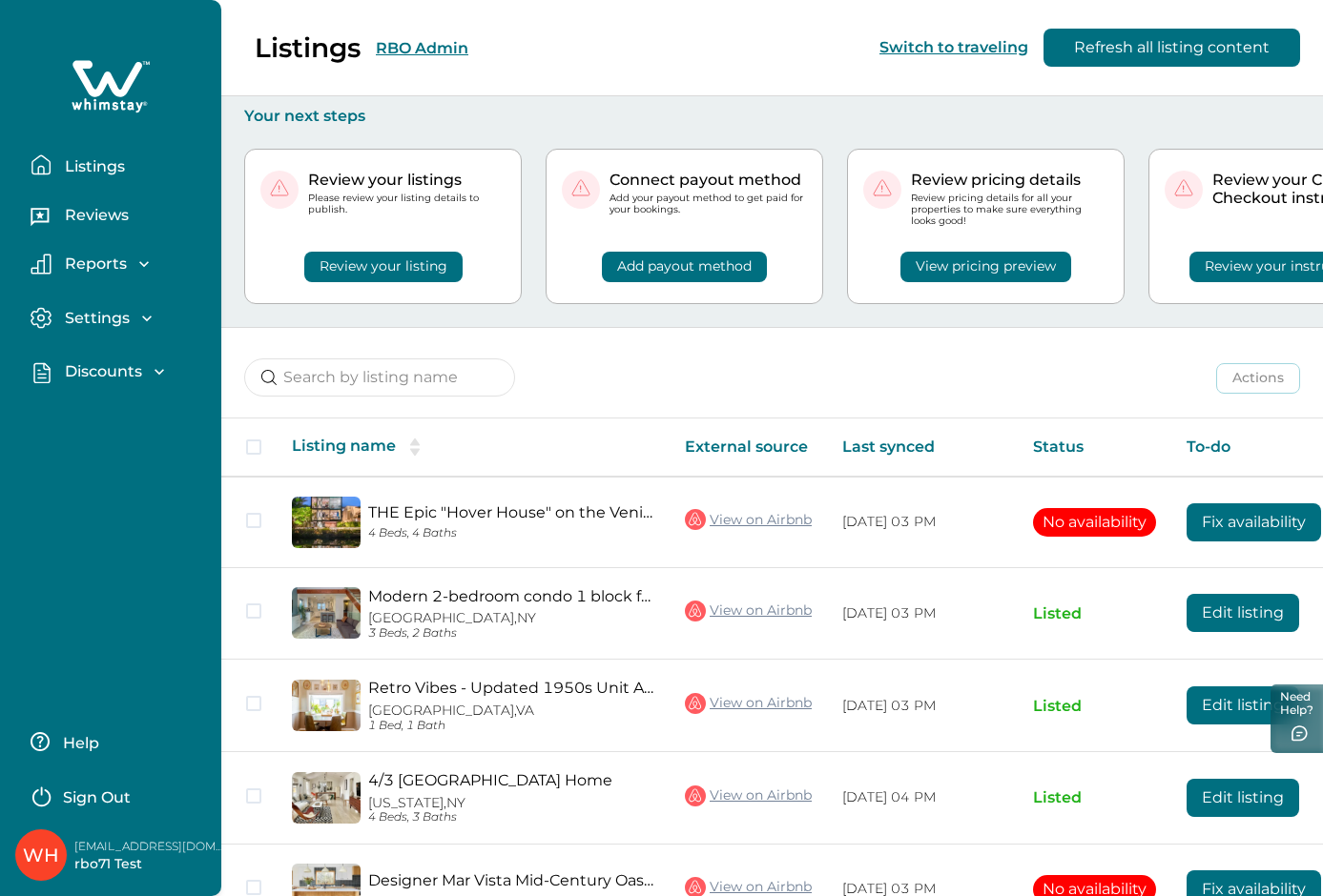
click at [105, 367] on p "Discounts" at bounding box center [100, 371] width 83 height 19
click at [109, 415] on p "Discounts" at bounding box center [100, 413] width 83 height 19
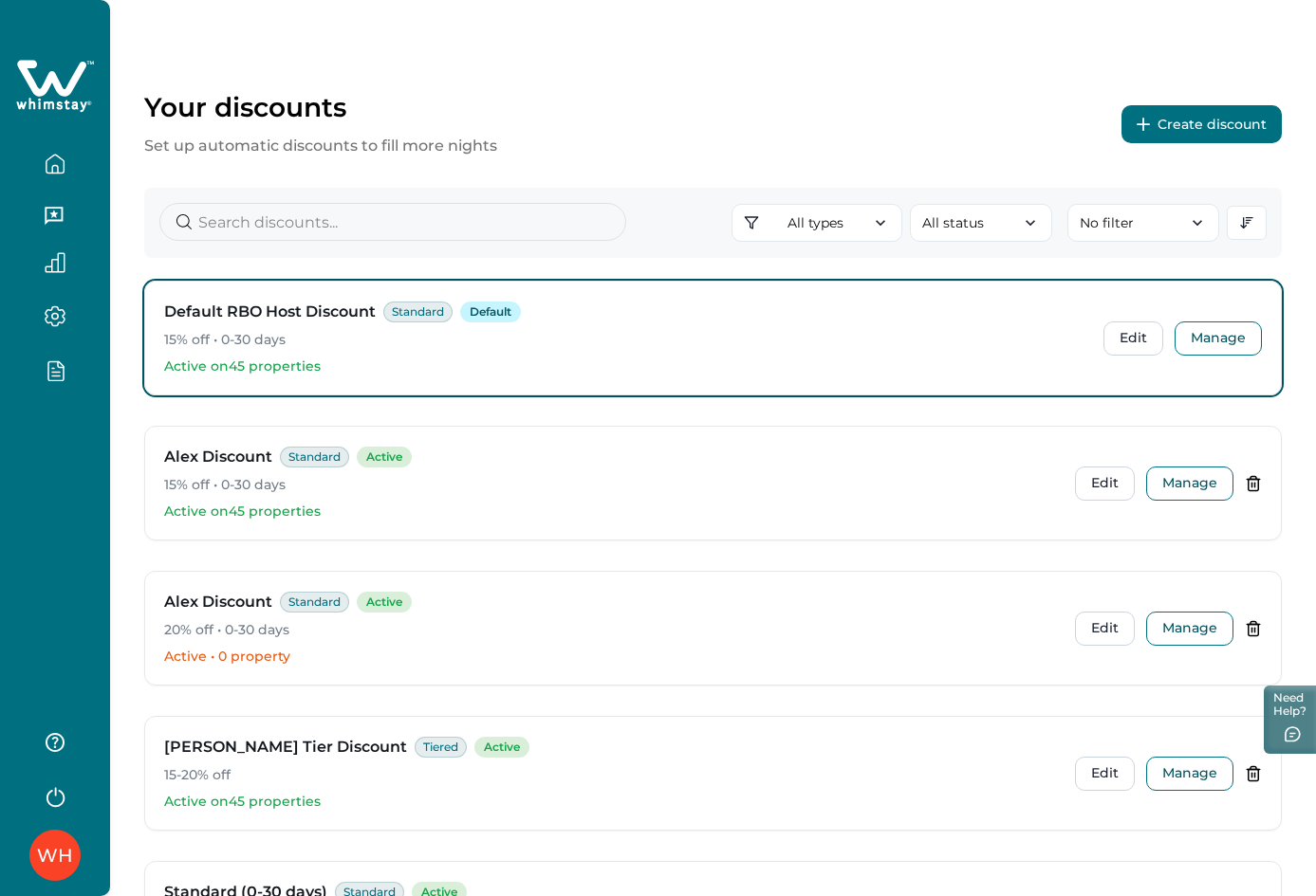
click at [1213, 128] on button "Create discount" at bounding box center [1202, 124] width 160 height 38
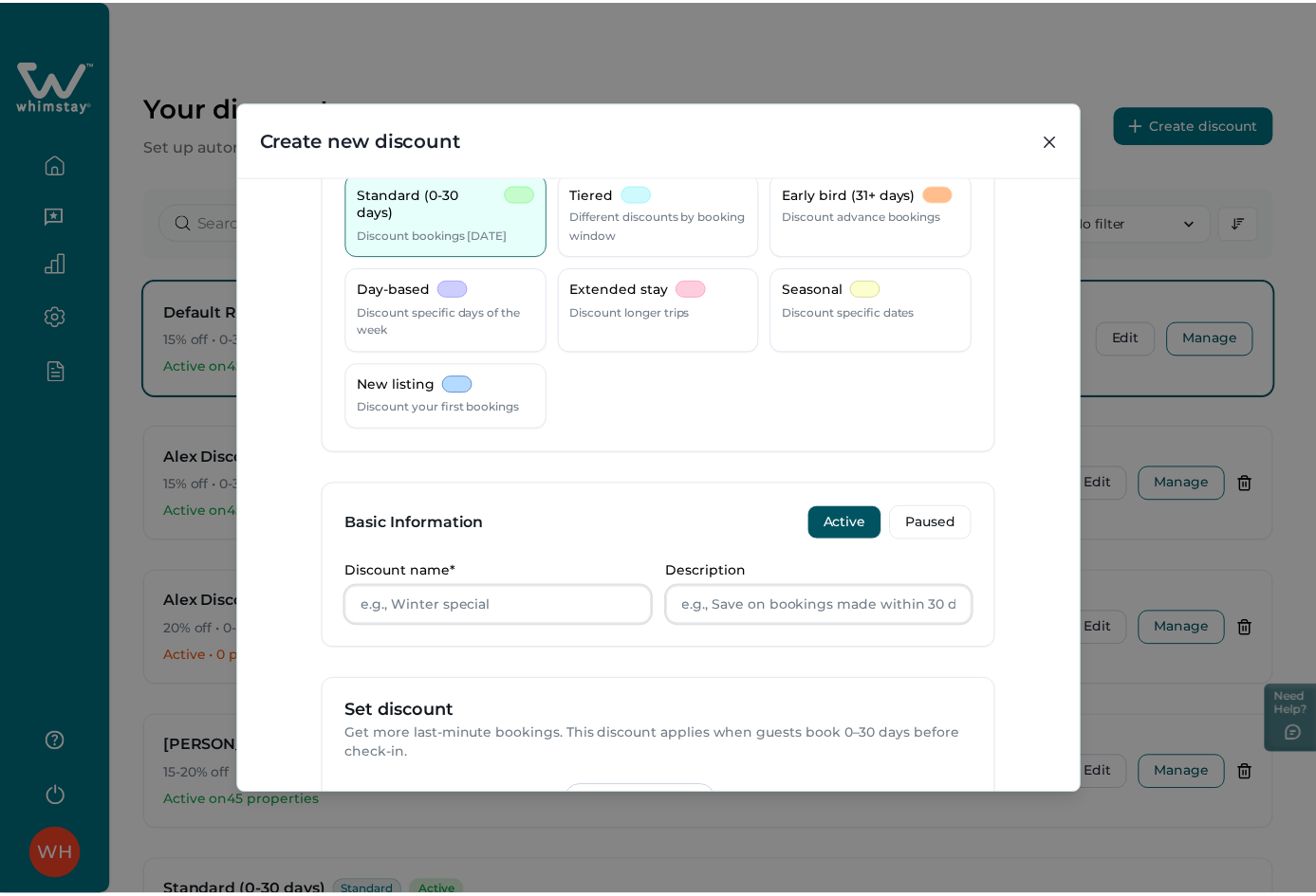
scroll to position [285, 0]
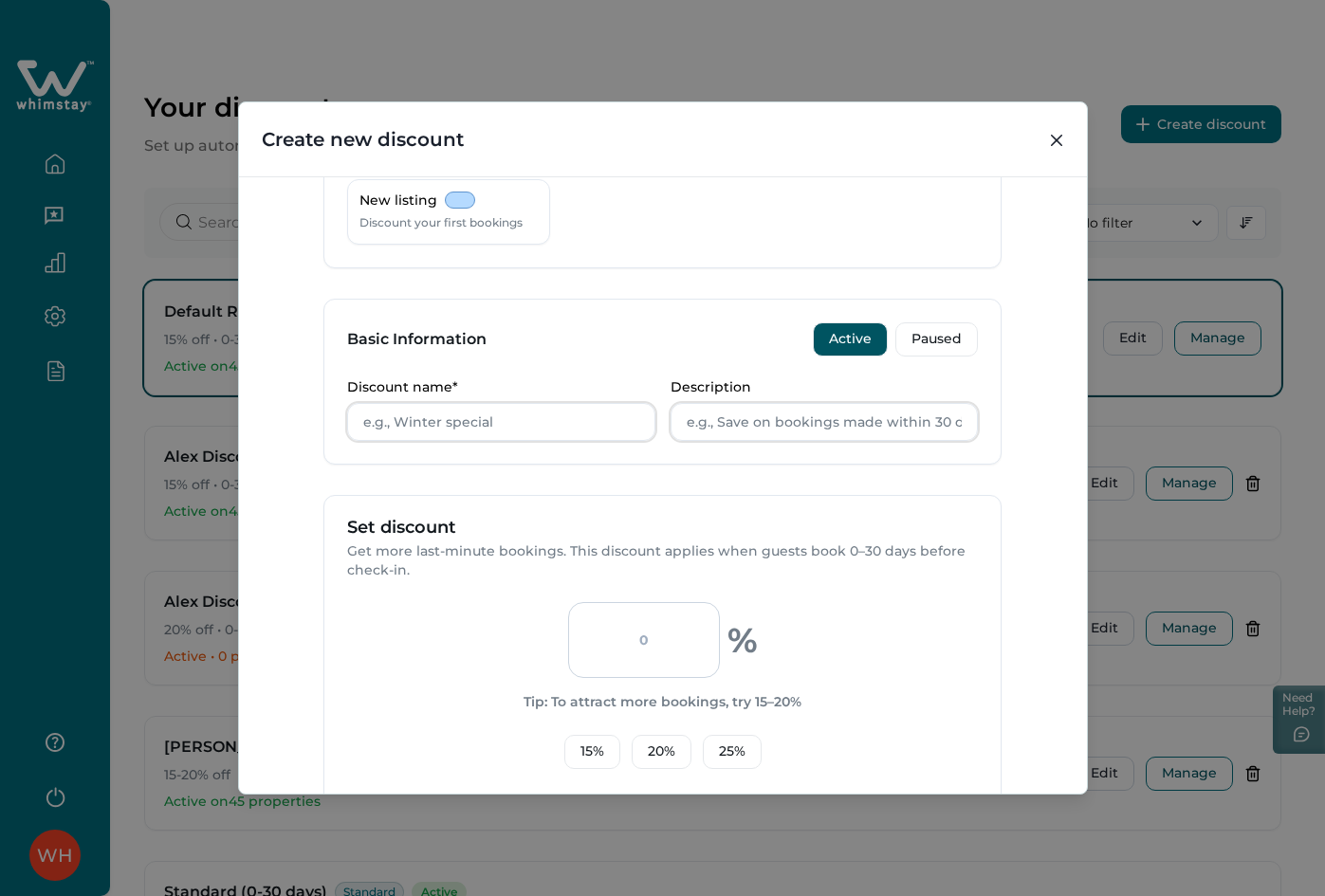
click at [845, 334] on button "Active" at bounding box center [850, 339] width 75 height 34
click at [947, 341] on button "Paused" at bounding box center [937, 339] width 82 height 34
click at [1061, 141] on icon "Close" at bounding box center [1057, 141] width 12 height 12
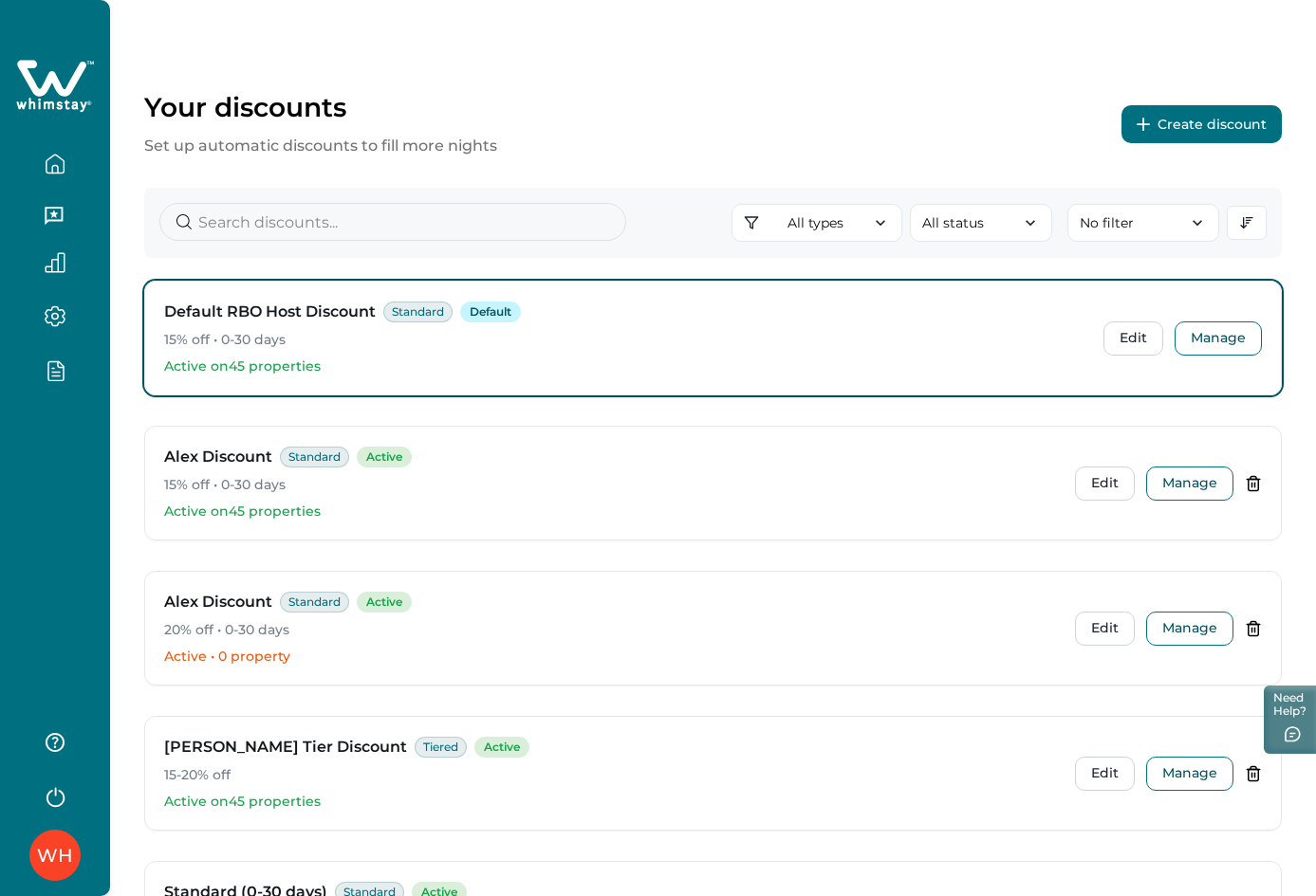
click at [77, 490] on div "WH" at bounding box center [55, 448] width 110 height 896
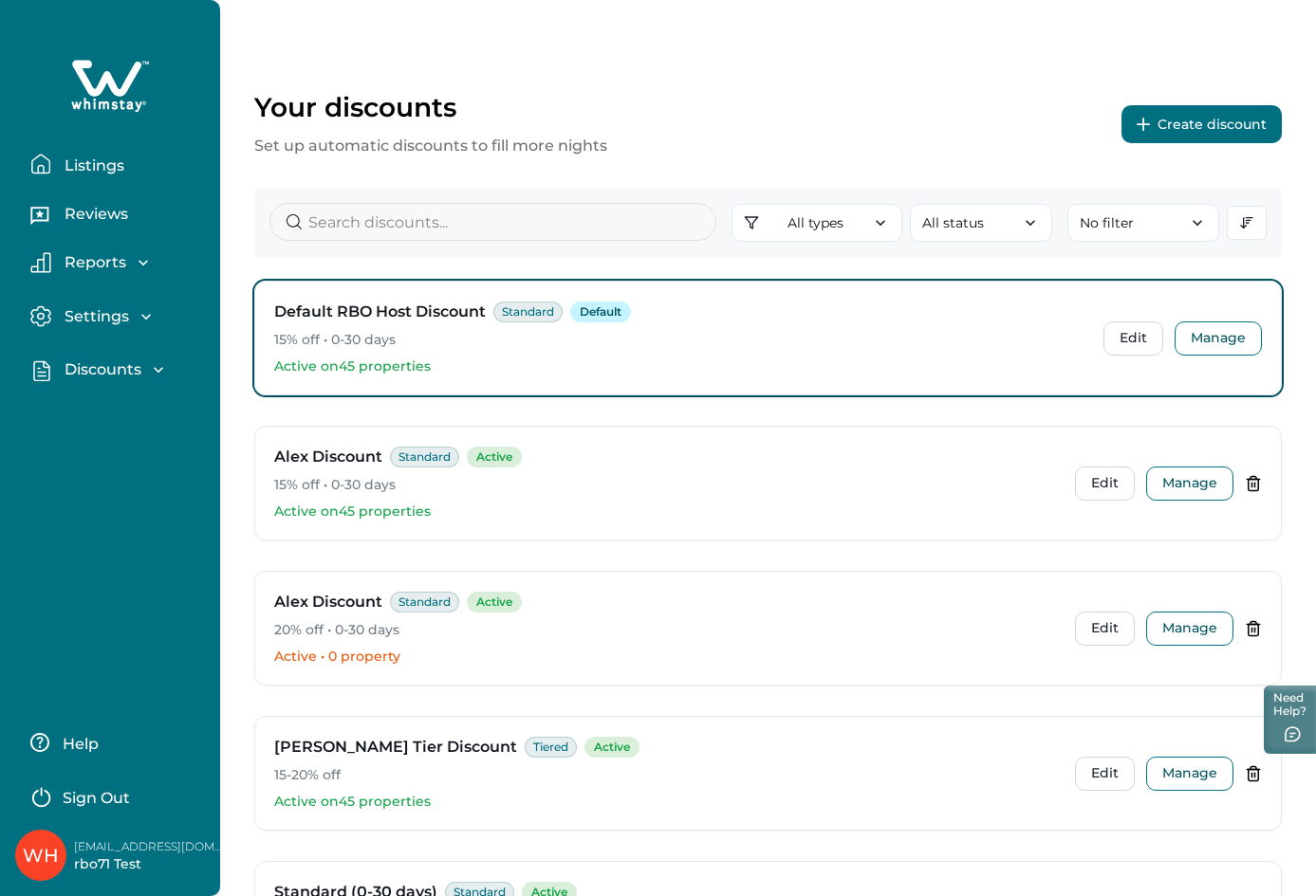
click at [118, 369] on p "Discounts" at bounding box center [100, 369] width 82 height 19
click at [103, 443] on p "Properties" at bounding box center [102, 449] width 87 height 19
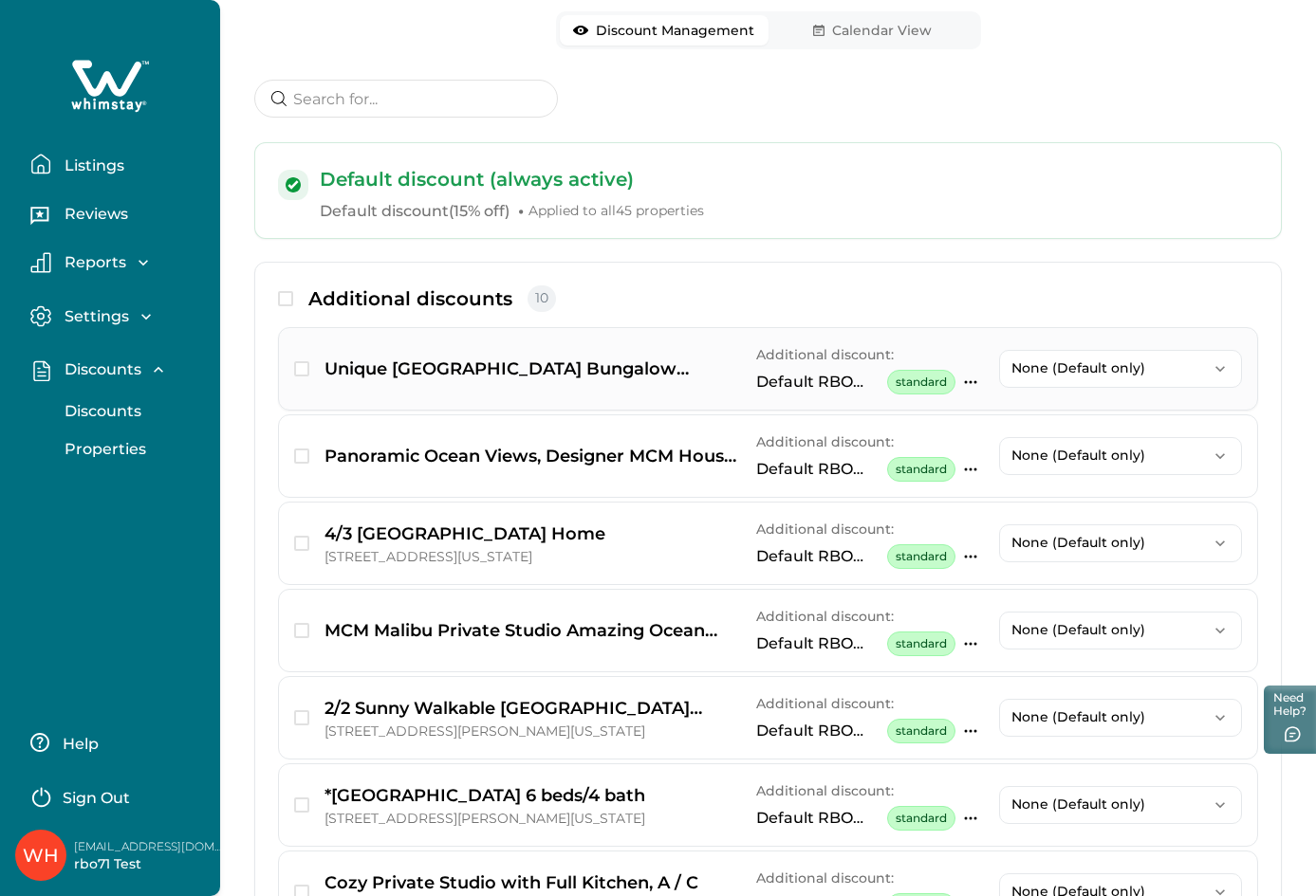
scroll to position [190, 0]
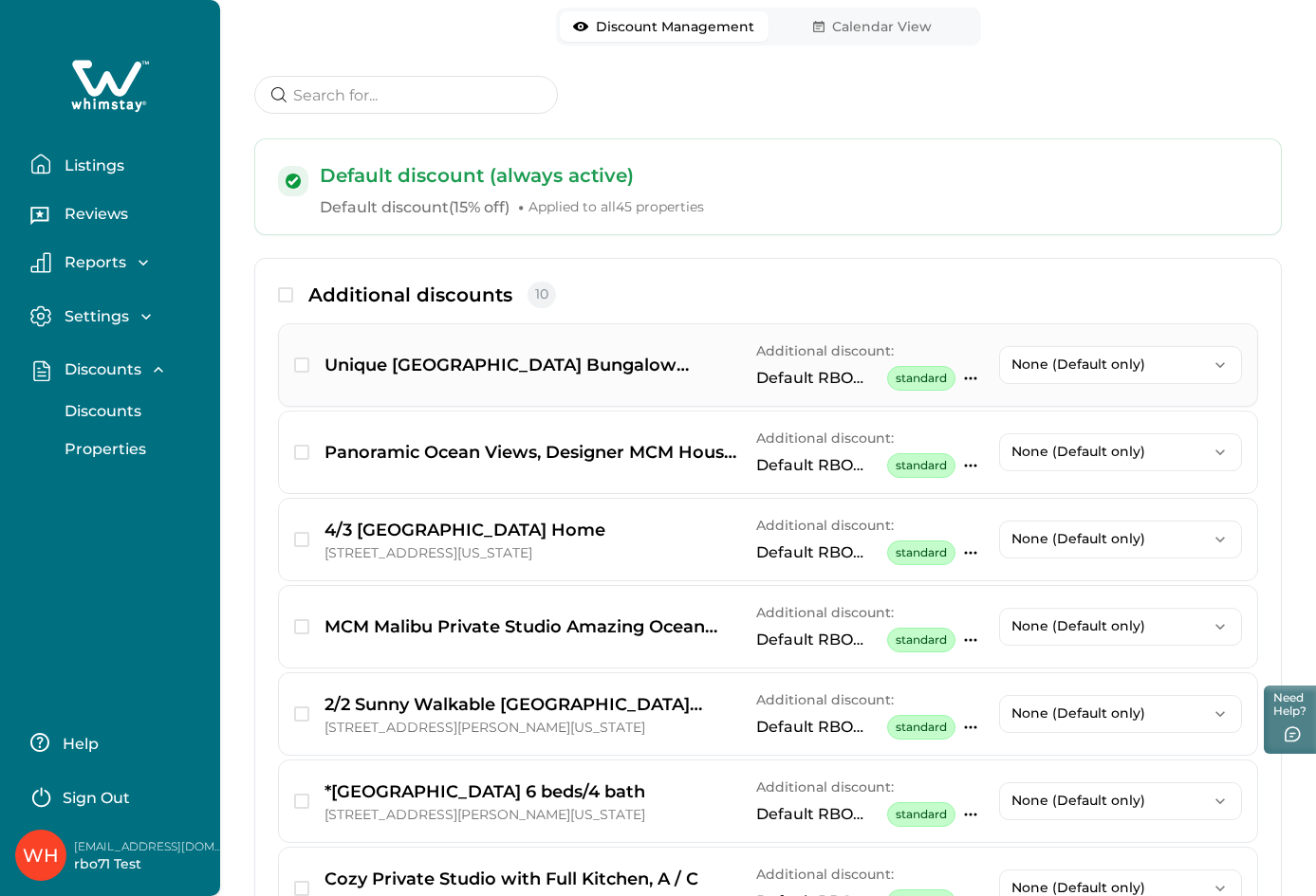
click at [1112, 367] on p "None (Default only)" at bounding box center [1109, 365] width 196 height 16
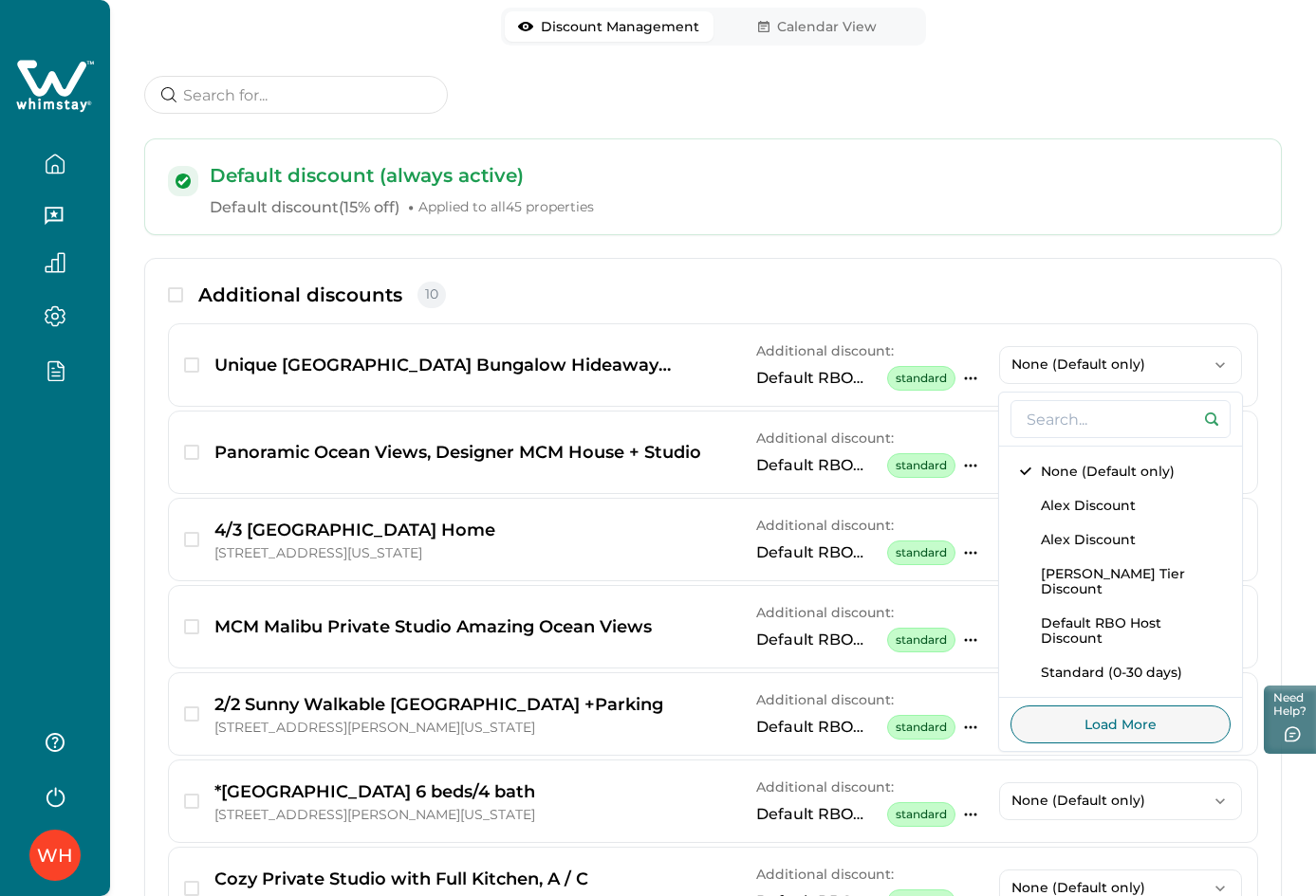
click at [856, 252] on div "Default discount (always active) Default discount ( 15% off ) • Applied to all …" at bounding box center [712, 678] width 1137 height 1204
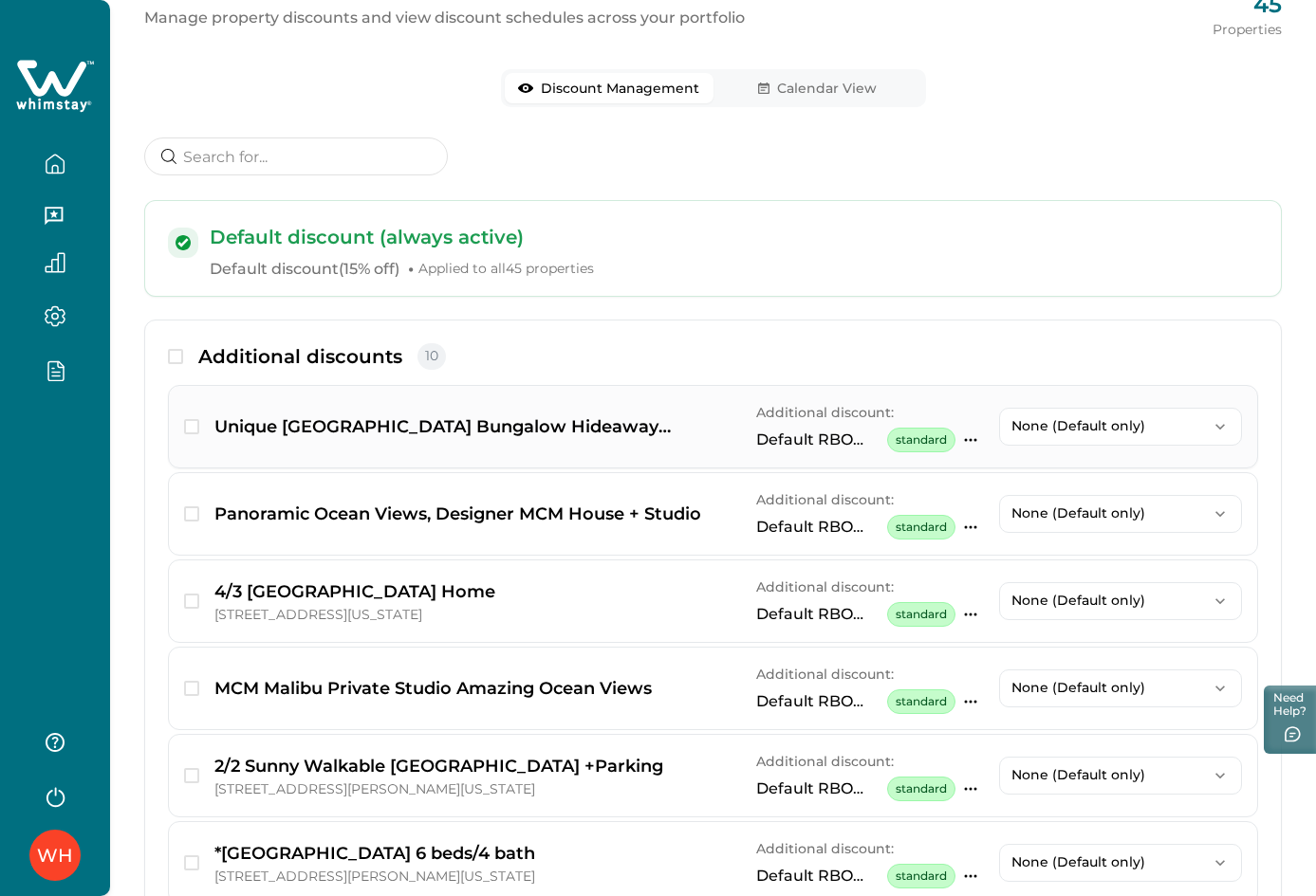
scroll to position [95, 0]
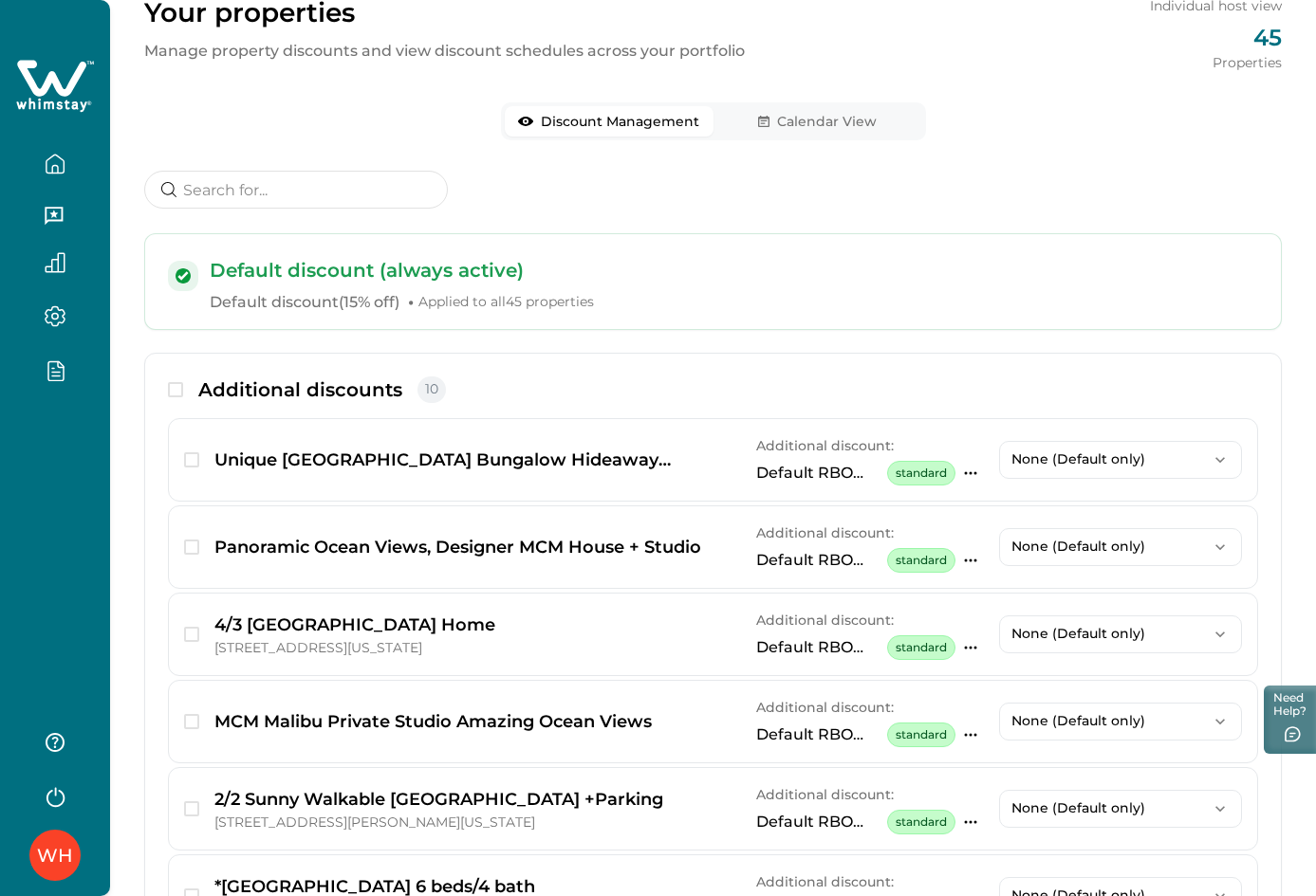
click at [788, 112] on div "Your properties Manage property discounts and view discount schedules across yo…" at bounding box center [712, 668] width 1205 height 1527
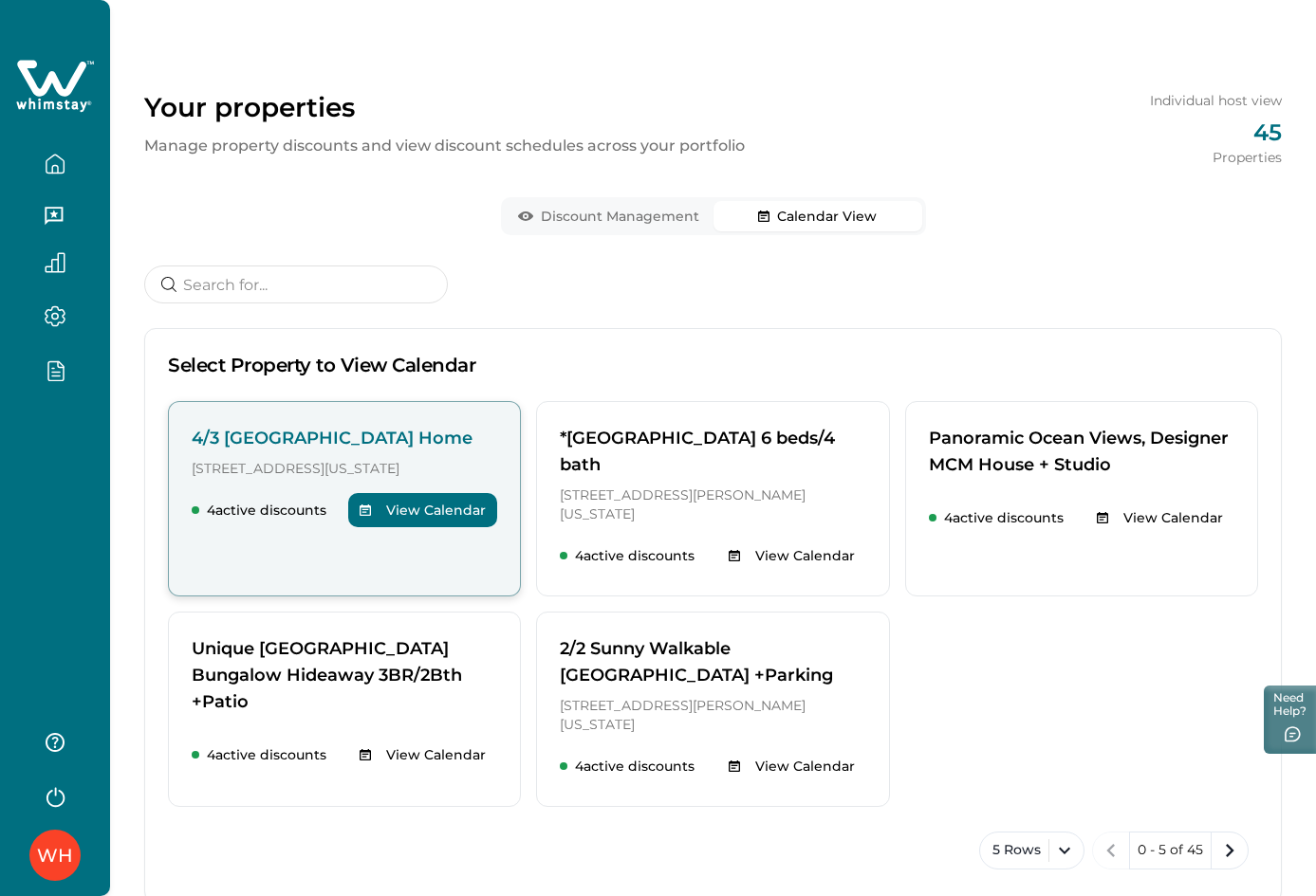
click at [424, 527] on button "View Calendar" at bounding box center [423, 510] width 149 height 34
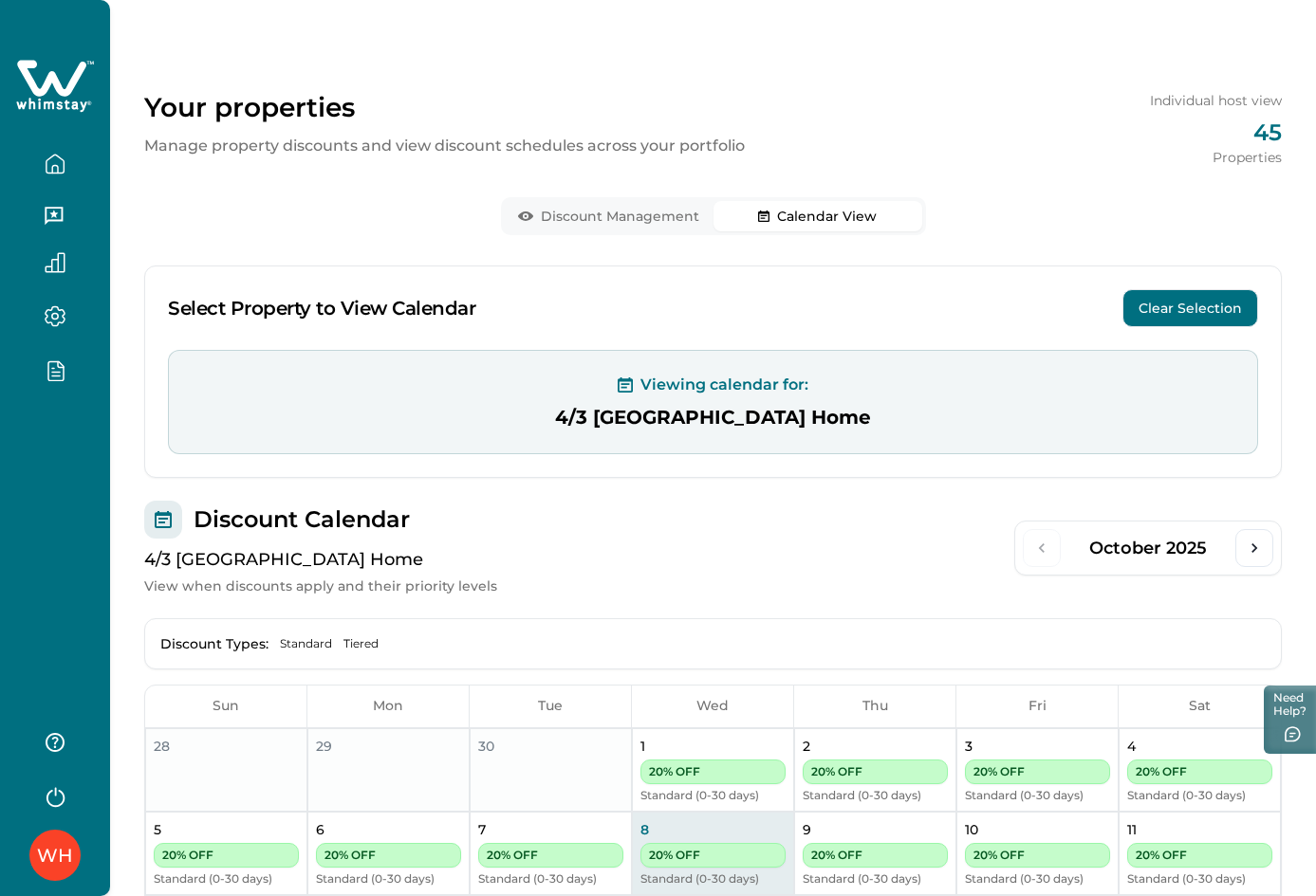
click at [1242, 301] on button "Clear Selection" at bounding box center [1190, 308] width 136 height 38
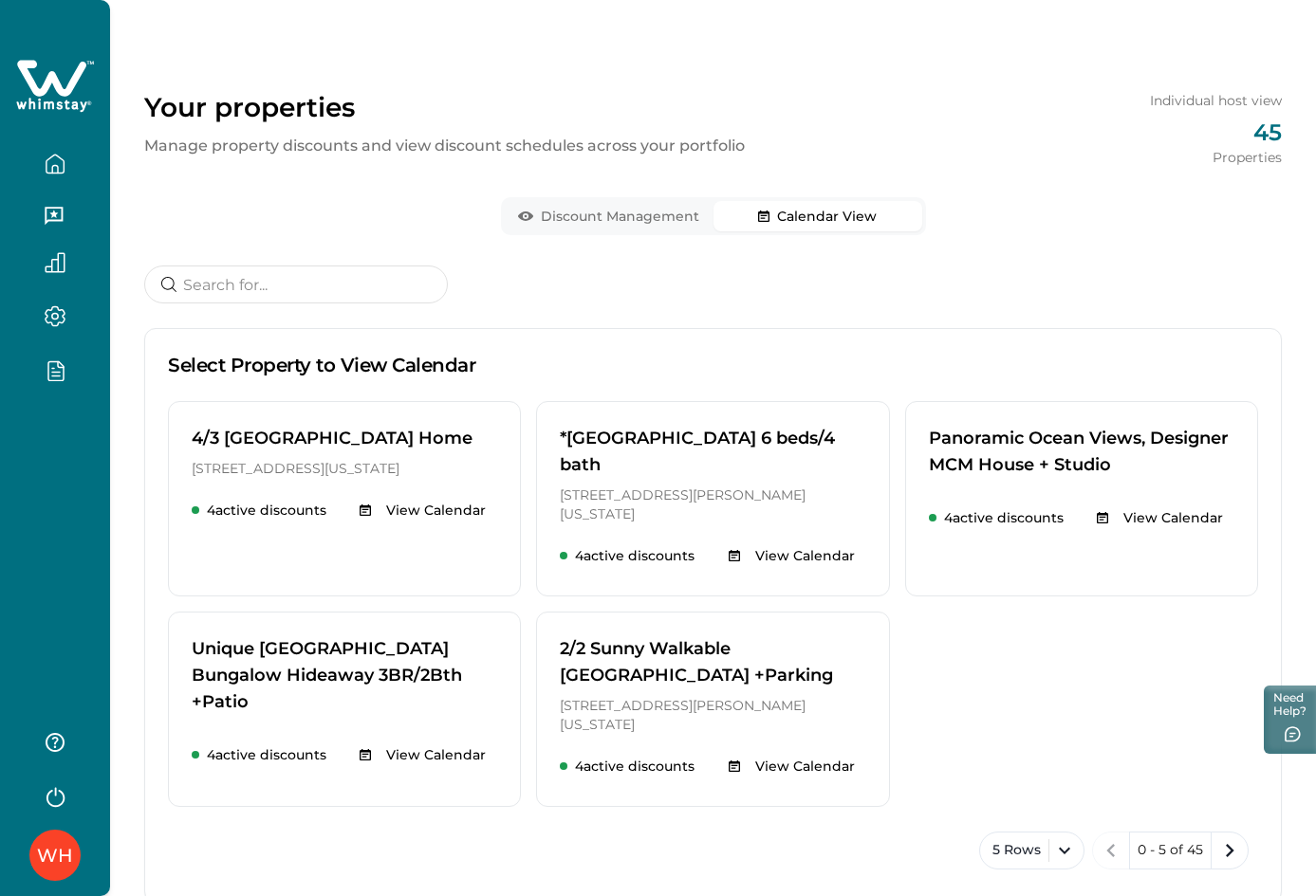
click at [595, 207] on button "Discount Management" at bounding box center [609, 216] width 208 height 30
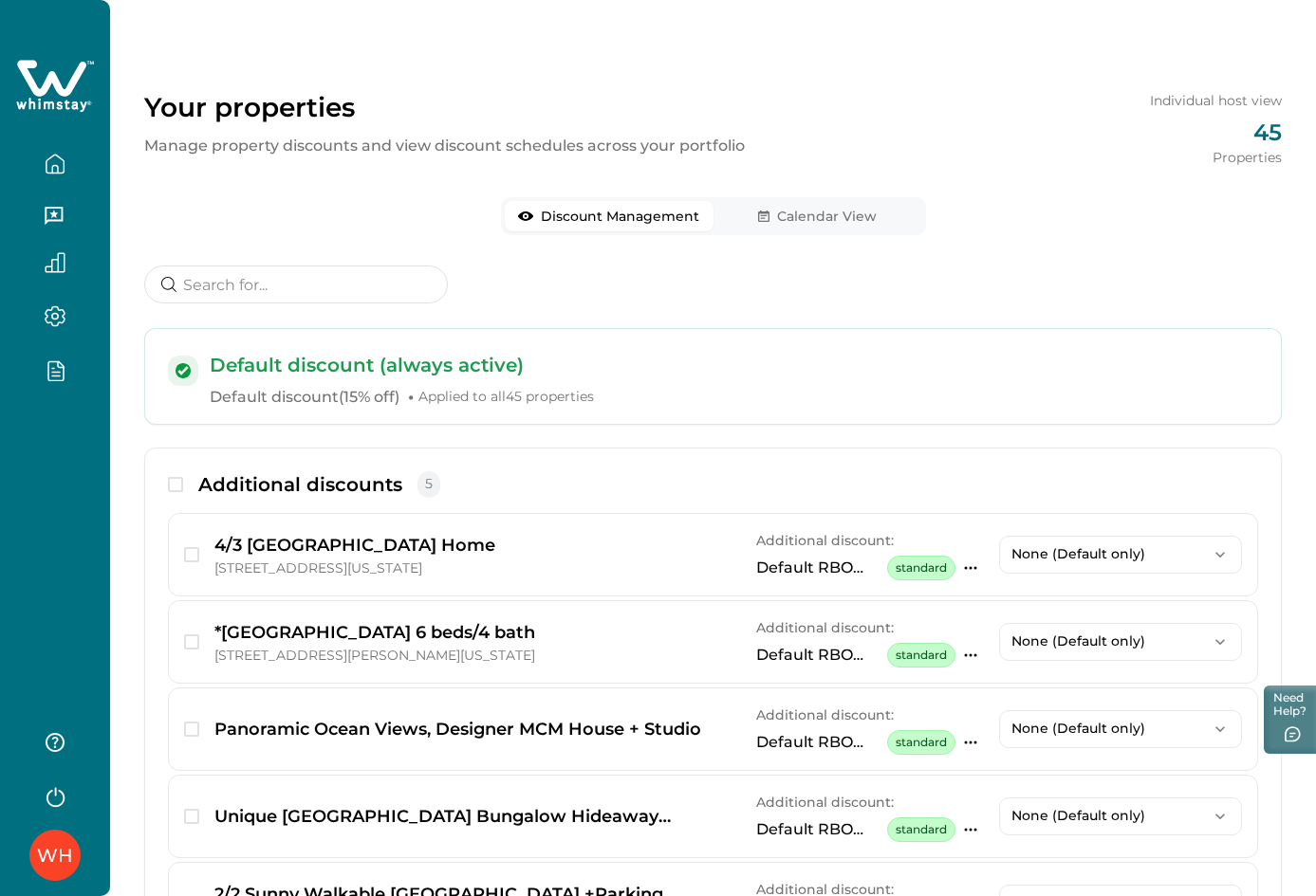
click at [845, 202] on button "Calendar View" at bounding box center [817, 216] width 208 height 30
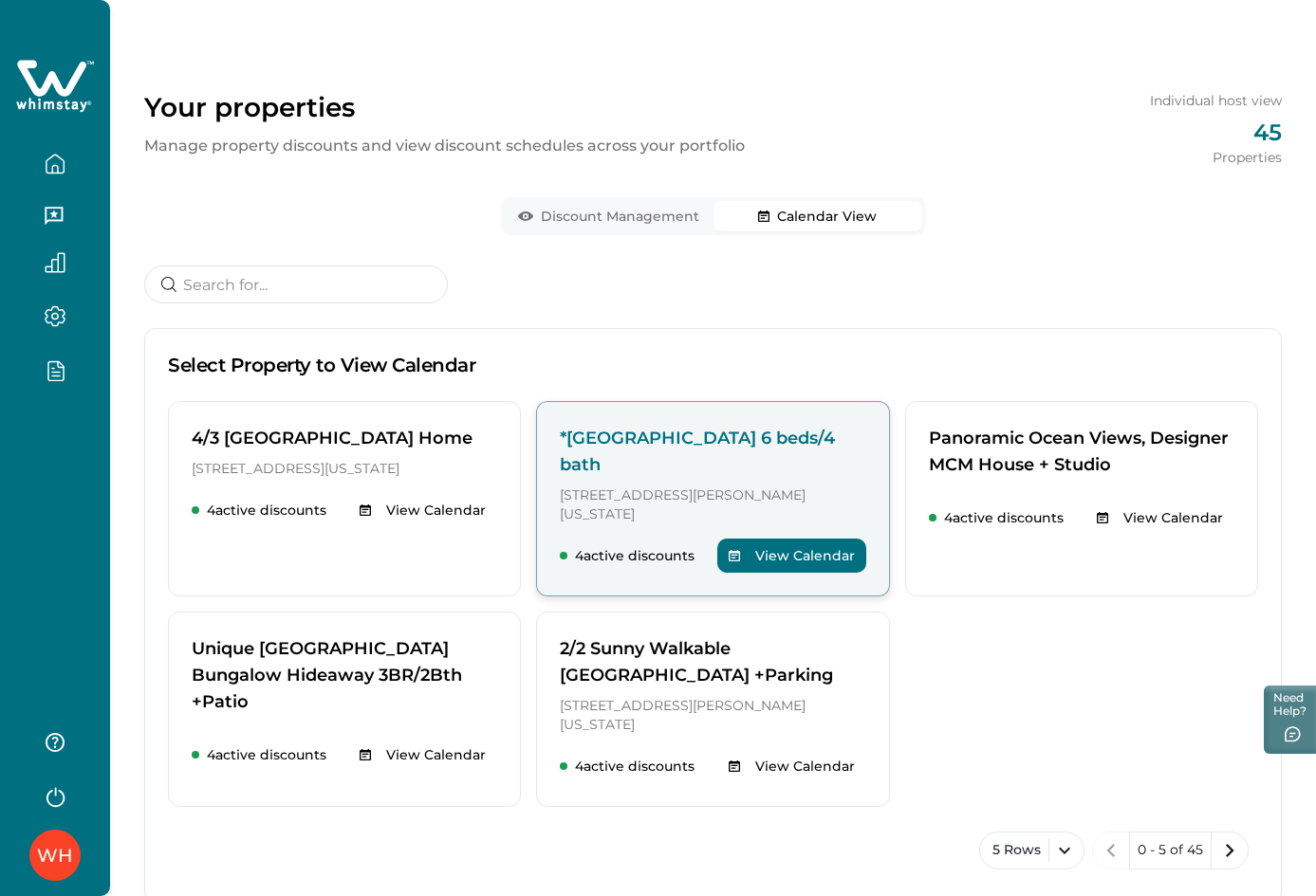
click at [632, 484] on div "*Mid-City Building 6 beds/4 bath 123 William St, New York, NY, 10038, US 4 acti…" at bounding box center [712, 499] width 353 height 196
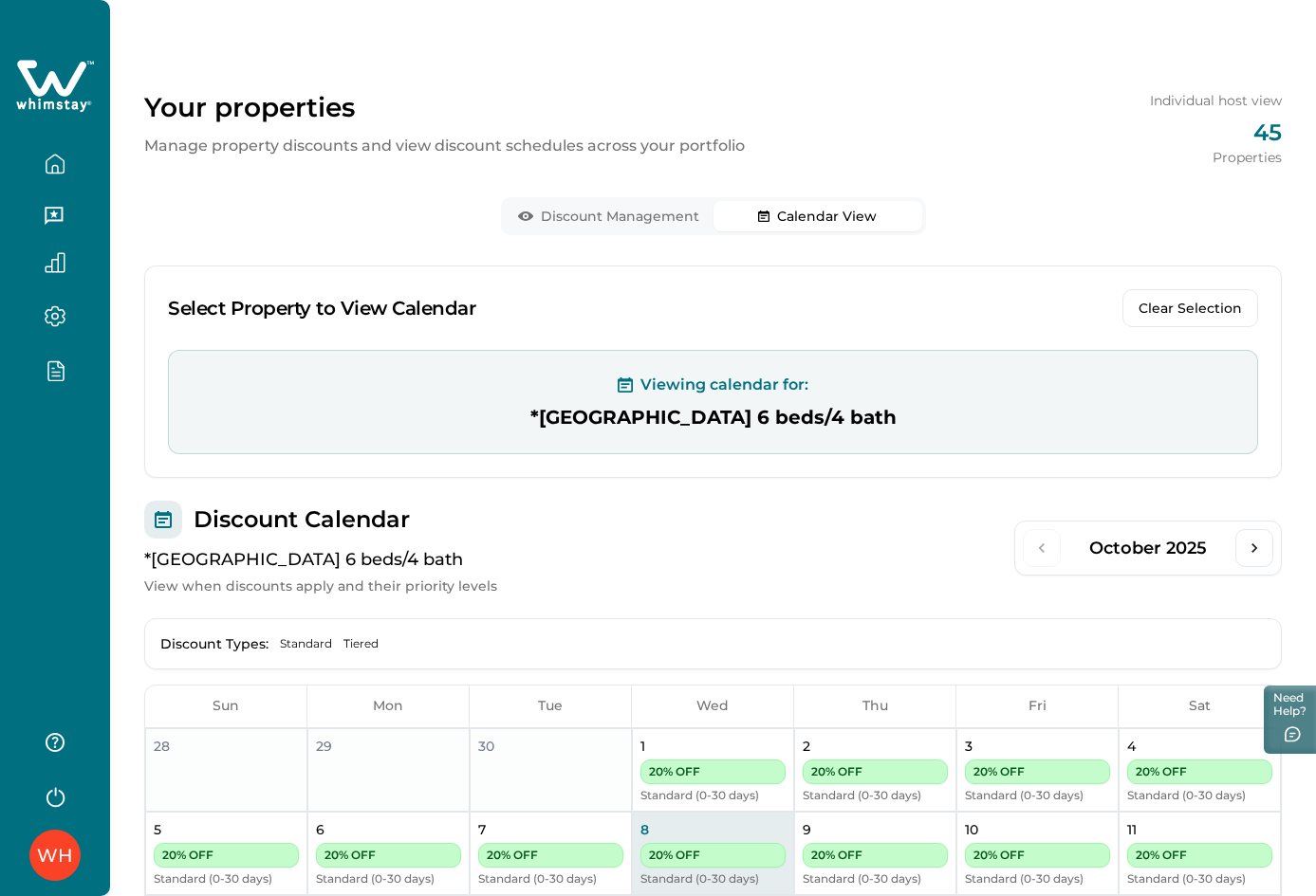
click at [656, 216] on button "Discount Management" at bounding box center [609, 216] width 208 height 30
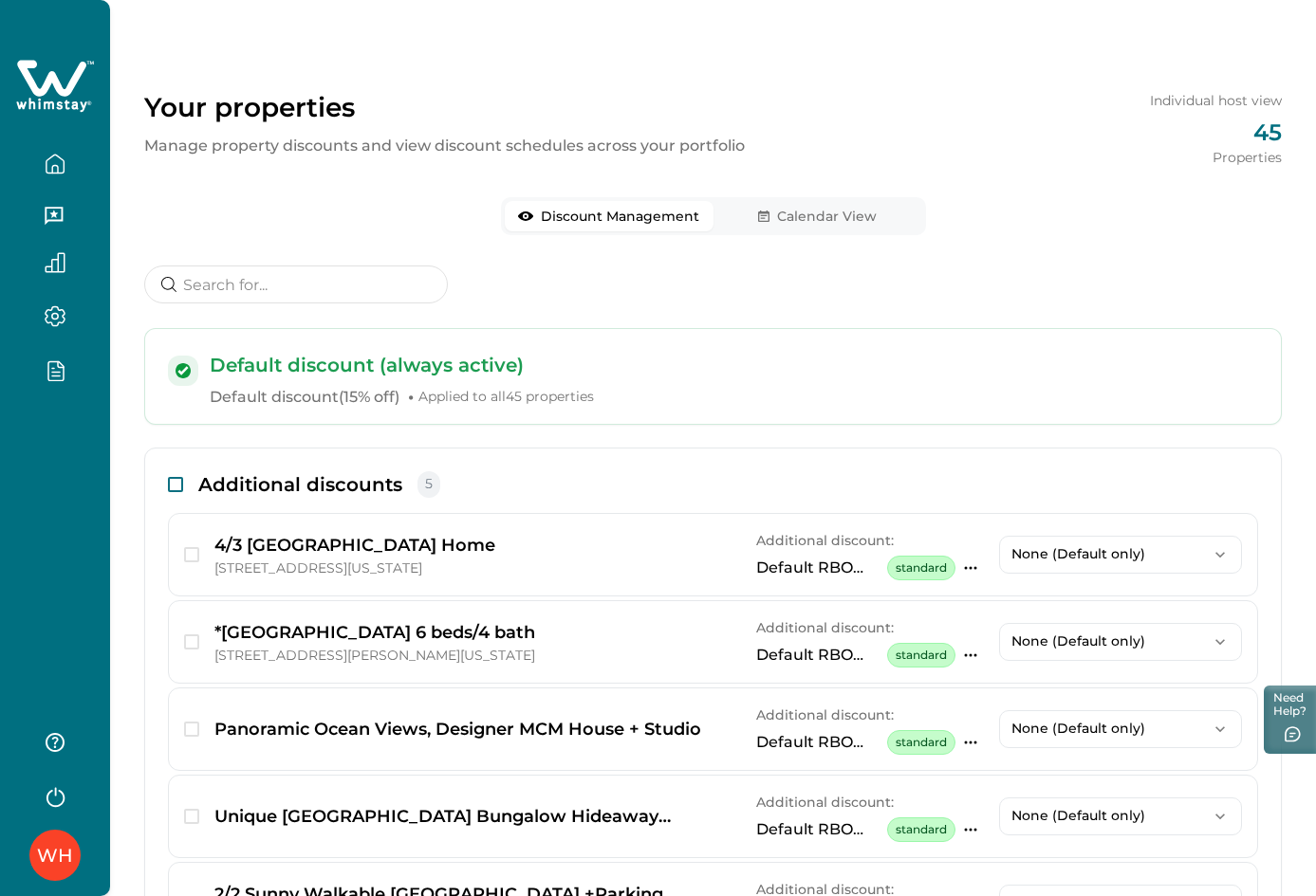
click at [175, 486] on span at bounding box center [176, 485] width 16 height 16
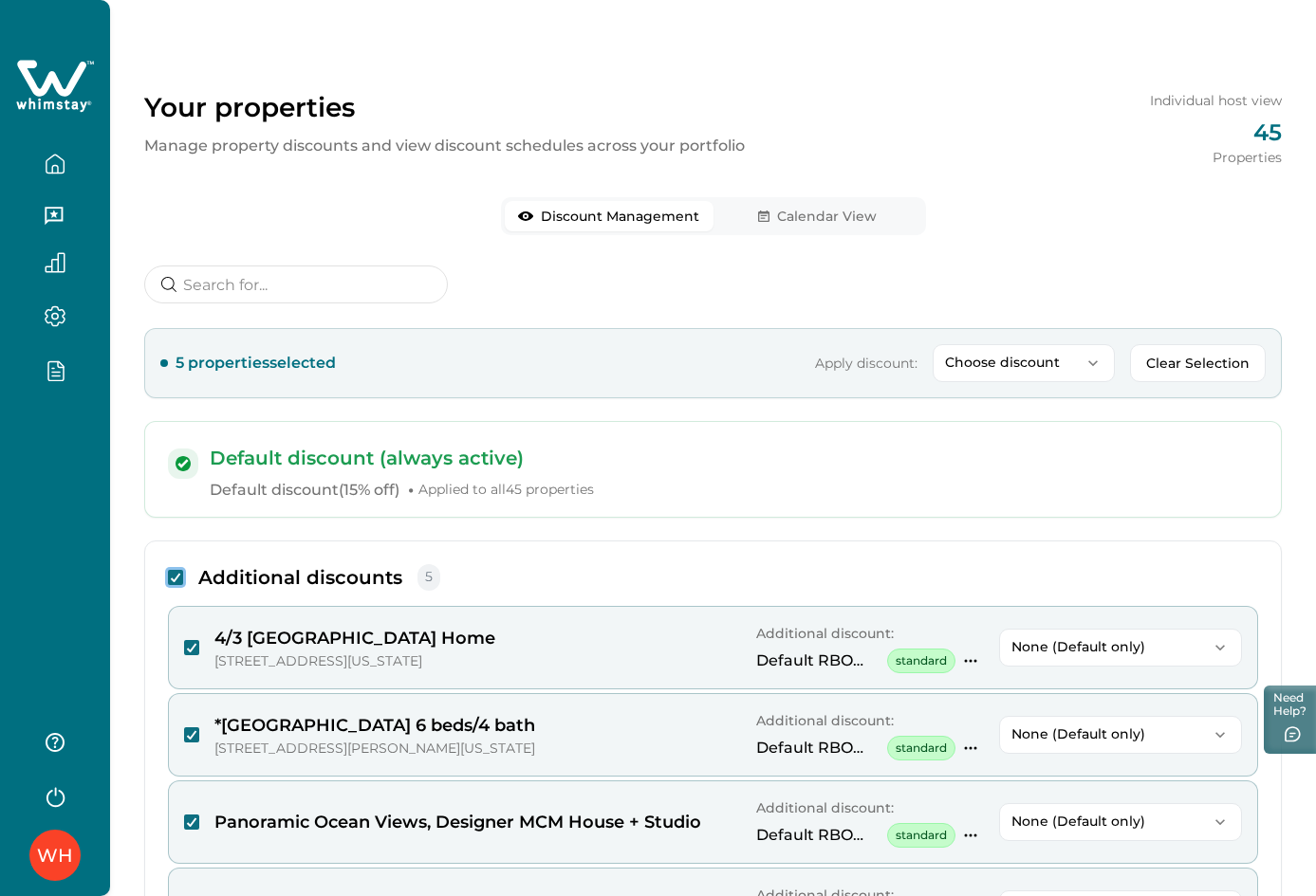
click at [999, 369] on p "Choose discount" at bounding box center [1013, 363] width 135 height 16
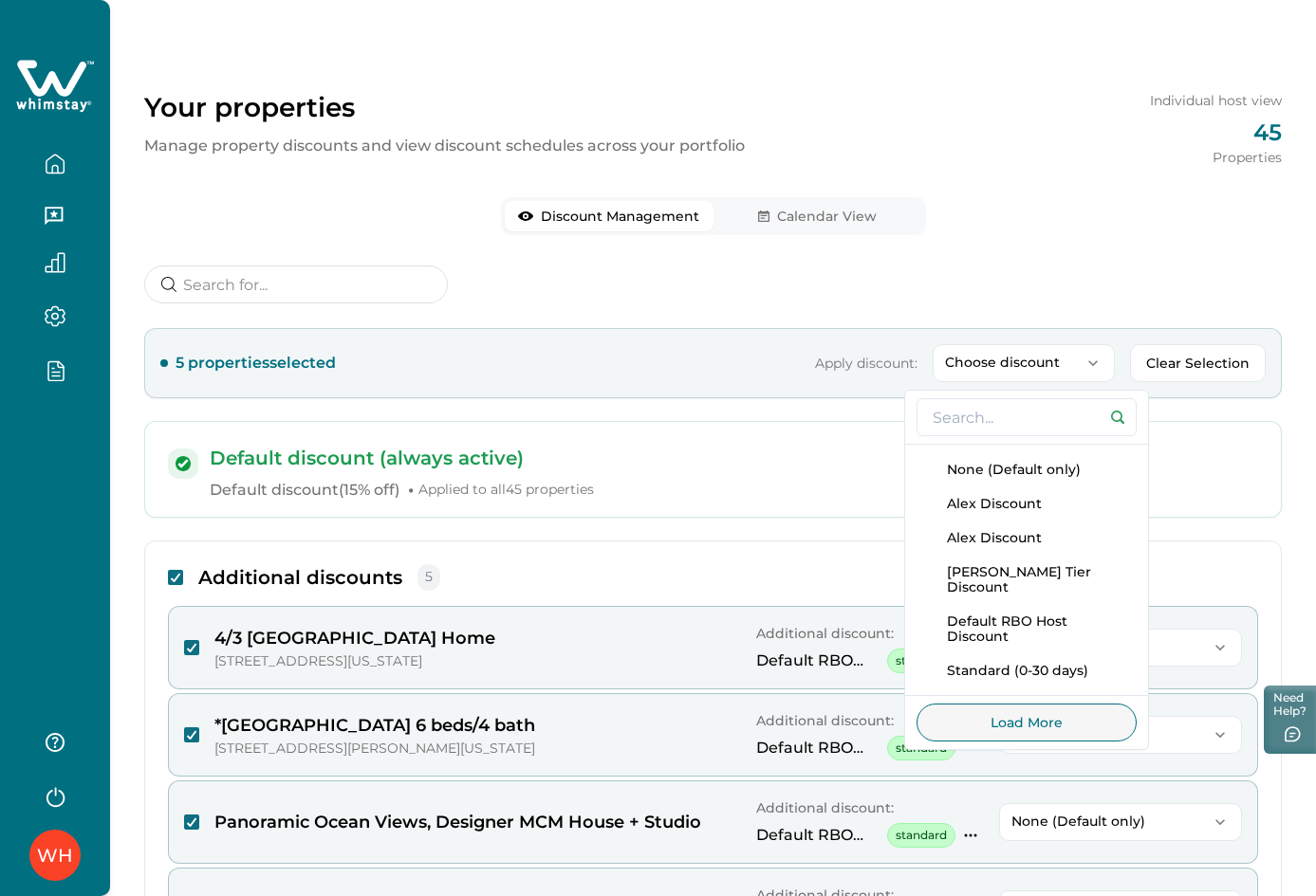
click at [729, 416] on div "5 properties selected Apply discount: Choose discount None (Default only) Alex …" at bounding box center [712, 695] width 1137 height 861
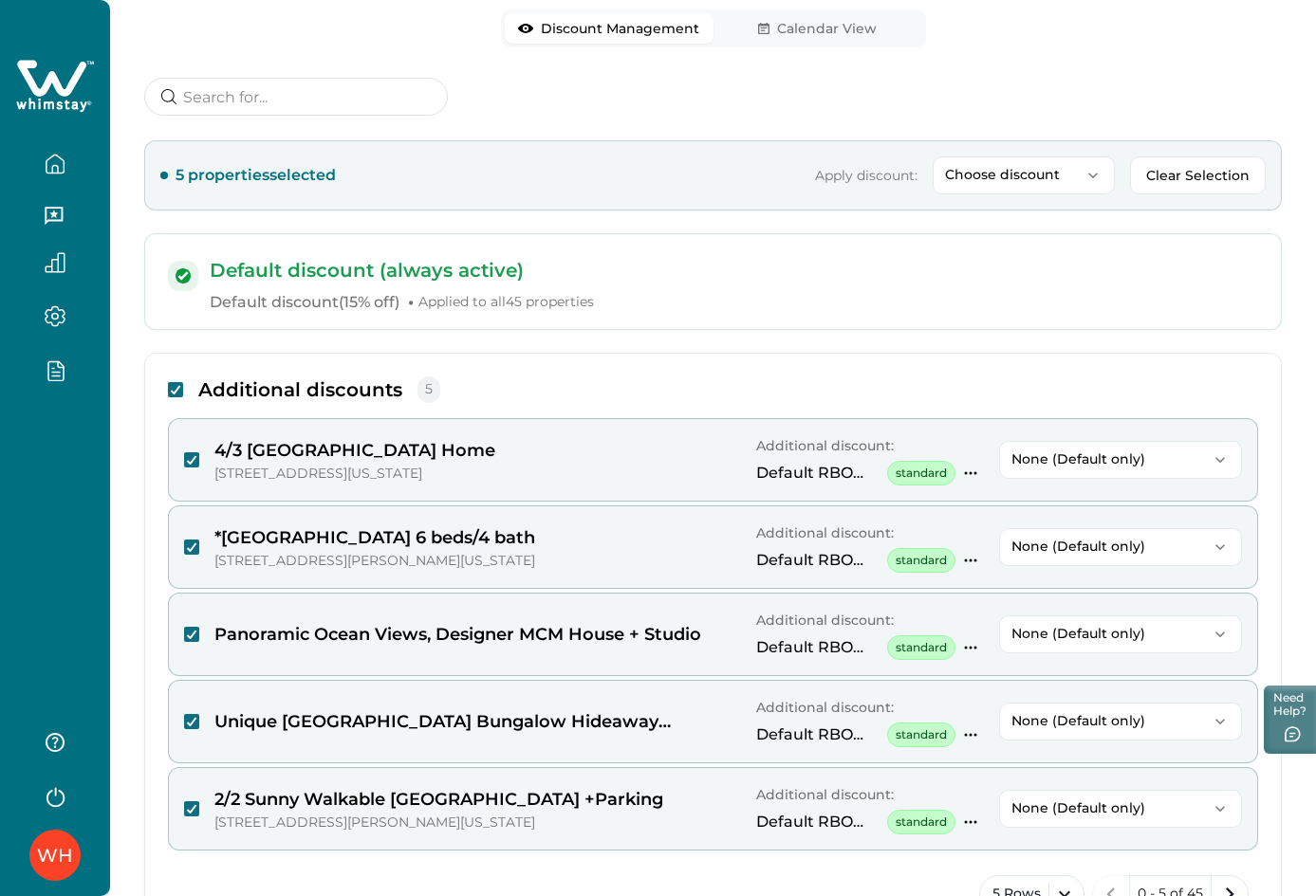
scroll to position [190, 0]
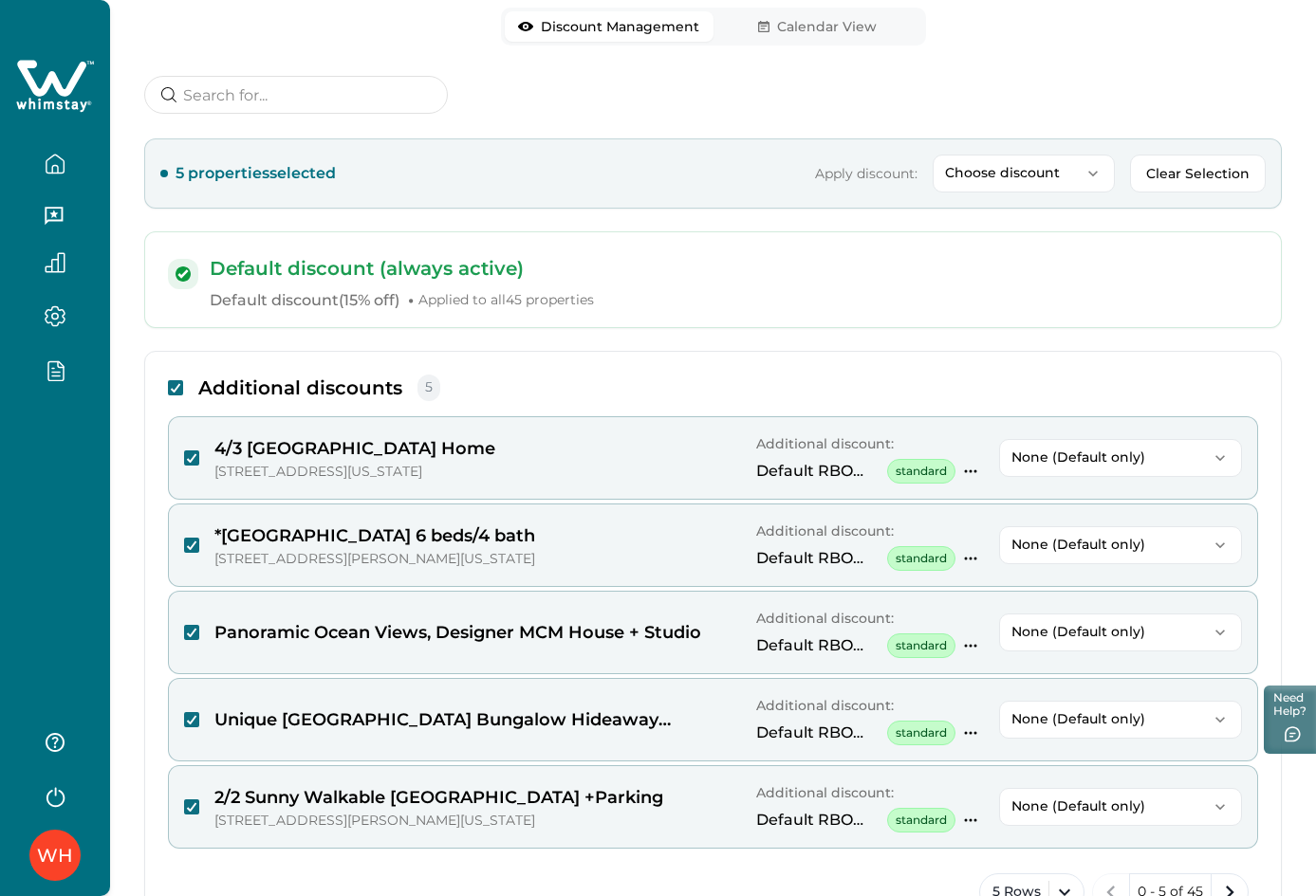
click at [1159, 548] on p "None (Default only)" at bounding box center [1109, 545] width 196 height 16
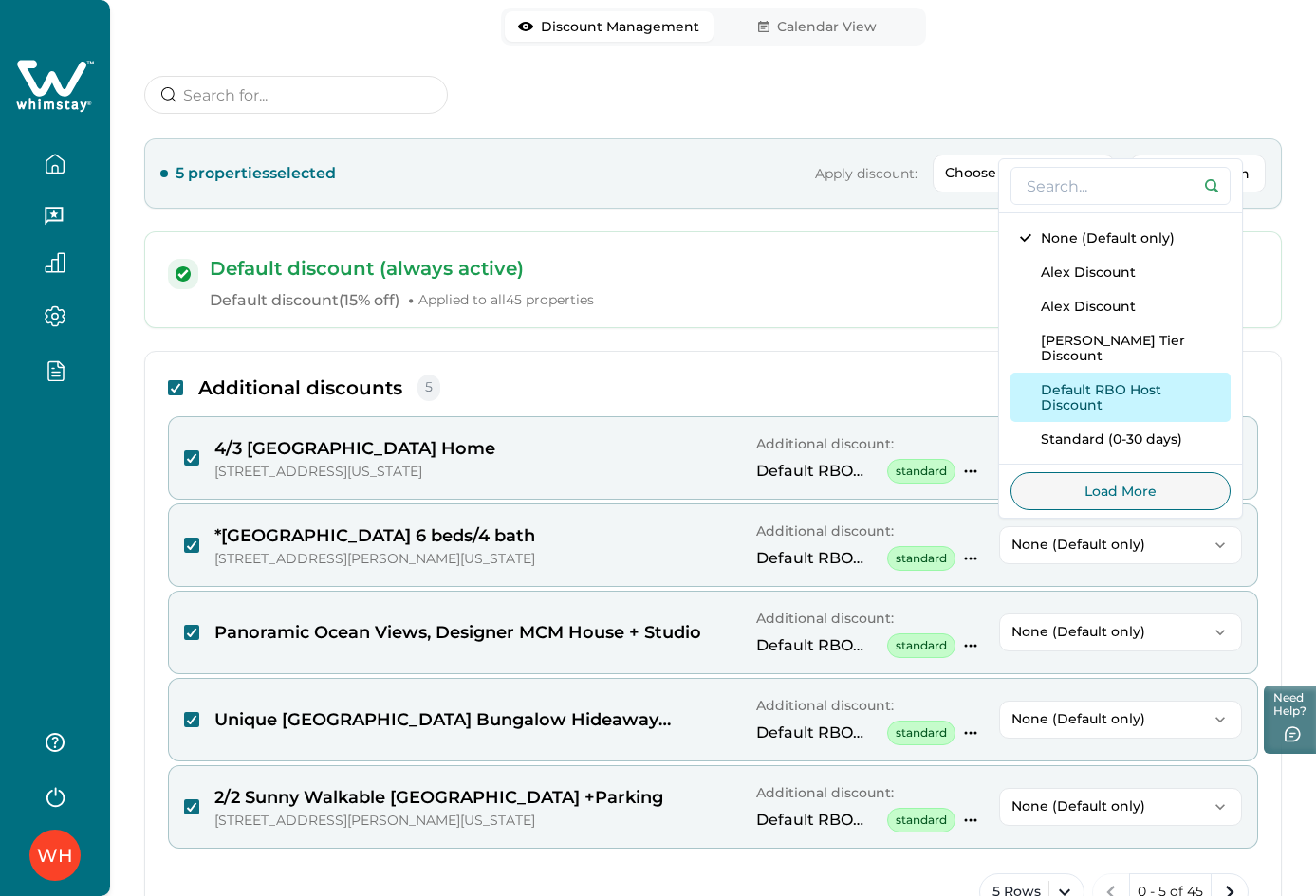
click at [1109, 405] on button "Default RBO Host Discount" at bounding box center [1119, 397] width 220 height 49
click at [1109, 405] on button "Default RBO Host Discount" at bounding box center [1119, 398] width 218 height 49
